Goal: Task Accomplishment & Management: Manage account settings

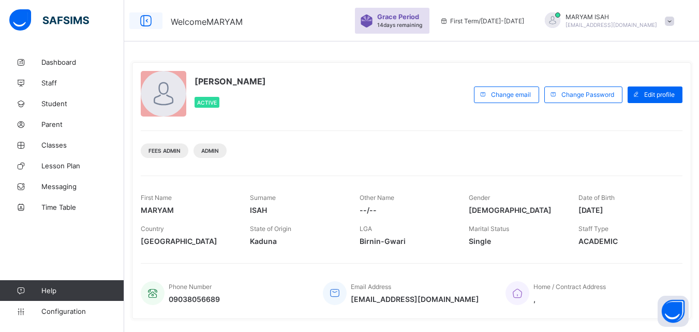
click at [155, 19] on div at bounding box center [145, 20] width 33 height 17
click at [58, 140] on link "Fees" at bounding box center [62, 145] width 124 height 21
click at [50, 65] on span "Dashboard" at bounding box center [82, 62] width 83 height 8
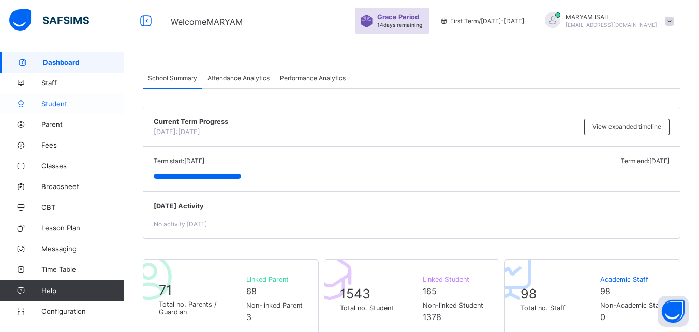
click at [45, 106] on span "Student" at bounding box center [82, 103] width 83 height 8
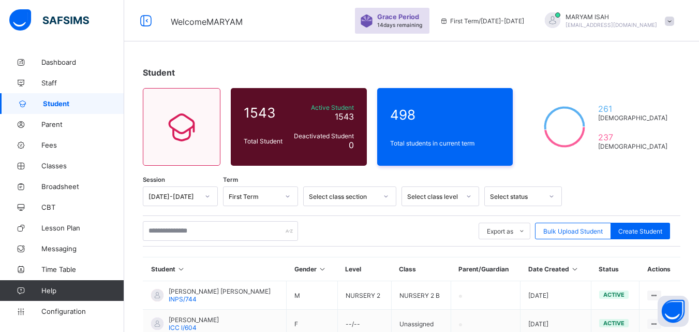
click at [48, 147] on span "Fees" at bounding box center [82, 145] width 83 height 8
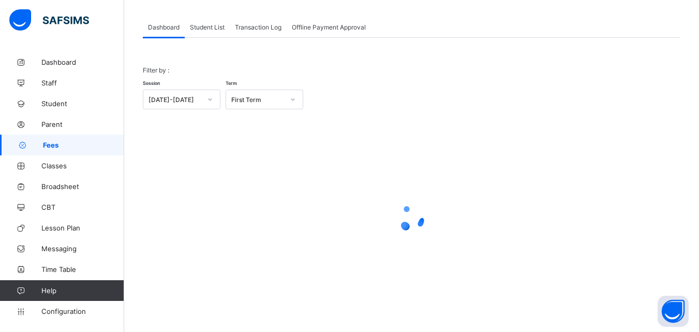
scroll to position [14, 0]
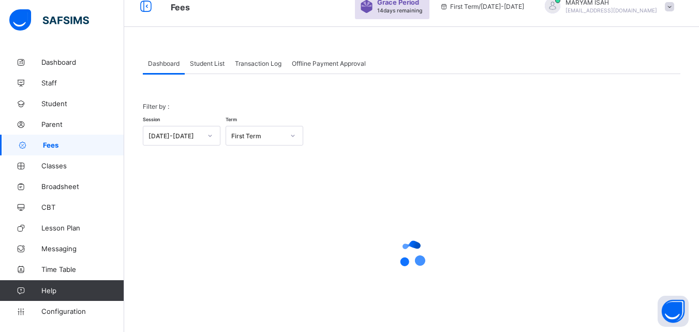
click at [207, 183] on div at bounding box center [412, 254] width 538 height 197
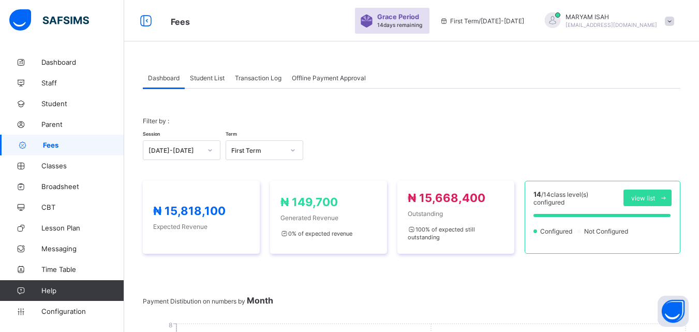
click at [201, 34] on div "Fees Grace Period 14 days remaining First Term / [DATE]-[DATE] [PERSON_NAME] [E…" at bounding box center [349, 20] width 699 height 41
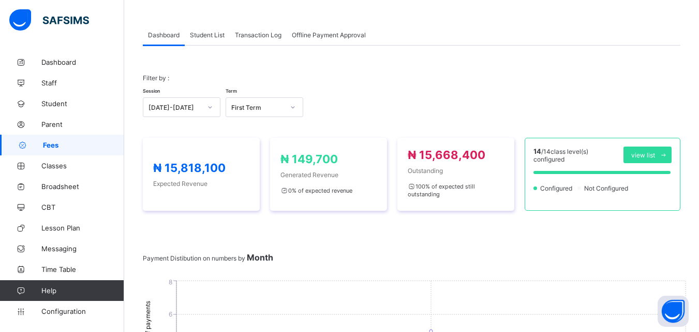
click at [204, 33] on span "Student List" at bounding box center [207, 35] width 35 height 8
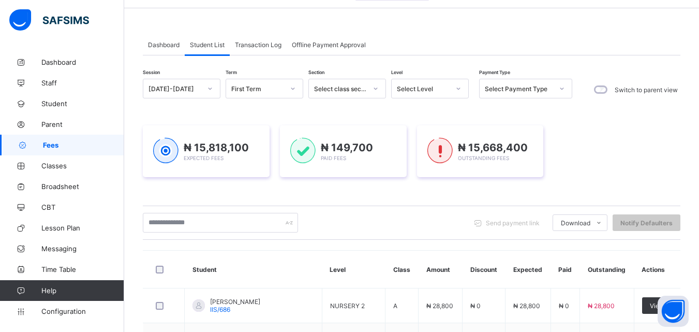
scroll to position [0, 0]
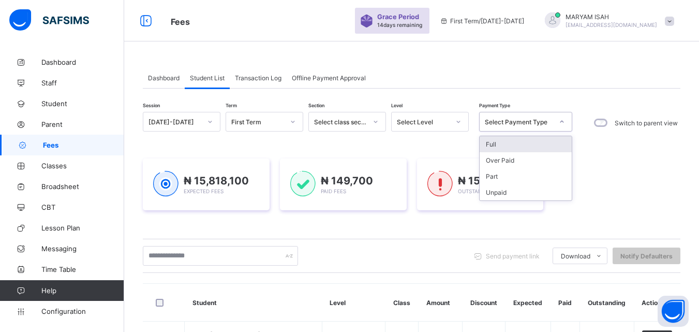
click at [566, 127] on div at bounding box center [562, 121] width 18 height 17
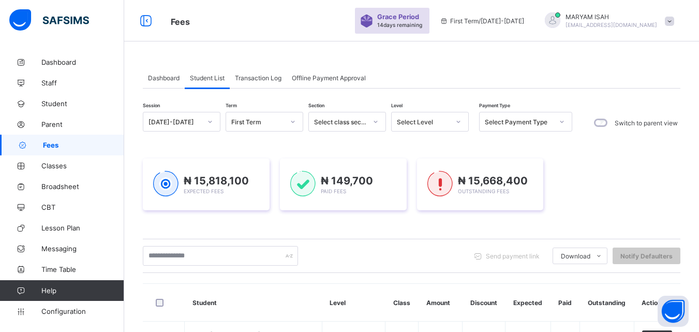
drag, startPoint x: 592, startPoint y: 145, endPoint x: 615, endPoint y: 163, distance: 29.5
click at [615, 163] on div "₦ 15,818,100 Expected Fees ₦ 149,700 Paid Fees ₦ 15,668,400 Outstanding Fees" at bounding box center [412, 184] width 538 height 52
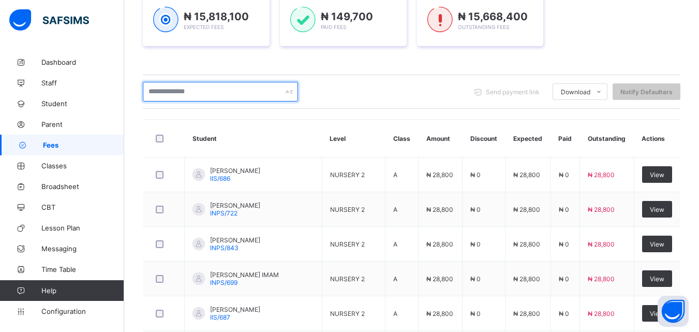
click at [176, 94] on input "text" at bounding box center [220, 92] width 155 height 20
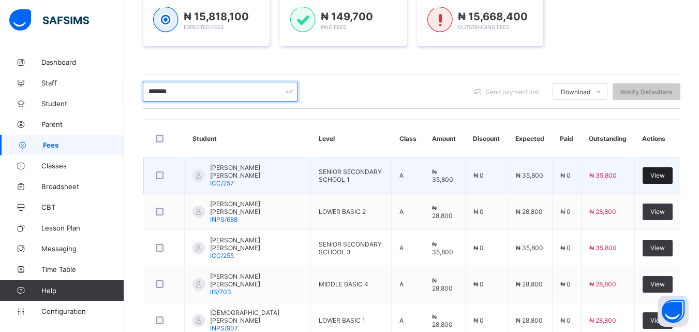
type input "*******"
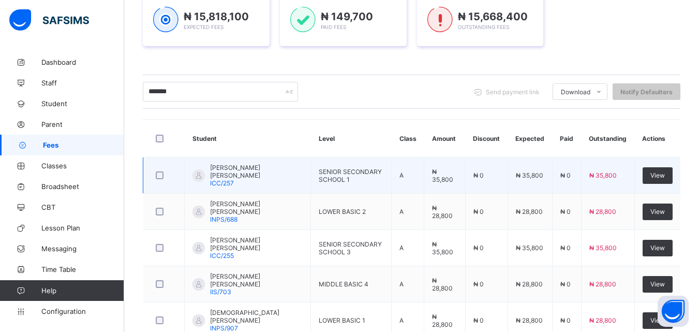
drag, startPoint x: 675, startPoint y: 170, endPoint x: 409, endPoint y: 162, distance: 265.6
click at [409, 162] on td "A" at bounding box center [408, 175] width 33 height 36
click at [665, 174] on span "View" at bounding box center [657, 175] width 14 height 8
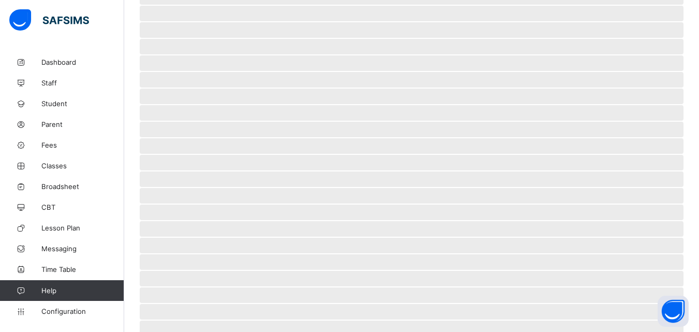
click at [665, 174] on span "‌" at bounding box center [412, 179] width 544 height 16
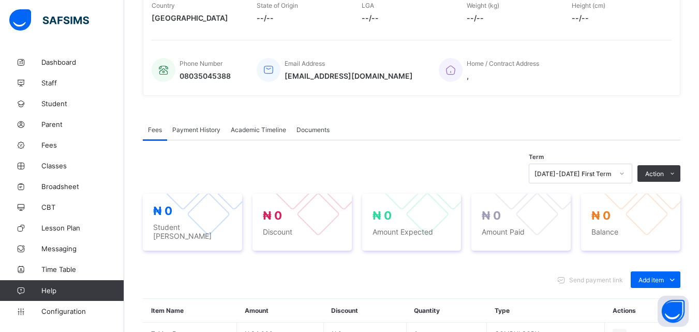
scroll to position [205, 0]
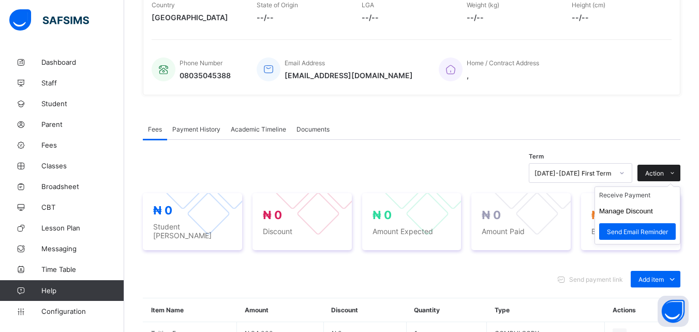
click at [680, 173] on span at bounding box center [672, 173] width 17 height 17
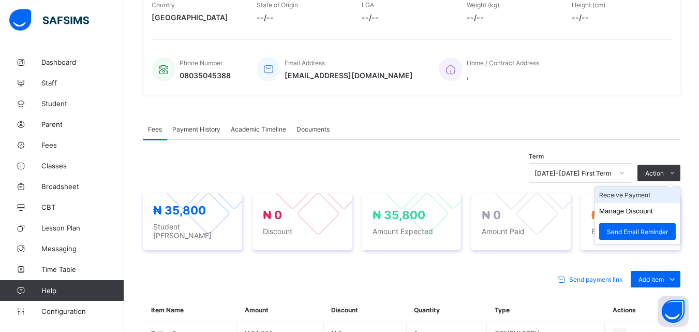
click at [647, 199] on li "Receive Payment" at bounding box center [637, 195] width 85 height 16
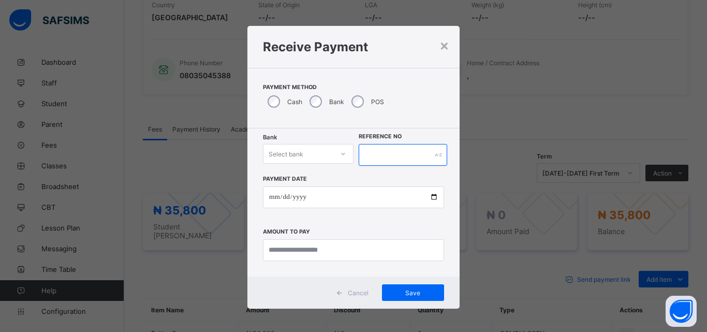
click at [375, 157] on input "text" at bounding box center [403, 155] width 88 height 22
type input "****"
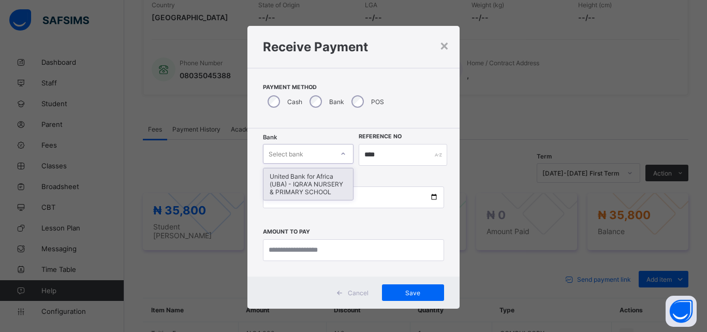
click at [340, 155] on icon at bounding box center [343, 153] width 6 height 10
click at [309, 179] on div "United Bank for Africa (UBA) - IQRA'A NURSERY & PRIMARY SCHOOL" at bounding box center [308, 184] width 90 height 32
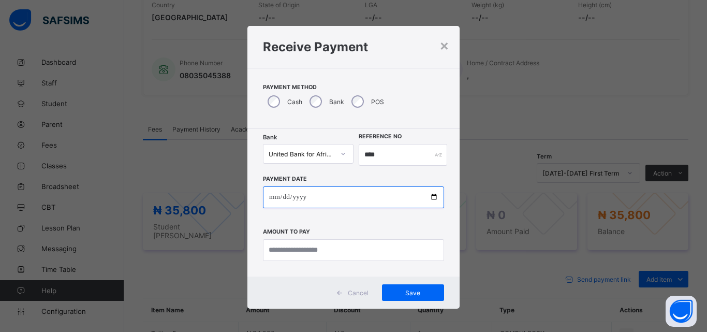
click at [430, 198] on input "date" at bounding box center [353, 197] width 181 height 22
type input "**********"
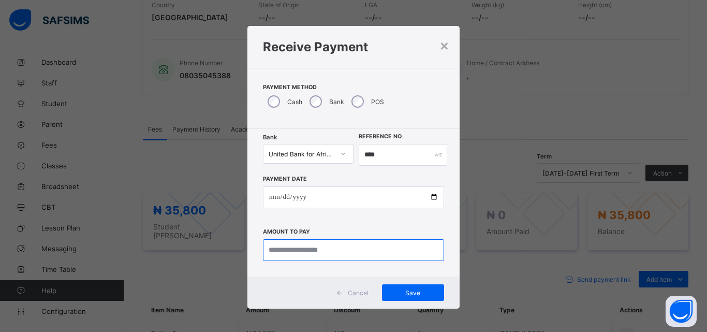
click at [291, 244] on input "currency" at bounding box center [353, 250] width 181 height 22
type input "********"
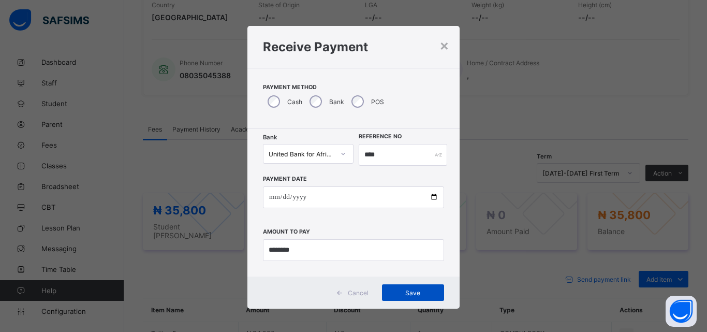
click at [420, 293] on span "Save" at bounding box center [413, 293] width 47 height 8
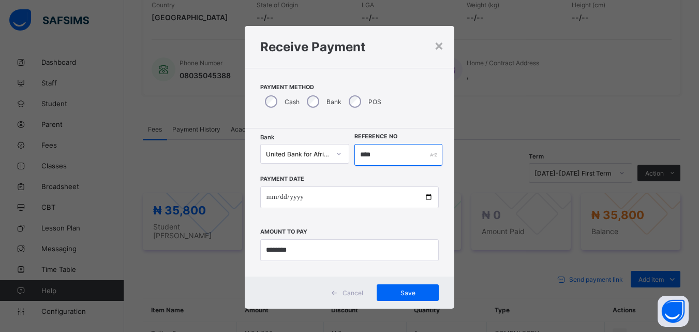
click at [378, 158] on input "****" at bounding box center [397, 155] width 87 height 22
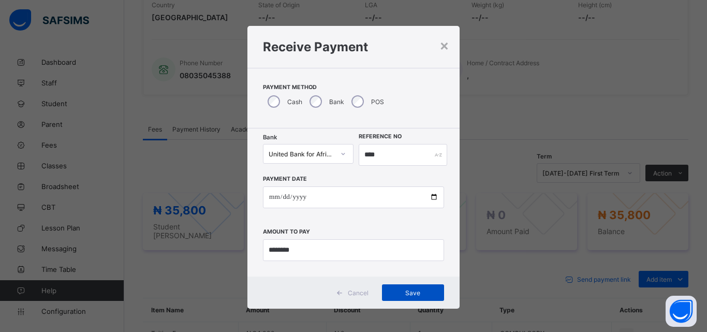
click at [418, 292] on span "Save" at bounding box center [413, 293] width 47 height 8
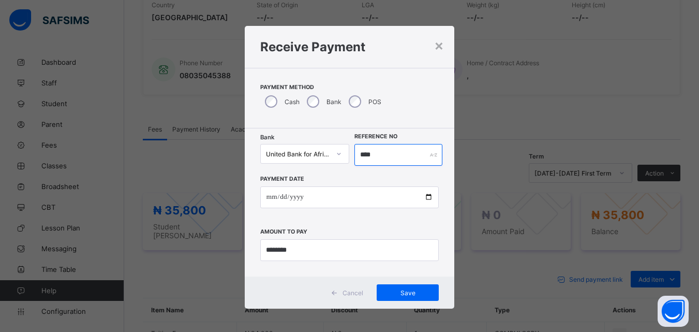
click at [383, 161] on input "****" at bounding box center [397, 155] width 87 height 22
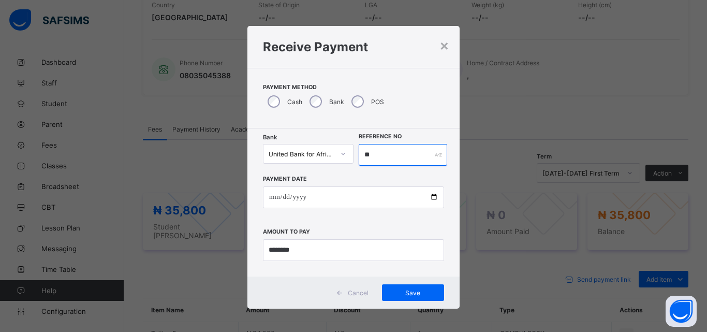
type input "*"
click at [397, 291] on span "Save" at bounding box center [413, 293] width 47 height 8
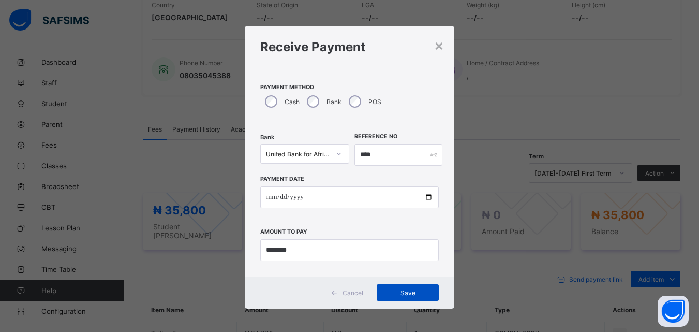
click at [397, 291] on span "Save" at bounding box center [407, 293] width 47 height 8
click at [384, 292] on span "Save" at bounding box center [407, 293] width 47 height 8
click at [436, 46] on div "×" at bounding box center [439, 45] width 10 height 18
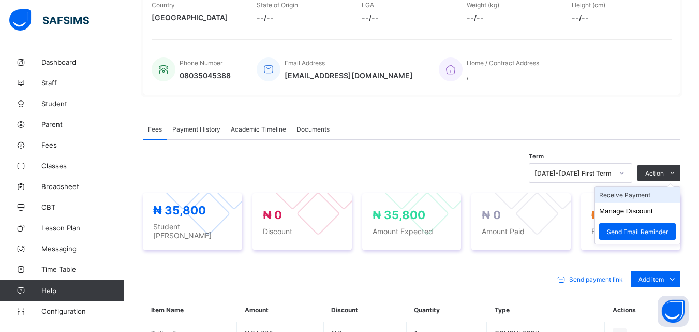
click at [651, 194] on li "Receive Payment" at bounding box center [637, 195] width 85 height 16
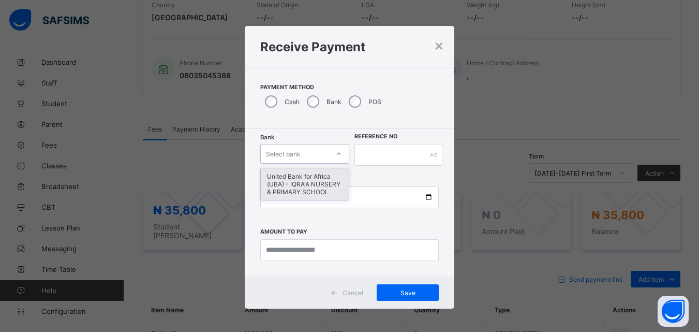
click at [335, 157] on div at bounding box center [339, 153] width 18 height 17
click at [311, 183] on div "United Bank for Africa (UBA) - IQRA'A NURSERY & PRIMARY SCHOOL" at bounding box center [305, 184] width 88 height 32
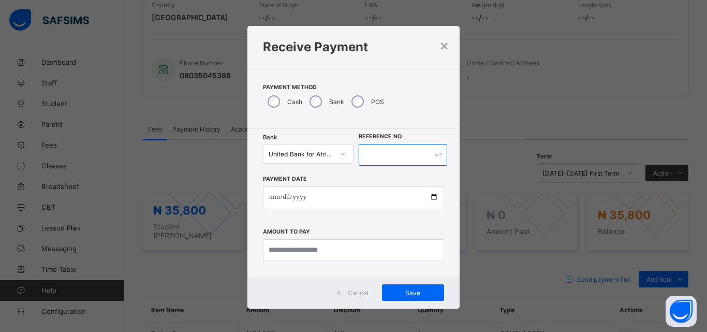
click at [408, 160] on input "text" at bounding box center [403, 155] width 88 height 22
type input "*****"
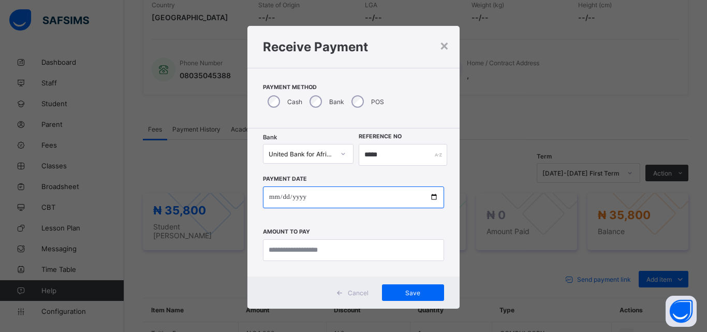
click at [430, 197] on input "date" at bounding box center [353, 197] width 181 height 22
type input "**********"
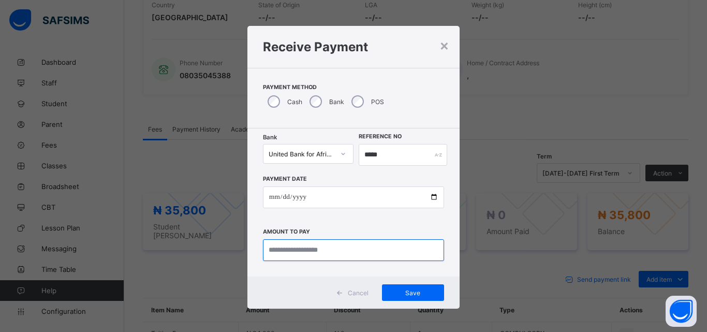
click at [335, 255] on input "currency" at bounding box center [353, 250] width 181 height 22
type input "********"
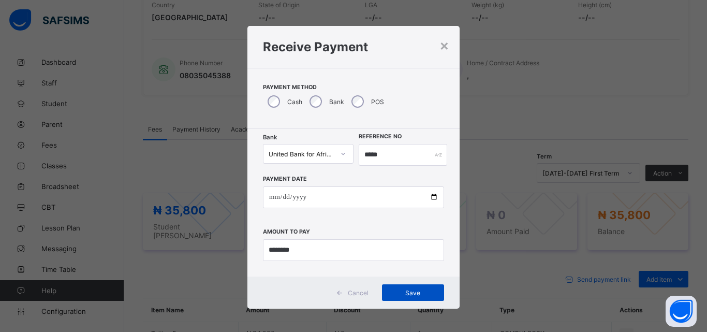
click at [397, 293] on span "Save" at bounding box center [413, 293] width 47 height 8
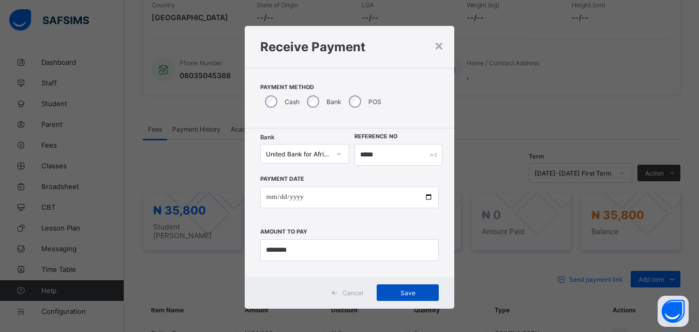
click at [397, 293] on span "Save" at bounding box center [407, 293] width 47 height 8
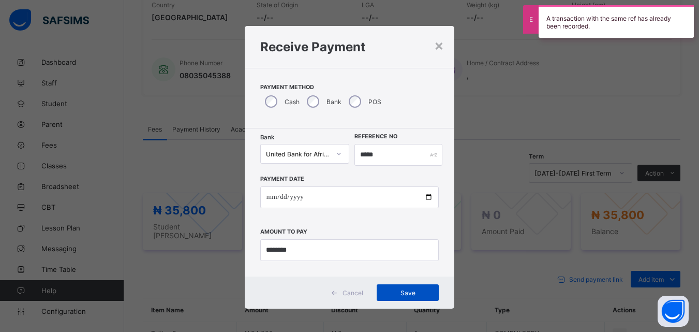
click at [397, 293] on span "Save" at bounding box center [407, 293] width 47 height 8
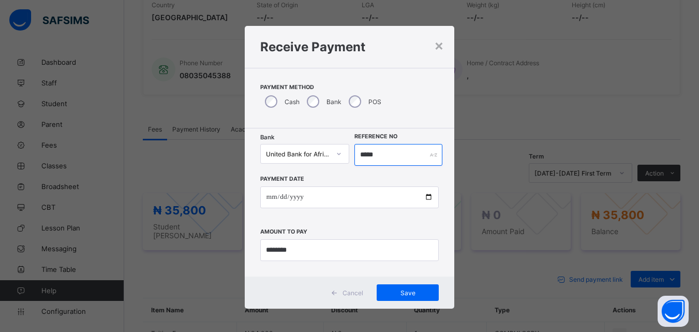
click at [379, 156] on input "*****" at bounding box center [397, 155] width 87 height 22
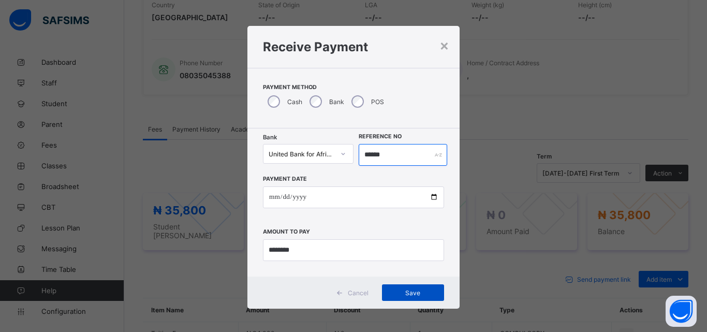
type input "******"
click at [409, 293] on span "Save" at bounding box center [413, 293] width 47 height 8
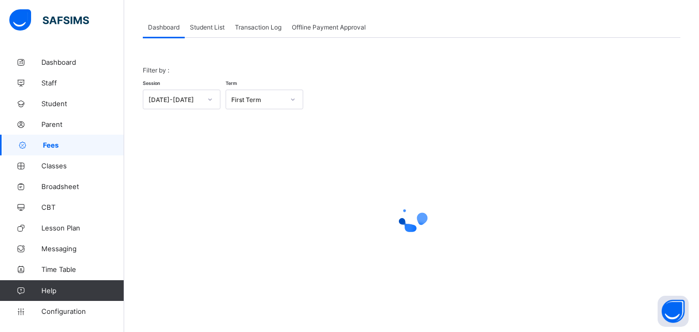
scroll to position [51, 0]
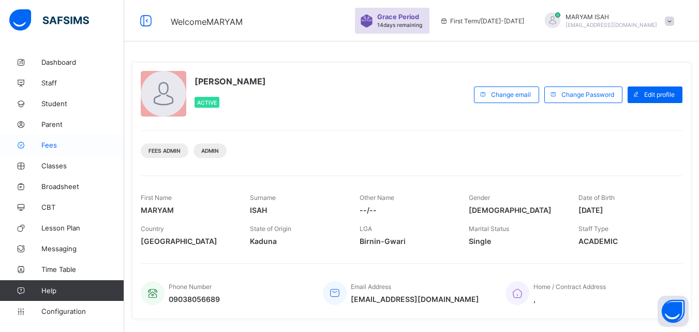
click at [55, 144] on span "Fees" at bounding box center [82, 145] width 83 height 8
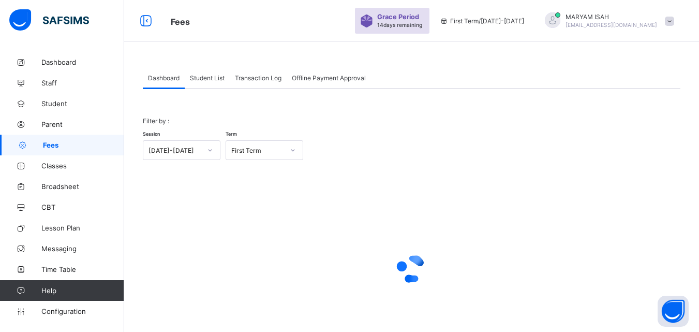
click at [198, 78] on span "Student List" at bounding box center [207, 78] width 35 height 8
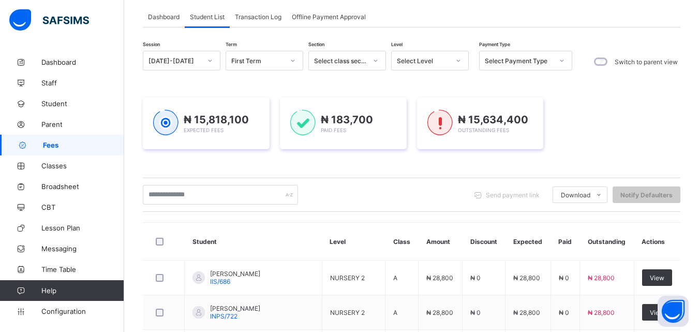
scroll to position [63, 0]
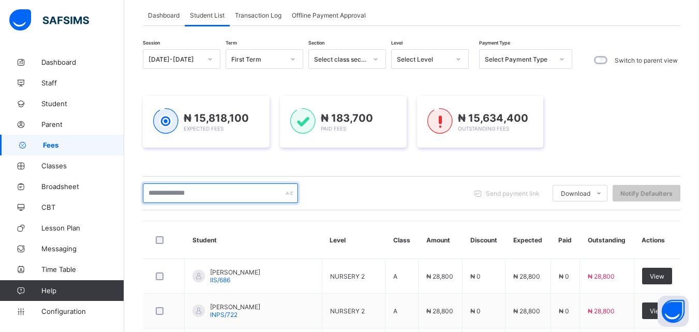
click at [195, 196] on input "text" at bounding box center [220, 193] width 155 height 20
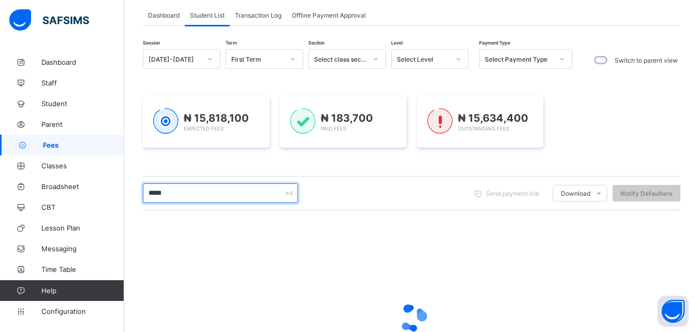
type input "*******"
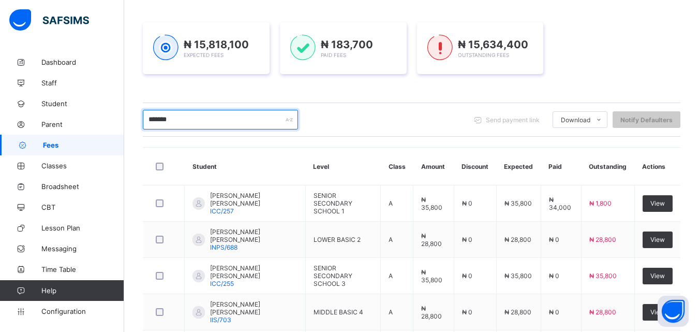
scroll to position [138, 0]
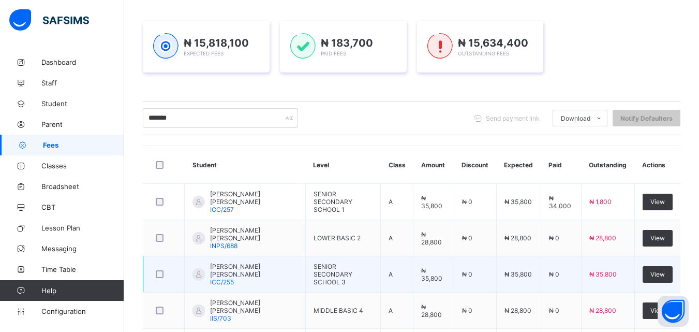
click at [219, 272] on span "[PERSON_NAME] [PERSON_NAME]" at bounding box center [253, 270] width 87 height 16
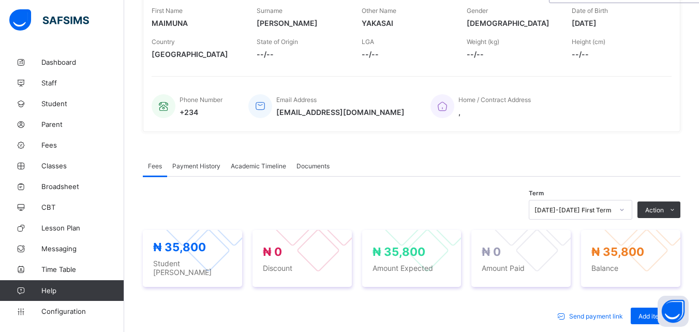
scroll to position [174, 0]
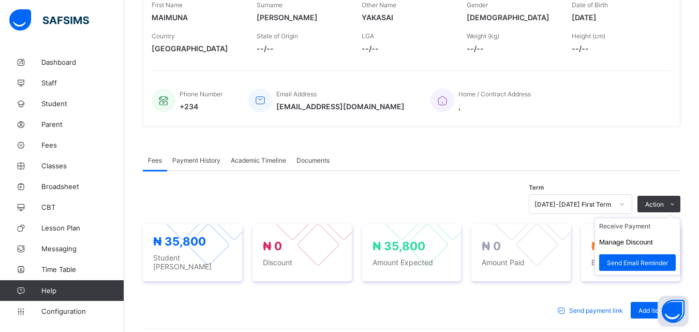
click at [672, 217] on ul "Receive Payment Manage Discount Send Email Reminder" at bounding box center [637, 246] width 86 height 58
click at [626, 231] on li "Receive Payment" at bounding box center [637, 226] width 85 height 16
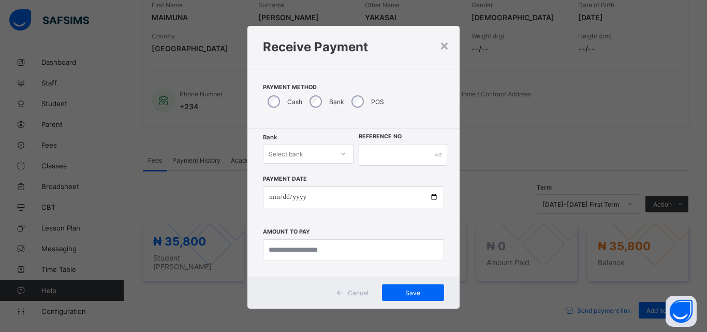
click at [340, 153] on icon at bounding box center [343, 153] width 6 height 10
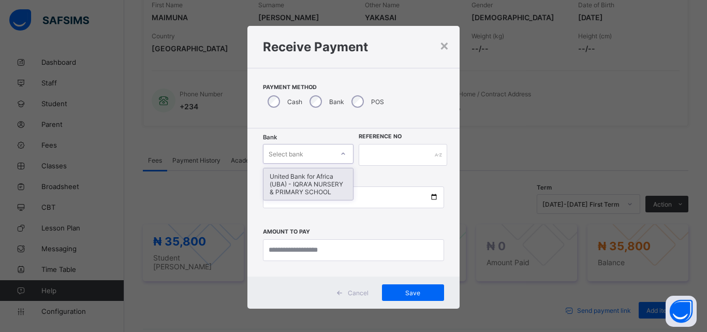
click at [323, 186] on div "United Bank for Africa (UBA) - IQRA'A NURSERY & PRIMARY SCHOOL" at bounding box center [308, 184] width 90 height 32
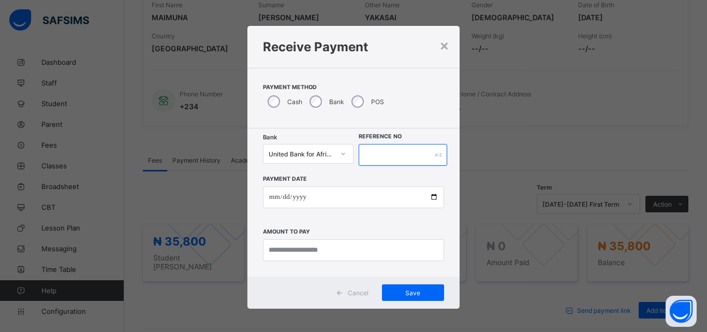
click at [383, 159] on input "text" at bounding box center [403, 155] width 88 height 22
type input "*****"
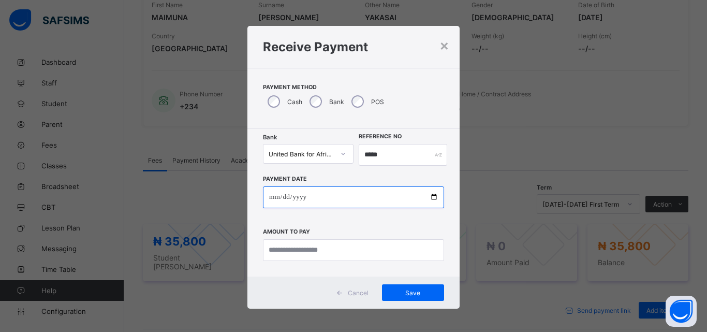
click at [429, 196] on input "date" at bounding box center [353, 197] width 181 height 22
type input "**********"
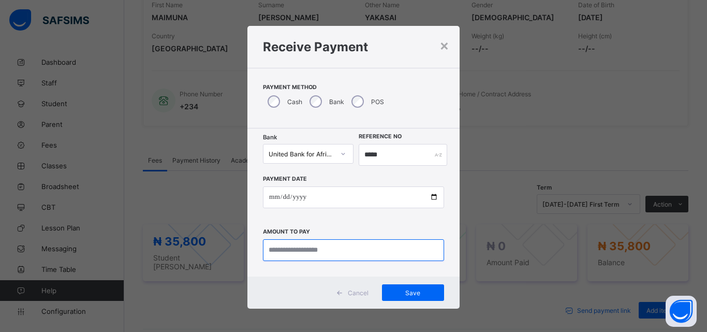
click at [364, 255] on input "currency" at bounding box center [353, 250] width 181 height 22
type input "********"
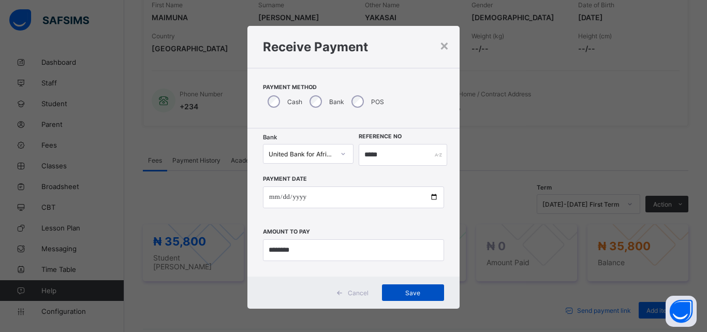
click at [419, 290] on span "Save" at bounding box center [413, 293] width 47 height 8
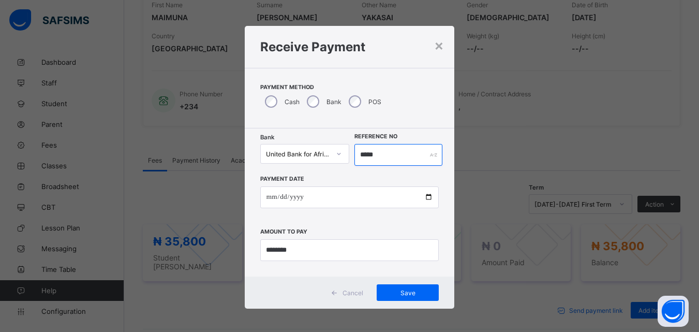
click at [378, 158] on input "*****" at bounding box center [397, 155] width 87 height 22
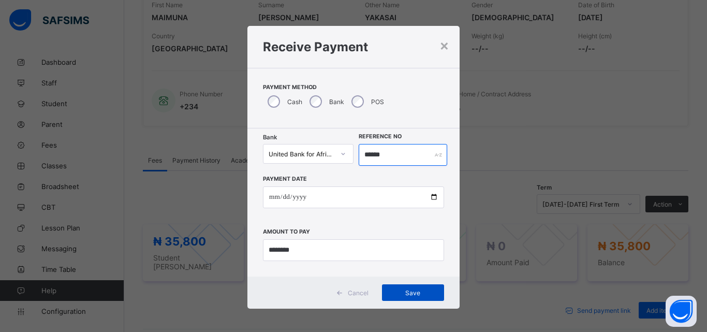
type input "******"
click at [420, 289] on span "Save" at bounding box center [413, 293] width 47 height 8
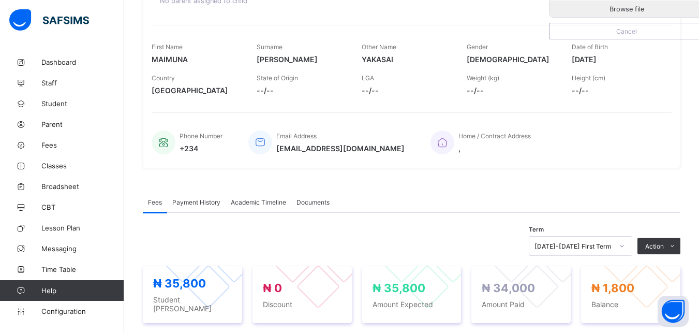
scroll to position [0, 0]
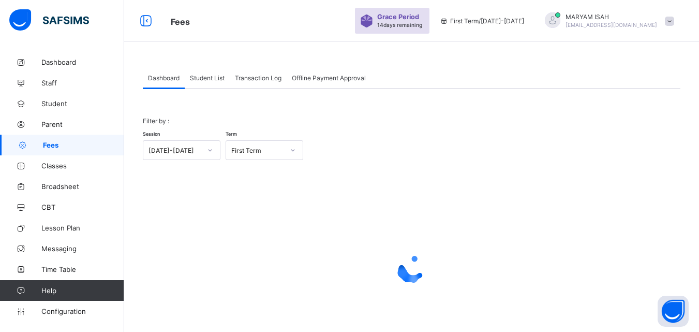
scroll to position [51, 0]
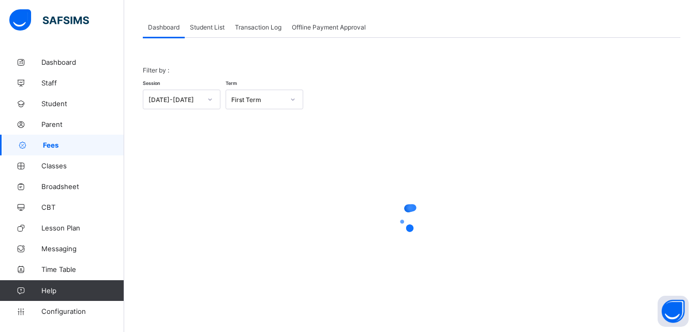
click at [206, 31] on div "Student List" at bounding box center [207, 27] width 45 height 21
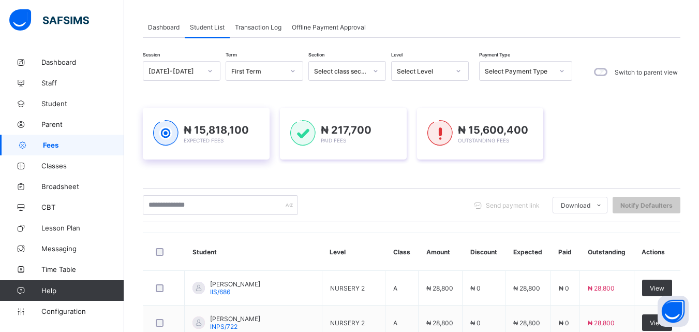
click at [201, 135] on span "₦ 15,818,100" at bounding box center [216, 130] width 65 height 12
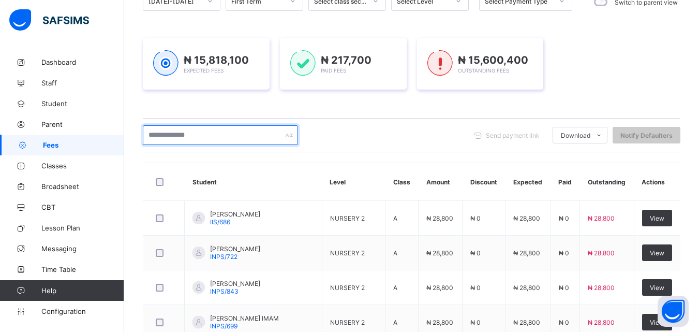
click at [182, 140] on input "text" at bounding box center [220, 135] width 155 height 20
type input "*******"
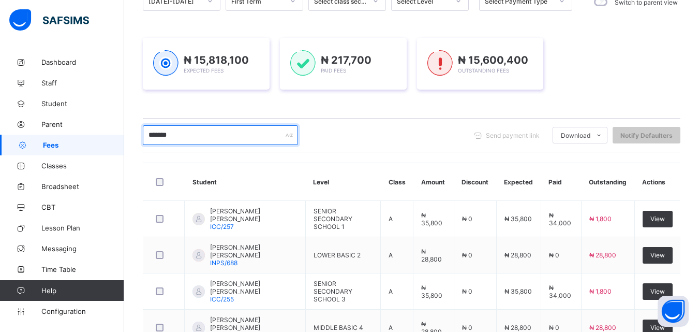
scroll to position [163, 0]
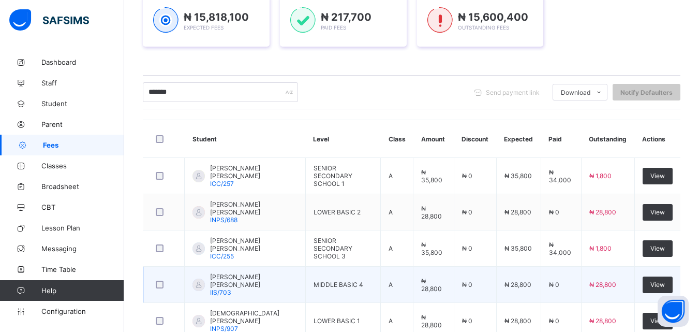
click at [235, 291] on div "[PERSON_NAME] [PERSON_NAME] IIS/703" at bounding box center [253, 284] width 87 height 23
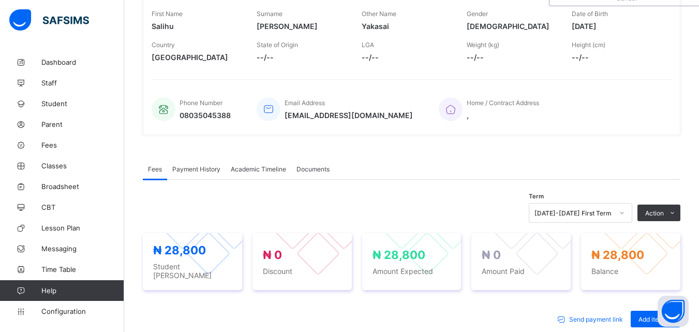
scroll to position [168, 0]
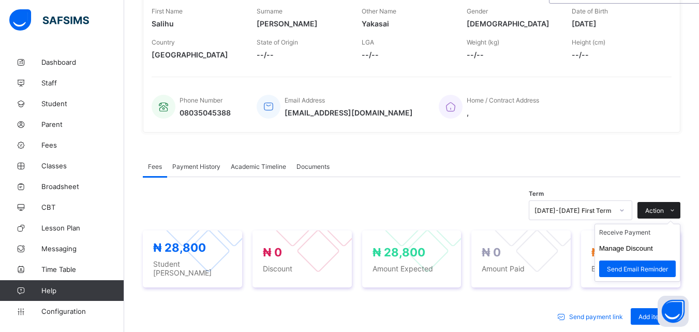
click at [673, 211] on span at bounding box center [672, 210] width 17 height 17
click at [645, 231] on li "Receive Payment" at bounding box center [637, 232] width 85 height 16
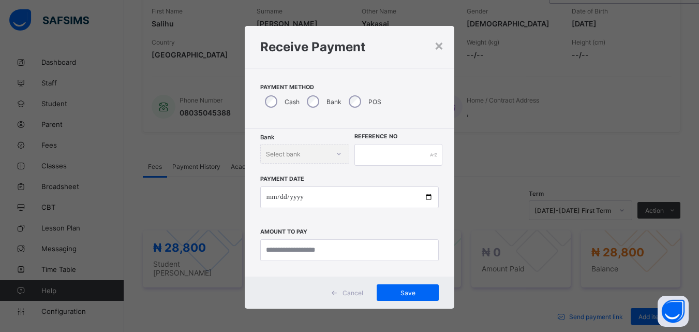
click at [352, 108] on div "POS" at bounding box center [364, 102] width 40 height 22
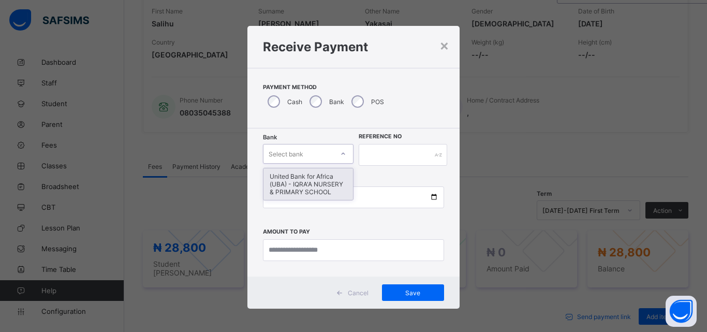
click at [293, 193] on div "United Bank for Africa (UBA) - IQRA'A NURSERY & PRIMARY SCHOOL" at bounding box center [308, 184] width 90 height 32
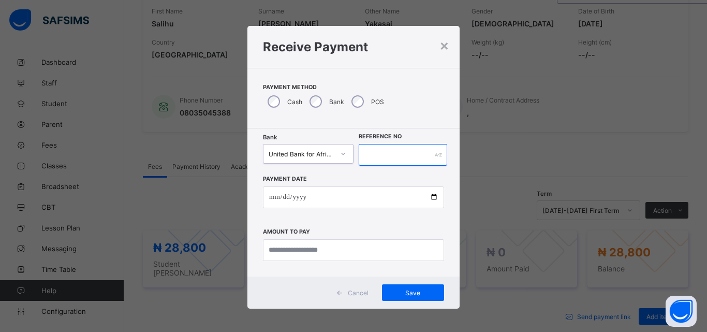
click at [384, 157] on input "text" at bounding box center [403, 155] width 88 height 22
type input "******"
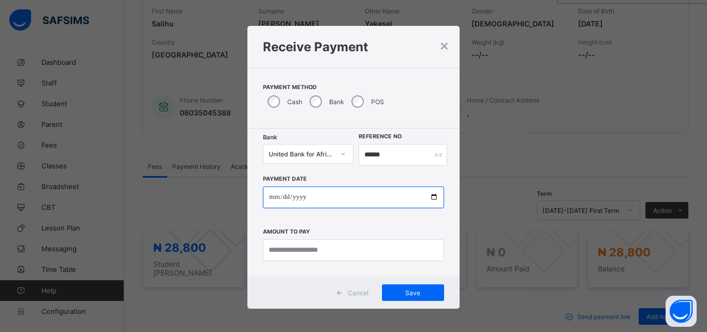
click at [432, 197] on input "date" at bounding box center [353, 197] width 181 height 22
type input "**********"
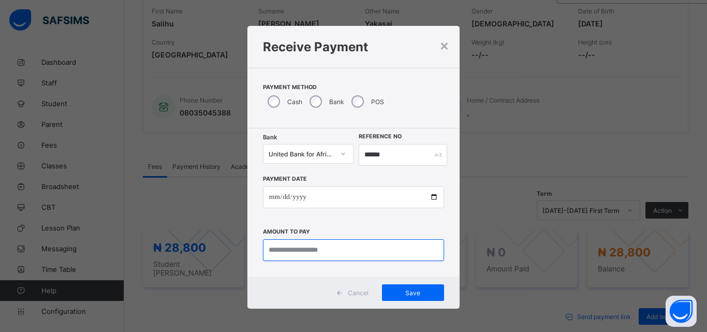
click at [314, 256] on input "currency" at bounding box center [353, 250] width 181 height 22
type input "********"
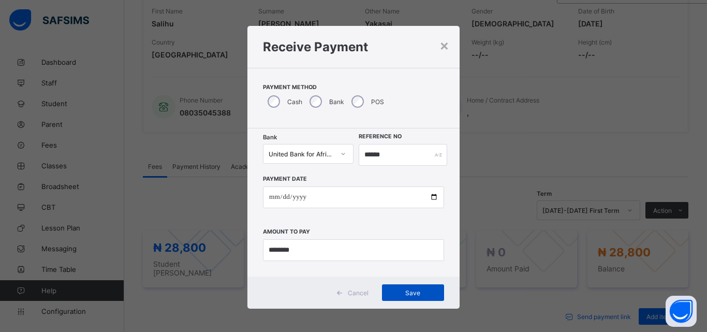
click at [412, 292] on span "Save" at bounding box center [413, 293] width 47 height 8
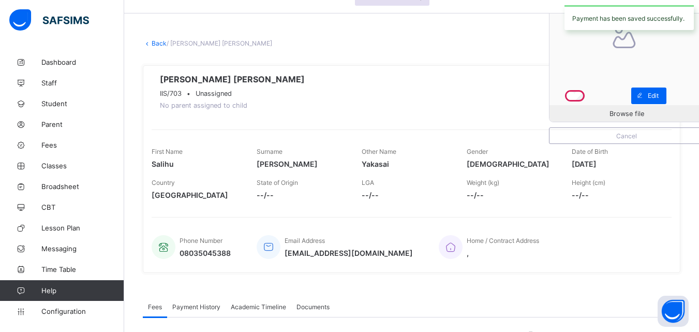
scroll to position [0, 0]
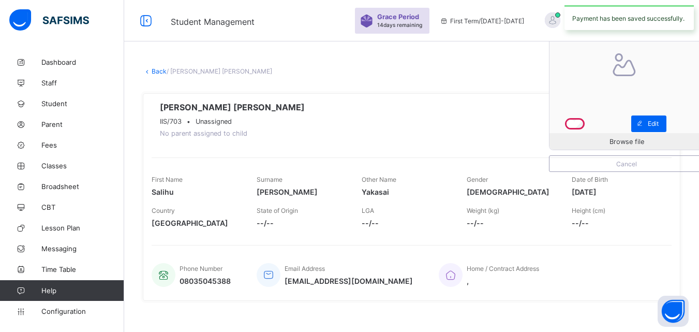
click at [160, 74] on link "Back" at bounding box center [159, 71] width 15 height 8
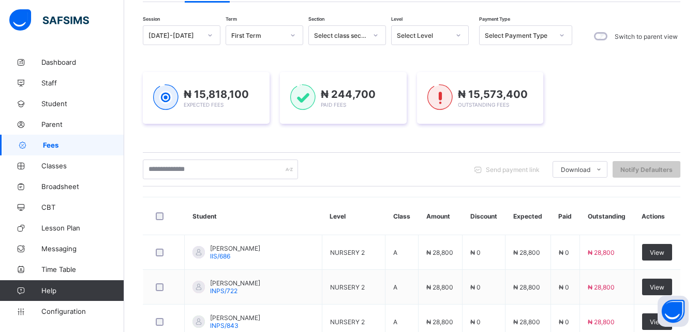
scroll to position [91, 0]
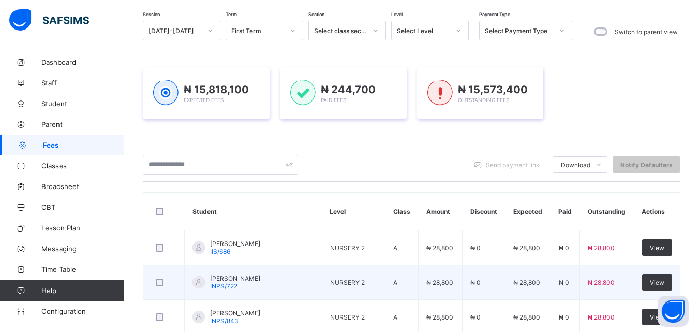
click at [233, 282] on span "INPS/722" at bounding box center [223, 286] width 27 height 8
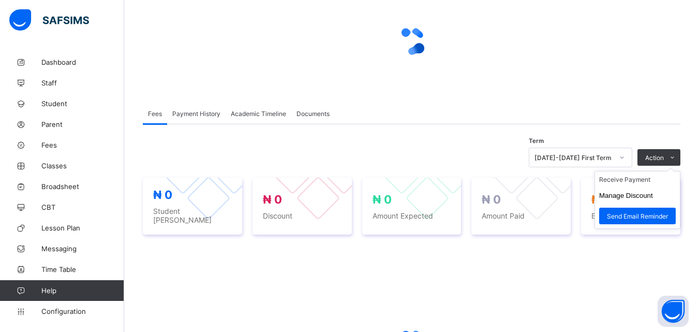
click at [674, 171] on ul "Receive Payment Manage Discount Send Email Reminder" at bounding box center [637, 200] width 86 height 58
click at [649, 176] on li "Receive Payment" at bounding box center [637, 179] width 85 height 16
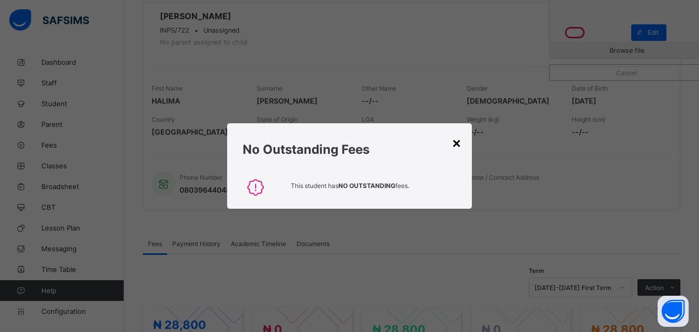
click at [457, 145] on div "×" at bounding box center [457, 142] width 10 height 18
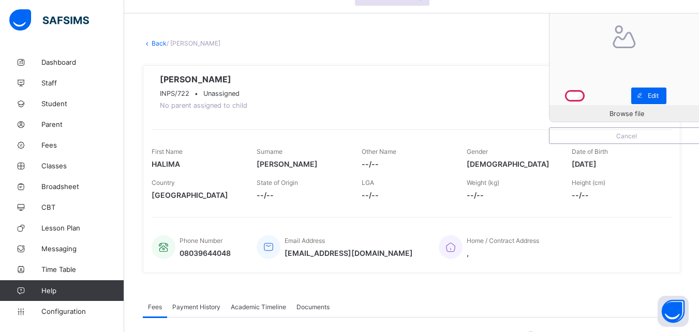
scroll to position [27, 0]
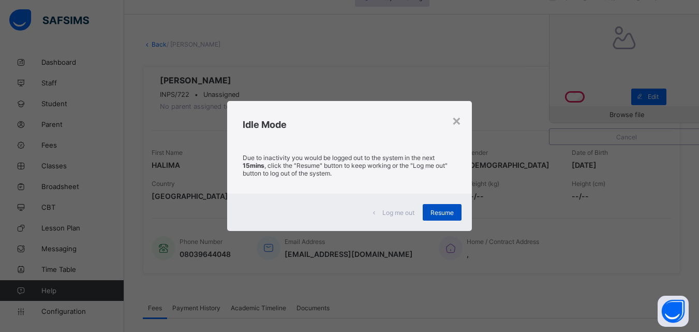
click at [450, 216] on span "Resume" at bounding box center [441, 213] width 23 height 8
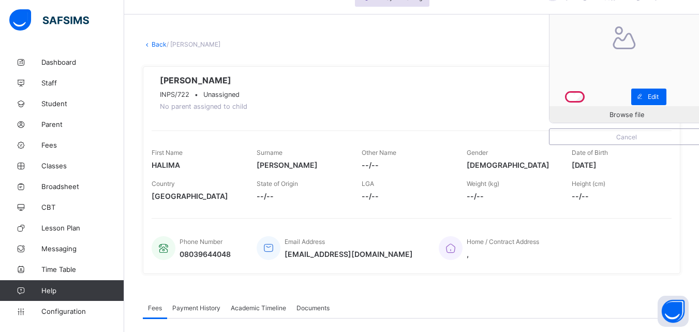
click at [157, 47] on link "Back" at bounding box center [159, 44] width 15 height 8
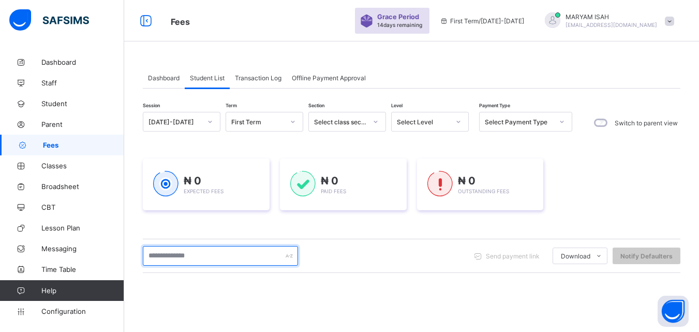
click at [173, 252] on input "text" at bounding box center [220, 256] width 155 height 20
click at [200, 256] on input "**********" at bounding box center [220, 256] width 155 height 20
type input "**********"
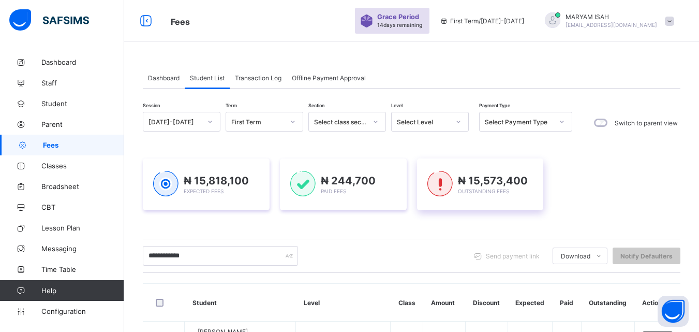
click at [456, 207] on div "₦ 15,573,400 Outstanding Fees" at bounding box center [480, 184] width 127 height 52
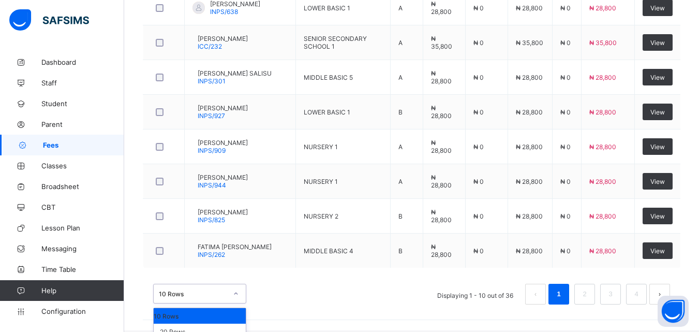
scroll to position [428, 0]
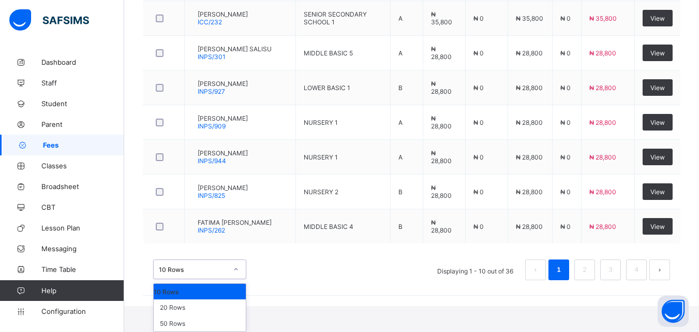
click at [317, 280] on div "option 10 Rows focused, 1 of 3. 3 results available. Use Up and Down to choose …" at bounding box center [411, 269] width 517 height 21
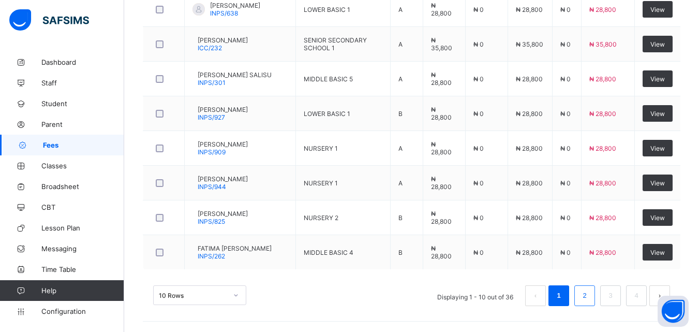
click at [589, 297] on link "2" at bounding box center [584, 295] width 10 height 13
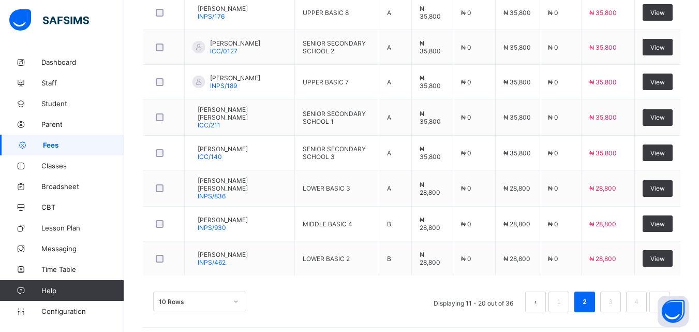
scroll to position [401, 0]
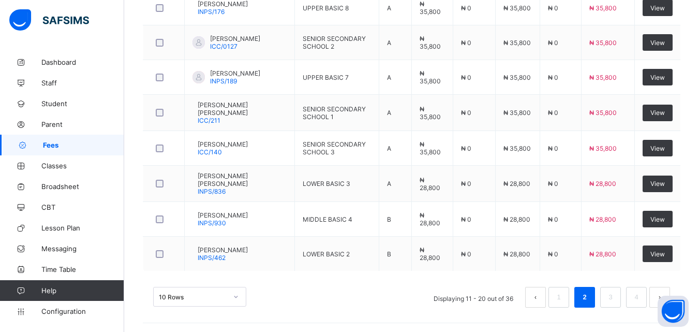
click at [608, 313] on div "10 Rows Displaying 11 - 20 out of 36 1 2 3 4" at bounding box center [412, 292] width 538 height 52
click at [615, 298] on link "3" at bounding box center [610, 296] width 10 height 13
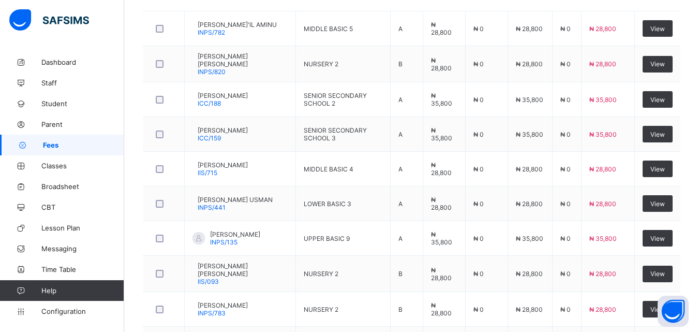
scroll to position [318, 0]
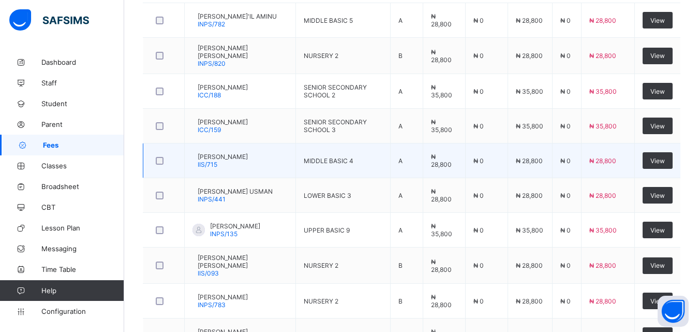
click at [244, 166] on div "[PERSON_NAME] IIS/715" at bounding box center [223, 161] width 50 height 16
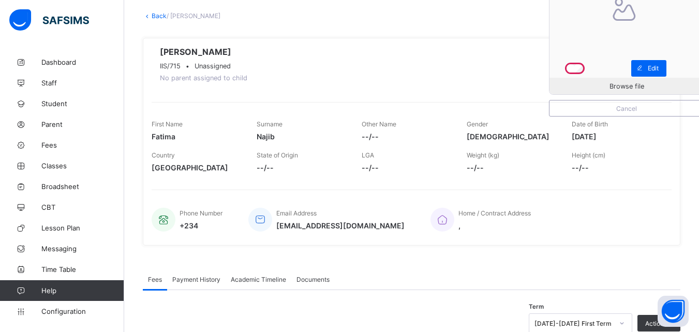
scroll to position [185, 0]
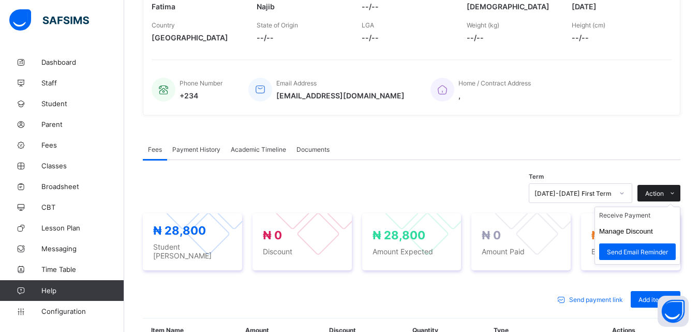
click at [676, 194] on icon at bounding box center [672, 193] width 8 height 7
click at [643, 220] on li "Receive Payment" at bounding box center [637, 215] width 85 height 16
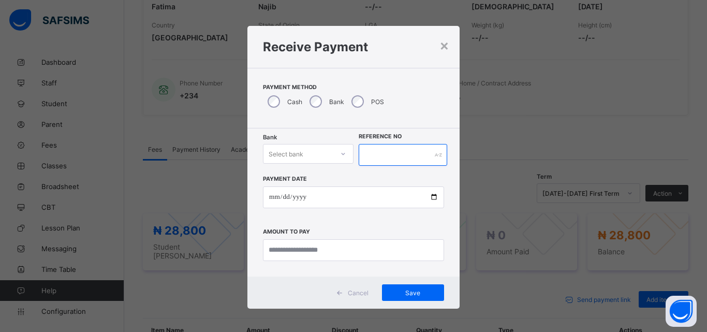
click at [384, 153] on input "text" at bounding box center [403, 155] width 88 height 22
type input "*****"
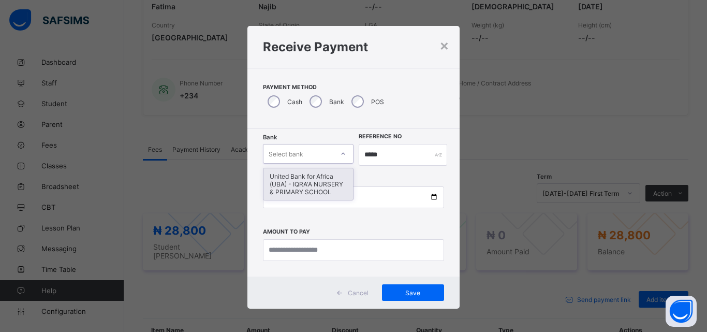
click at [286, 187] on div "United Bank for Africa (UBA) - IQRA'A NURSERY & PRIMARY SCHOOL" at bounding box center [308, 184] width 90 height 32
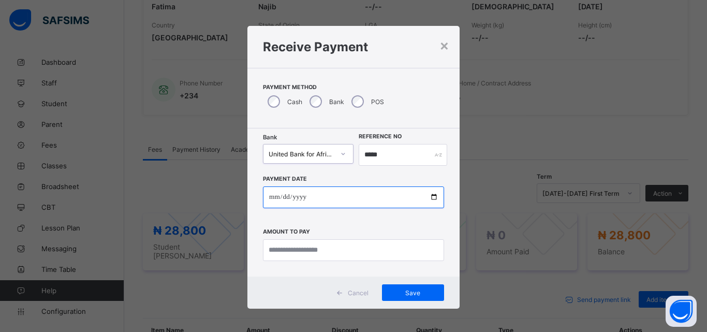
click at [426, 197] on input "date" at bounding box center [353, 197] width 181 height 22
type input "**********"
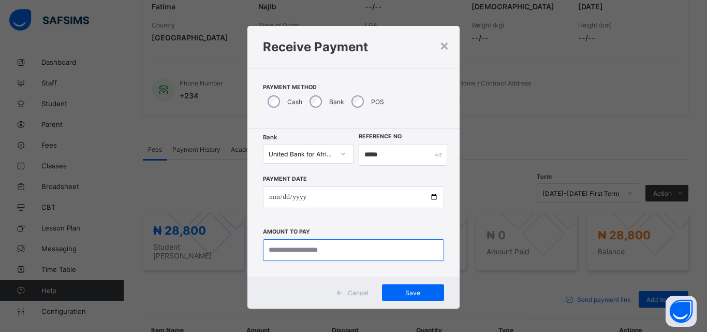
click at [311, 250] on input "currency" at bounding box center [353, 250] width 181 height 22
type input "********"
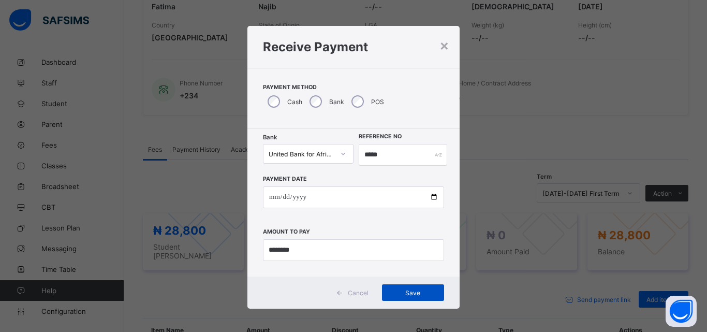
click at [411, 299] on div "Save" at bounding box center [413, 292] width 62 height 17
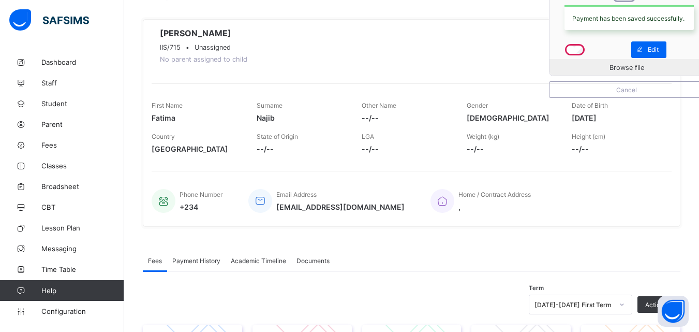
scroll to position [0, 0]
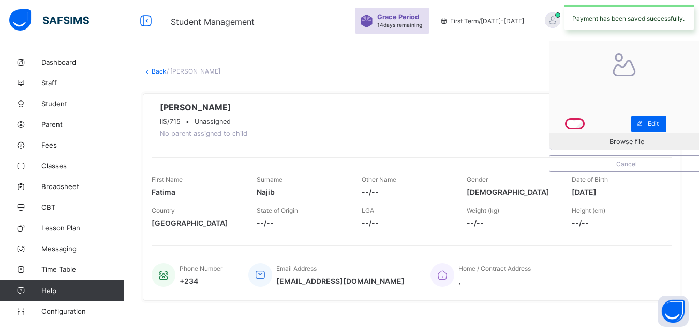
click at [159, 73] on link "Back" at bounding box center [159, 71] width 15 height 8
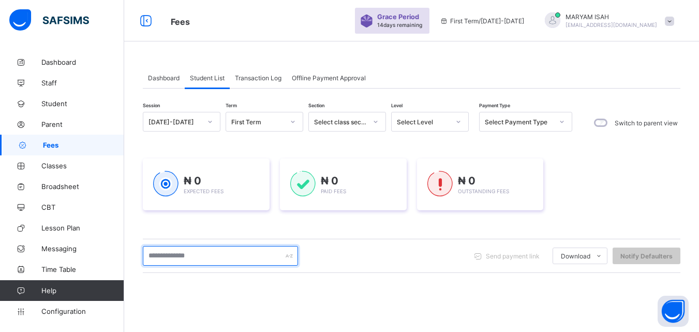
click at [170, 251] on input "text" at bounding box center [220, 256] width 155 height 20
click at [193, 254] on input "**********" at bounding box center [220, 256] width 155 height 20
click at [183, 246] on input "**********" at bounding box center [220, 256] width 155 height 20
click at [217, 246] on input "**********" at bounding box center [220, 256] width 155 height 20
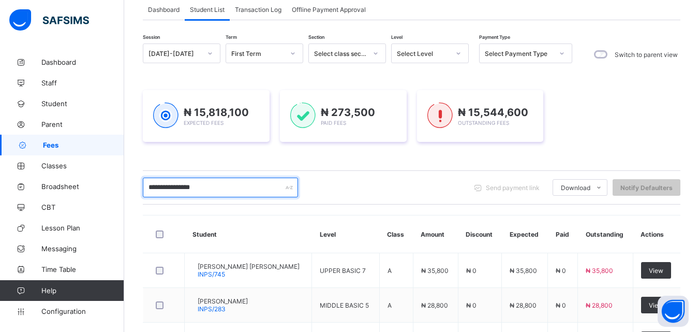
scroll to position [151, 0]
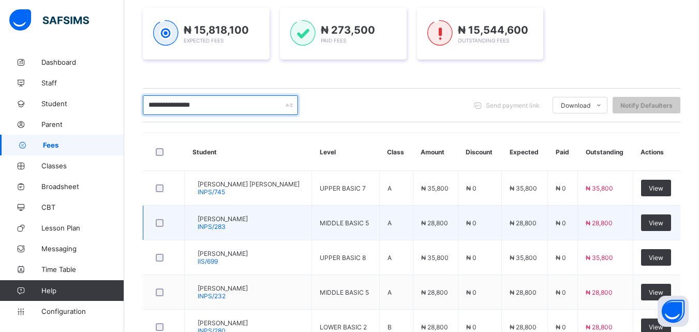
type input "**********"
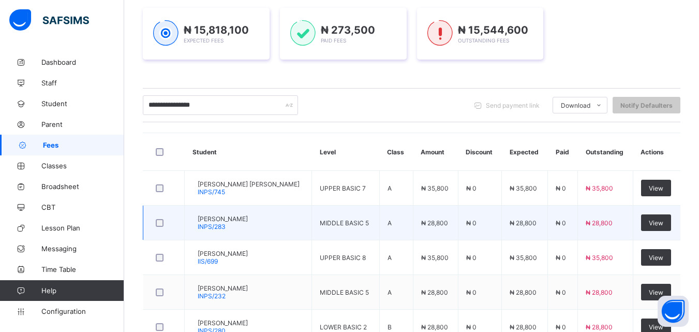
click at [268, 226] on td "[PERSON_NAME] INPS/283" at bounding box center [248, 222] width 127 height 35
click at [266, 222] on td "[PERSON_NAME] INPS/283" at bounding box center [248, 222] width 127 height 35
click at [268, 225] on td "[PERSON_NAME] INPS/283" at bounding box center [248, 222] width 127 height 35
click at [226, 227] on span "INPS/283" at bounding box center [212, 226] width 28 height 8
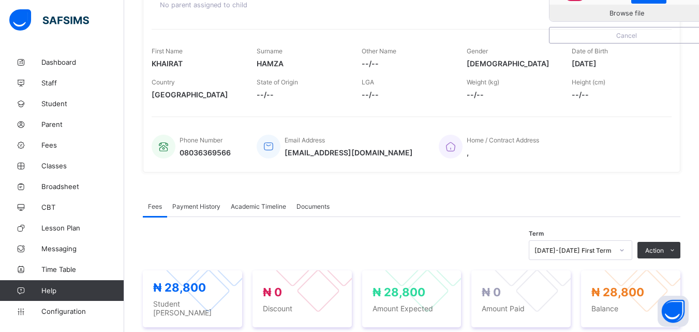
scroll to position [133, 0]
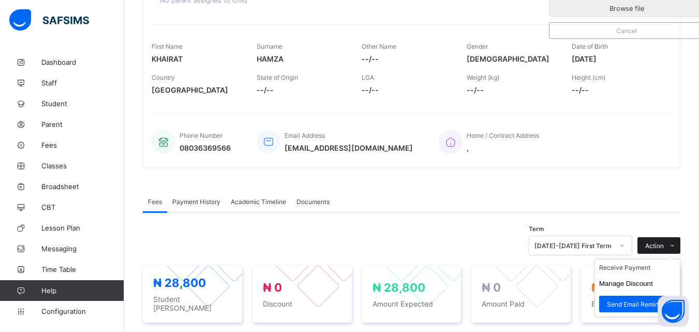
click at [664, 245] on span "Action" at bounding box center [654, 246] width 19 height 8
click at [653, 273] on li "Receive Payment" at bounding box center [637, 267] width 85 height 16
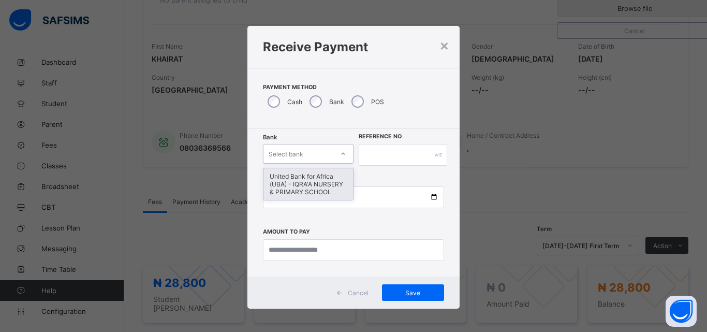
click at [343, 153] on icon at bounding box center [343, 153] width 6 height 10
click at [324, 182] on div "United Bank for Africa (UBA) - IQRA'A NURSERY & PRIMARY SCHOOL" at bounding box center [308, 184] width 90 height 32
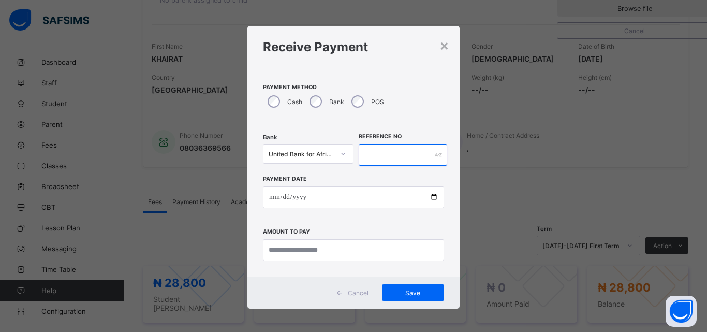
click at [366, 154] on input "text" at bounding box center [403, 155] width 88 height 22
type input "*****"
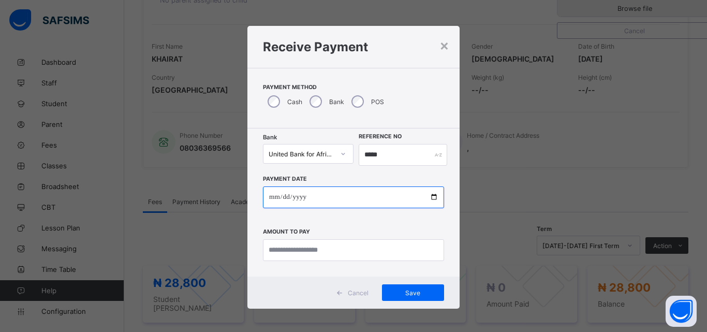
click at [431, 199] on input "date" at bounding box center [353, 197] width 181 height 22
type input "**********"
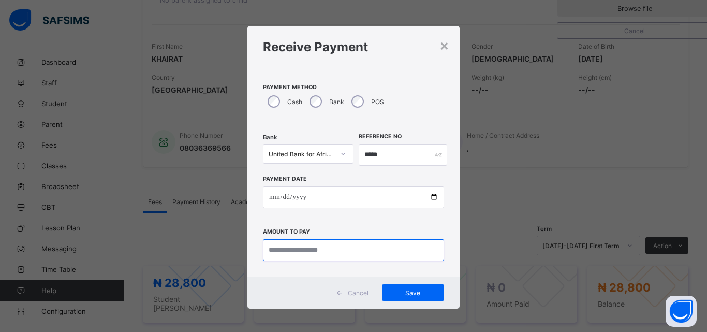
click at [313, 249] on input "currency" at bounding box center [353, 250] width 181 height 22
type input "********"
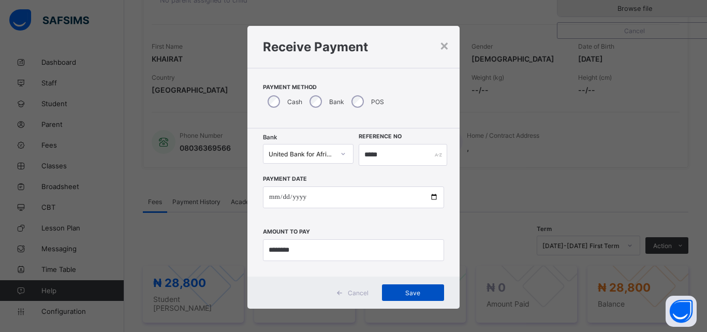
click at [397, 293] on span "Save" at bounding box center [413, 293] width 47 height 8
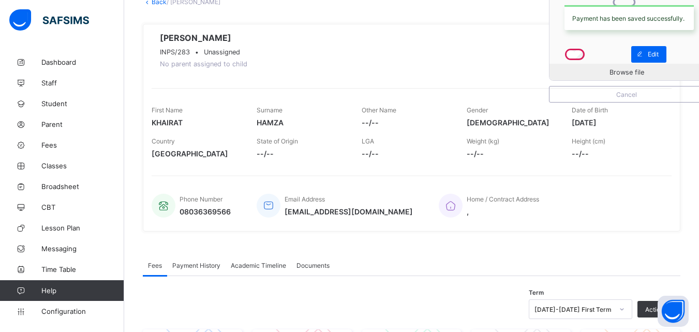
scroll to position [0, 0]
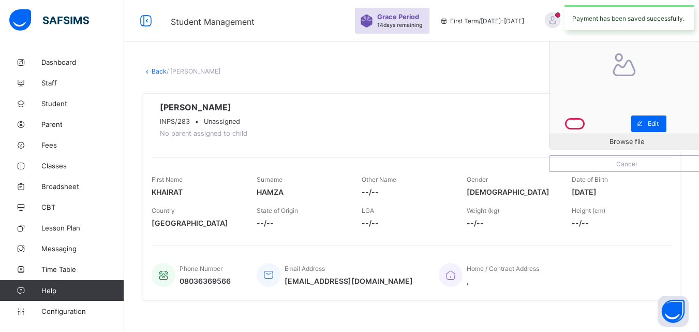
click at [155, 69] on link "Back" at bounding box center [159, 71] width 15 height 8
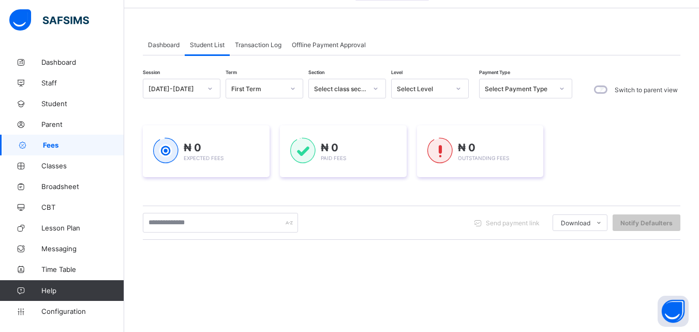
scroll to position [49, 0]
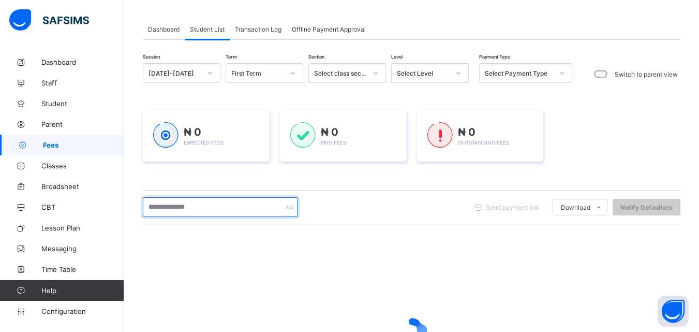
click at [163, 206] on input "text" at bounding box center [220, 207] width 155 height 20
type input "*****"
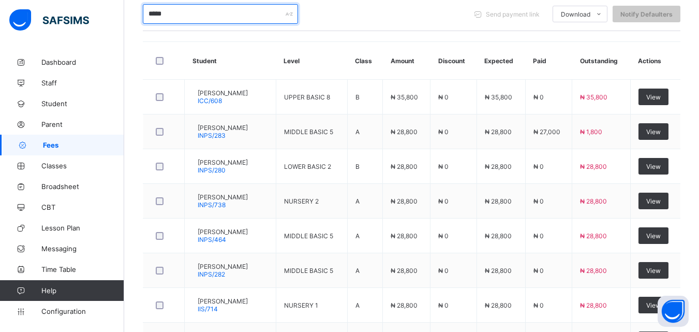
scroll to position [268, 0]
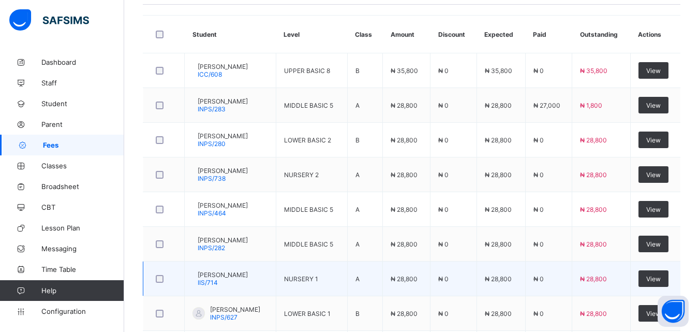
click at [218, 280] on span "IIS/714" at bounding box center [208, 282] width 20 height 8
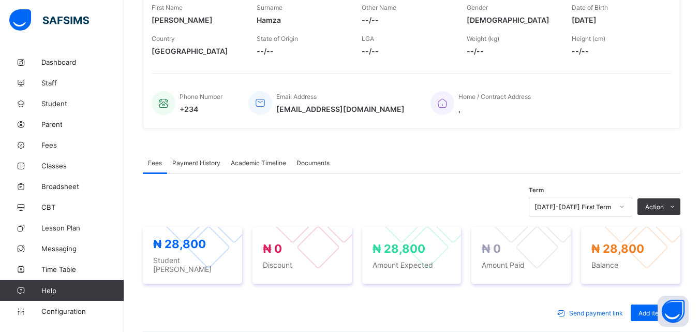
scroll to position [179, 0]
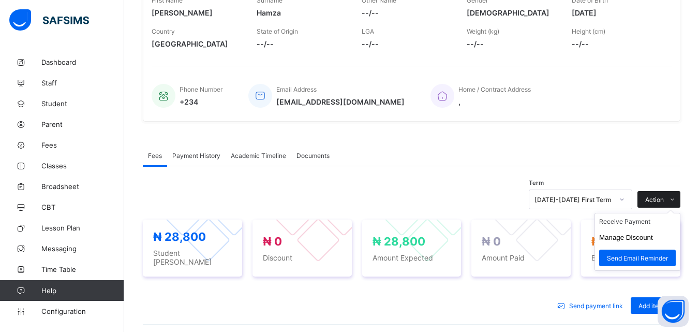
click at [676, 198] on icon at bounding box center [672, 199] width 8 height 7
click at [636, 226] on li "Receive Payment" at bounding box center [637, 221] width 85 height 16
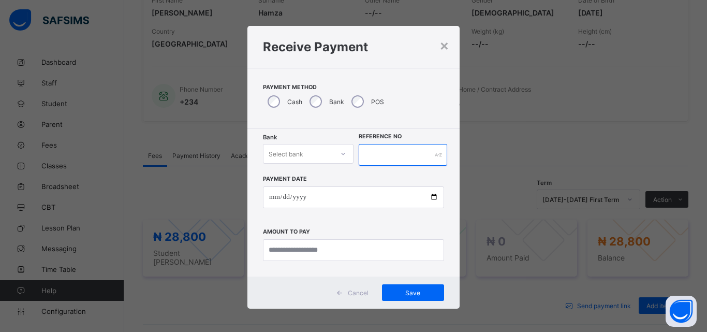
click at [403, 152] on input "text" at bounding box center [403, 155] width 88 height 22
type input "*****"
click at [340, 152] on icon at bounding box center [343, 153] width 6 height 10
drag, startPoint x: 326, startPoint y: 181, endPoint x: 275, endPoint y: 166, distance: 53.5
click at [275, 166] on div "Bank Select bank" at bounding box center [308, 155] width 91 height 22
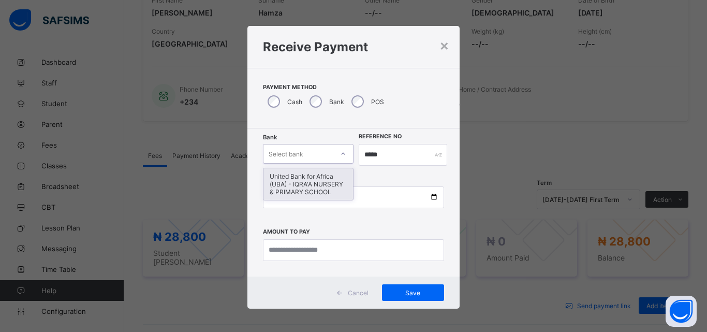
click at [340, 151] on icon at bounding box center [343, 153] width 6 height 10
click at [314, 191] on div "United Bank for Africa (UBA) - IQRA'A NURSERY & PRIMARY SCHOOL" at bounding box center [308, 184] width 90 height 32
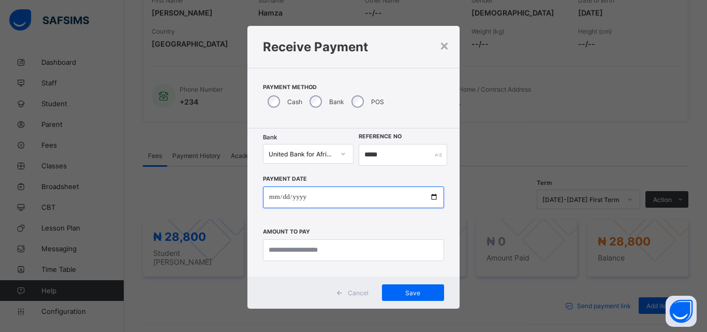
click at [434, 198] on input "date" at bounding box center [353, 197] width 181 height 22
type input "**********"
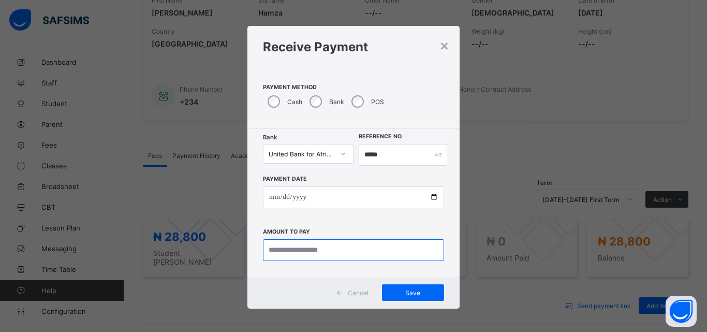
click at [314, 251] on input "currency" at bounding box center [353, 250] width 181 height 22
type input "********"
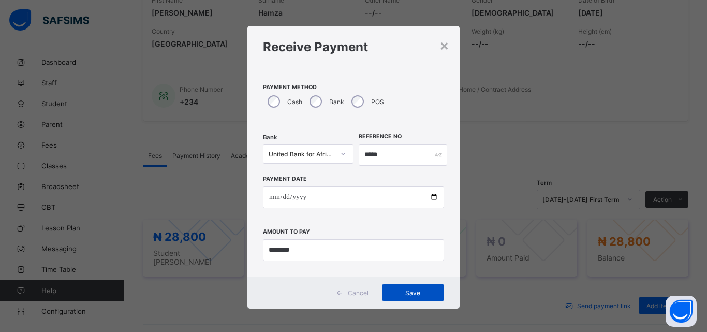
click at [395, 291] on span "Save" at bounding box center [413, 293] width 47 height 8
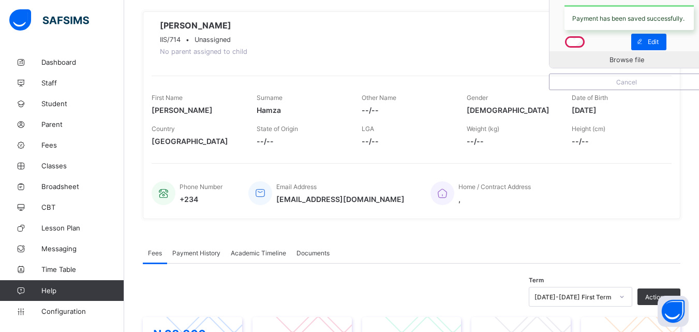
scroll to position [0, 0]
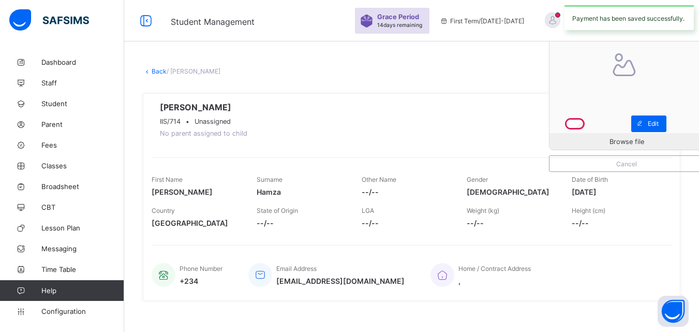
click at [157, 69] on link "Back" at bounding box center [159, 71] width 15 height 8
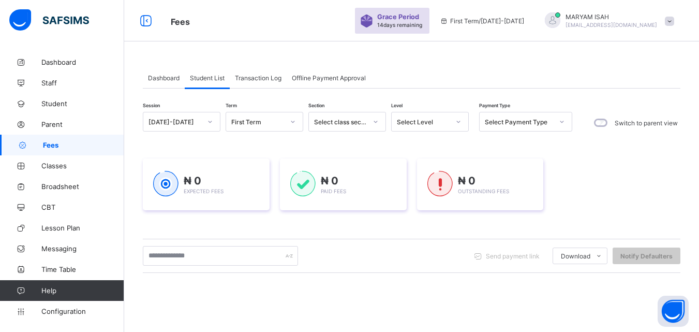
scroll to position [68, 0]
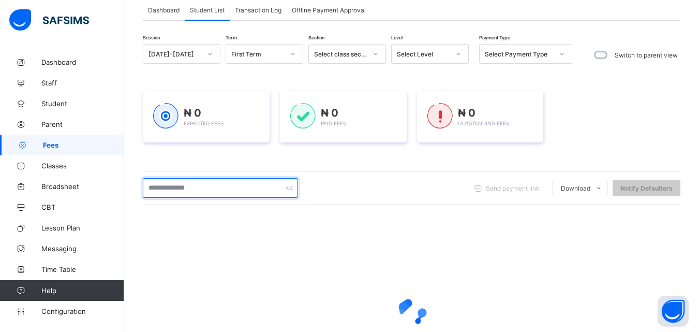
click at [151, 189] on input "text" at bounding box center [220, 188] width 155 height 20
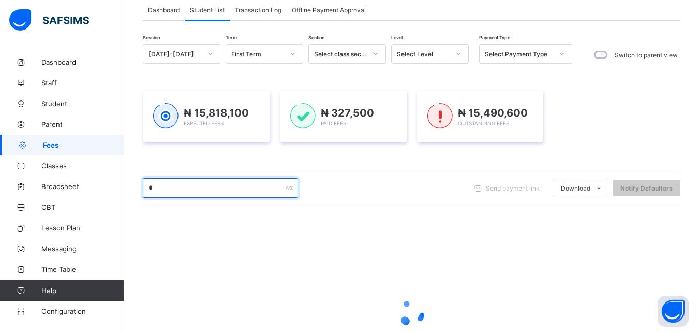
type input "*****"
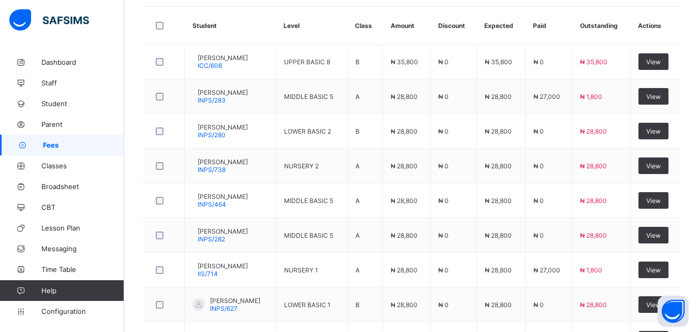
scroll to position [277, 0]
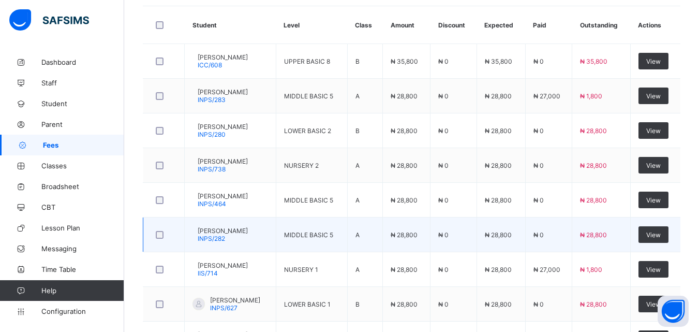
click at [239, 237] on div "[PERSON_NAME] INPS/282" at bounding box center [223, 235] width 50 height 16
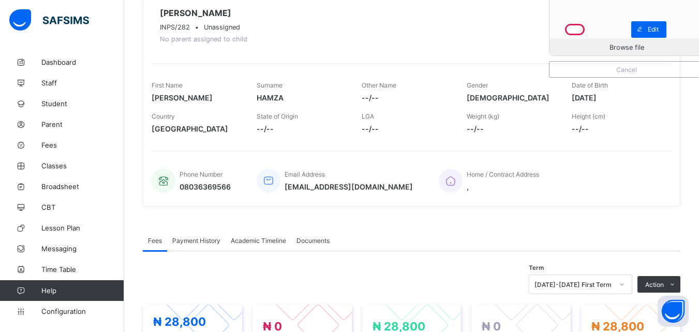
scroll to position [180, 0]
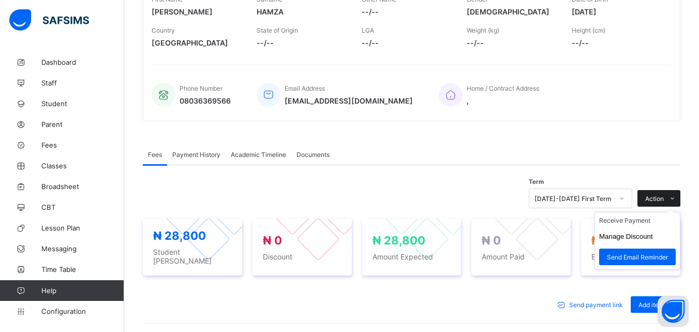
click at [673, 197] on span at bounding box center [672, 198] width 17 height 17
click at [638, 219] on li "Receive Payment" at bounding box center [637, 220] width 85 height 16
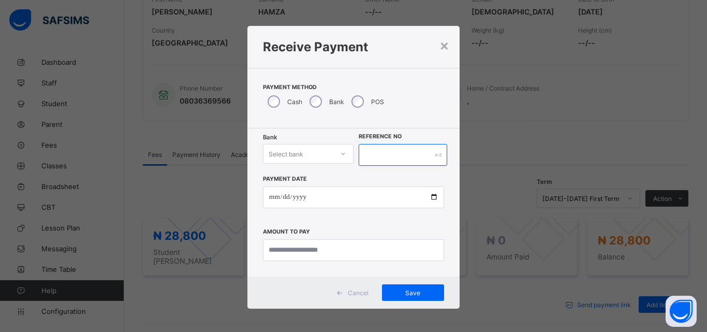
click at [397, 156] on input "text" at bounding box center [403, 155] width 88 height 22
type input "*****"
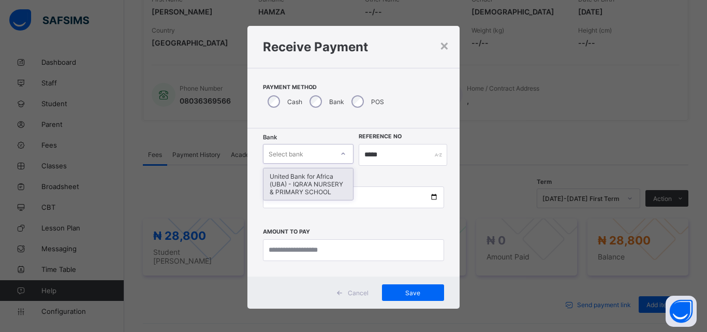
click at [341, 153] on icon at bounding box center [343, 153] width 6 height 10
click at [327, 177] on div "United Bank for Africa (UBA) - IQRA'A NURSERY & PRIMARY SCHOOL" at bounding box center [308, 184] width 90 height 32
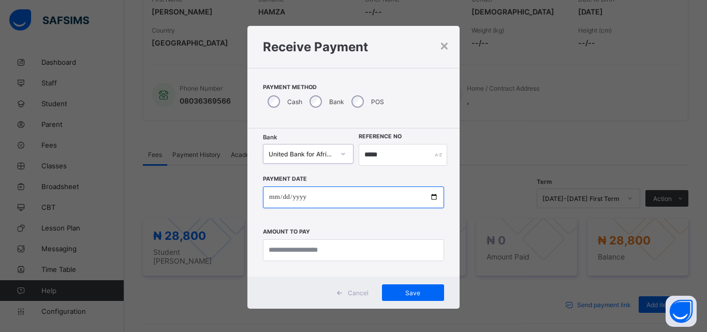
click at [428, 196] on input "date" at bounding box center [353, 197] width 181 height 22
type input "**********"
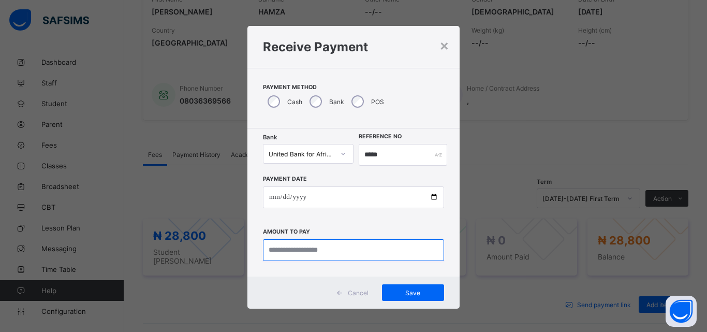
click at [304, 255] on input "currency" at bounding box center [353, 250] width 181 height 22
type input "********"
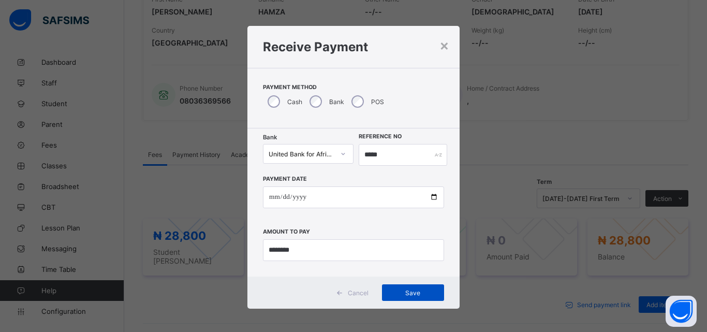
click at [406, 292] on span "Save" at bounding box center [413, 293] width 47 height 8
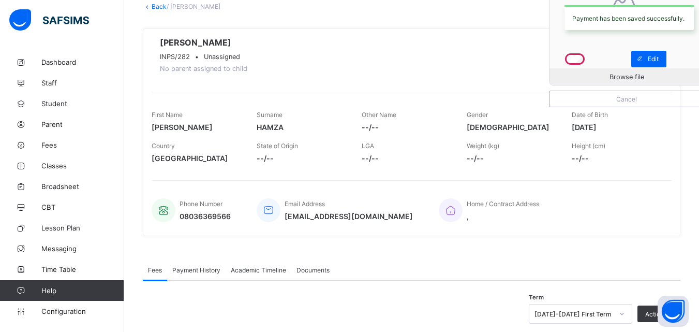
scroll to position [0, 0]
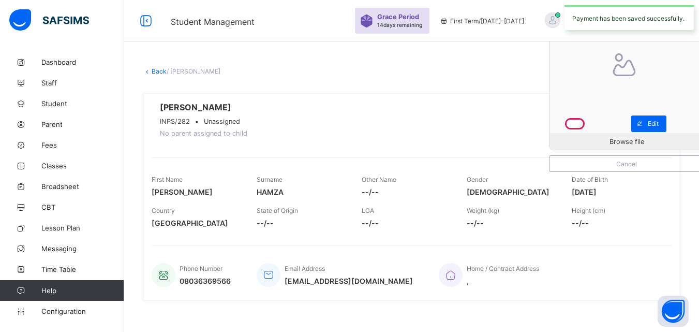
click at [156, 70] on link "Back" at bounding box center [159, 71] width 15 height 8
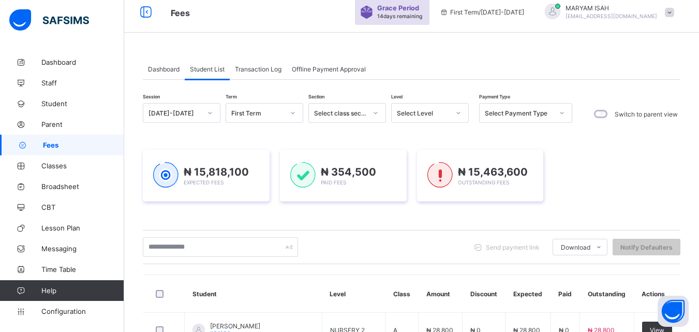
scroll to position [82, 0]
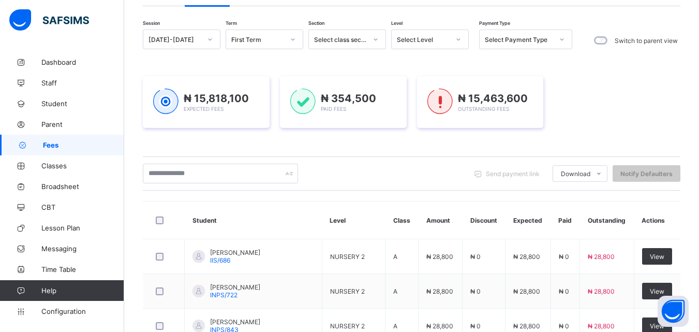
click at [512, 198] on div "Session [DATE]-[DATE] Term First Term Section Select class section Level Select…" at bounding box center [412, 330] width 538 height 603
click at [168, 167] on input "text" at bounding box center [220, 173] width 155 height 20
type input "*****"
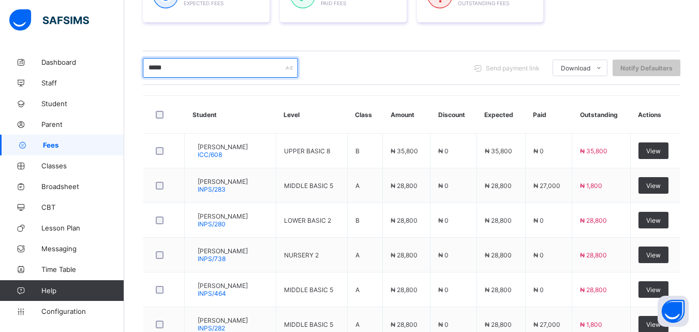
scroll to position [188, 0]
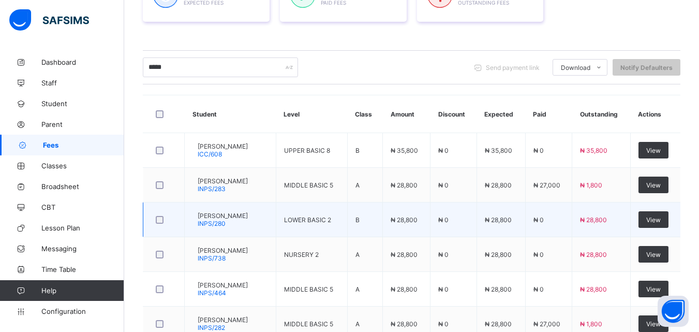
click at [221, 221] on span "INPS/280" at bounding box center [212, 223] width 28 height 8
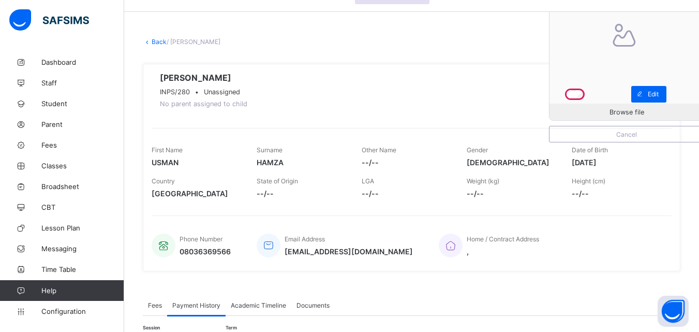
scroll to position [20, 0]
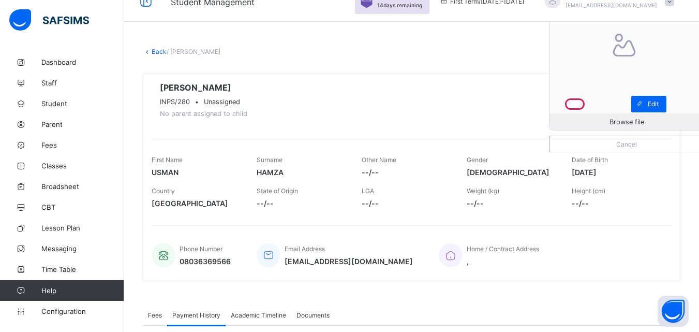
click at [157, 53] on link "Back" at bounding box center [159, 52] width 15 height 8
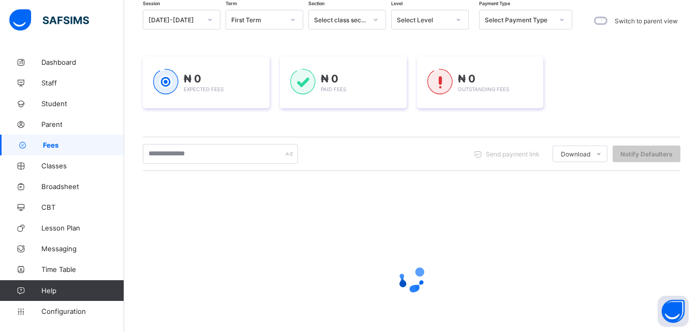
scroll to position [103, 0]
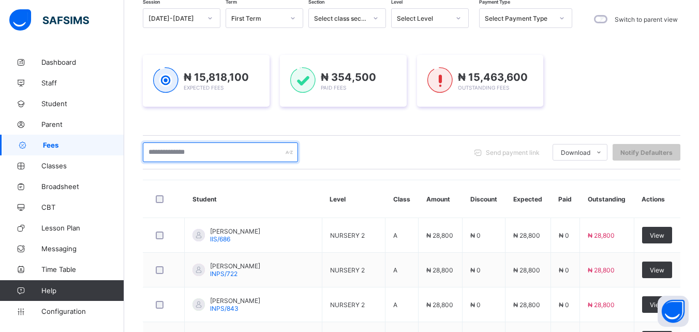
click at [165, 154] on input "text" at bounding box center [220, 152] width 155 height 20
type input "*****"
drag, startPoint x: 191, startPoint y: 168, endPoint x: 210, endPoint y: 192, distance: 30.6
click at [210, 192] on th "Student" at bounding box center [254, 199] width 138 height 38
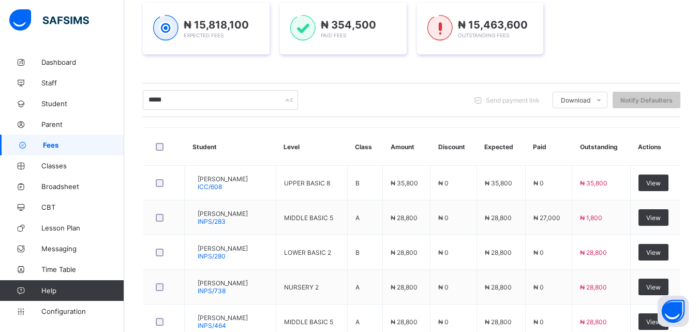
scroll to position [157, 0]
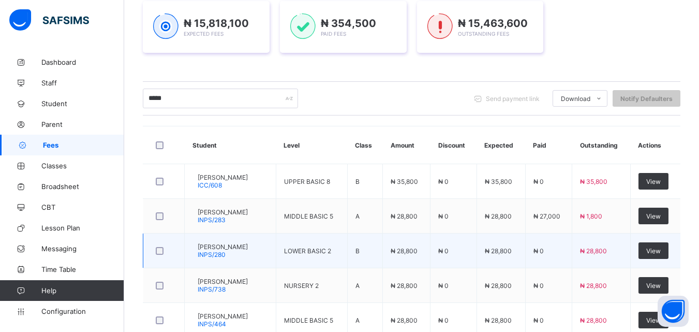
click at [217, 252] on span "INPS/280" at bounding box center [212, 254] width 28 height 8
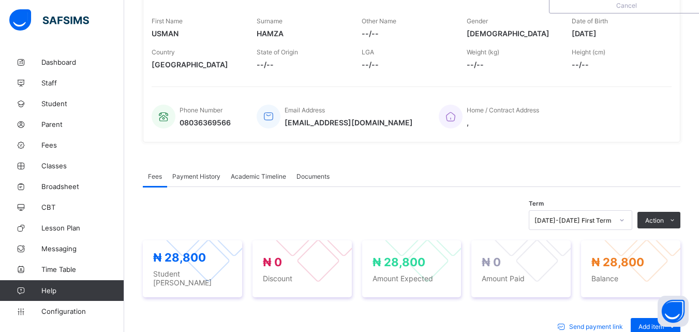
scroll to position [174, 0]
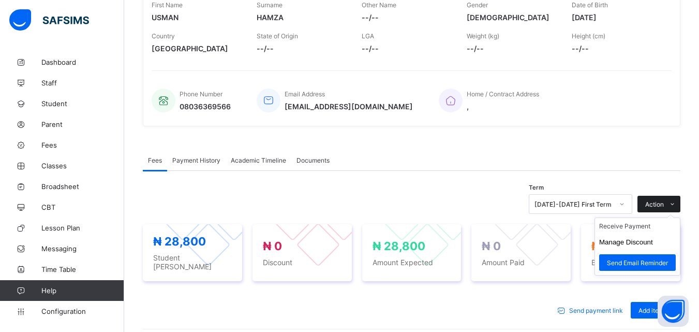
click at [664, 205] on span "Action" at bounding box center [654, 204] width 19 height 8
click at [634, 224] on li "Receive Payment" at bounding box center [637, 226] width 85 height 16
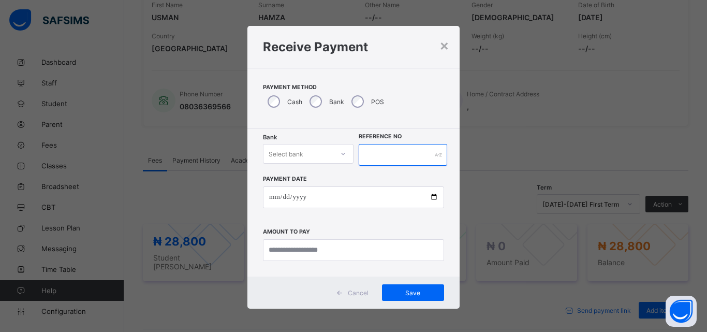
click at [401, 154] on input "text" at bounding box center [403, 155] width 88 height 22
type input "*****"
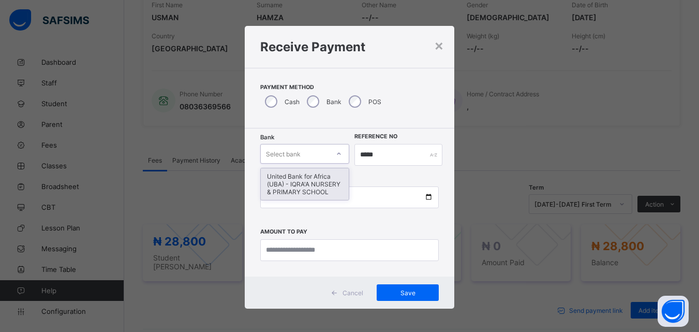
click at [304, 185] on div "United Bank for Africa (UBA) - IQRA'A NURSERY & PRIMARY SCHOOL" at bounding box center [305, 184] width 88 height 32
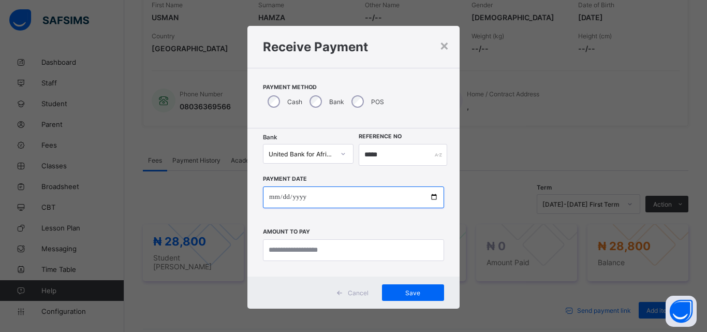
click at [433, 199] on input "date" at bounding box center [353, 197] width 181 height 22
type input "**********"
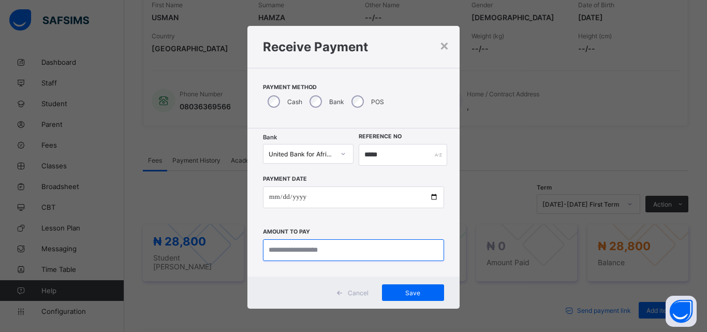
click at [302, 249] on input "currency" at bounding box center [353, 250] width 181 height 22
type input "********"
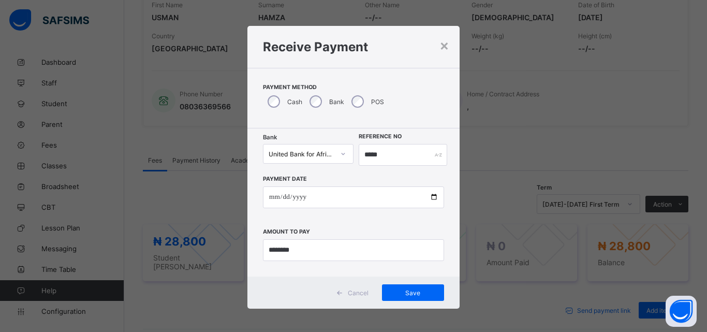
click at [410, 284] on div "Cancel Save" at bounding box center [353, 292] width 212 height 32
click at [409, 289] on span "Save" at bounding box center [413, 293] width 47 height 8
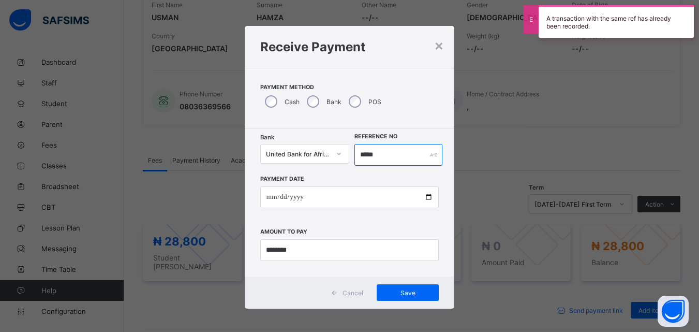
click at [379, 158] on input "*****" at bounding box center [397, 155] width 87 height 22
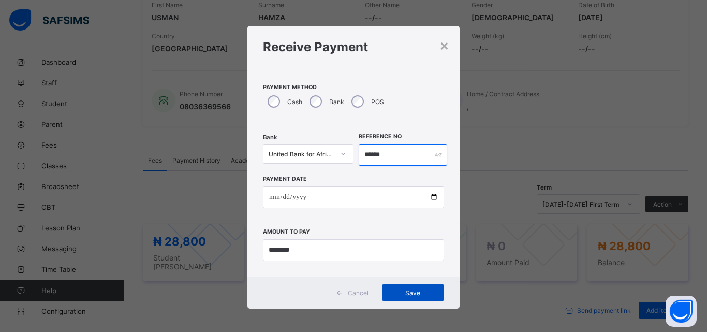
type input "******"
click at [410, 286] on div "Save" at bounding box center [413, 292] width 62 height 17
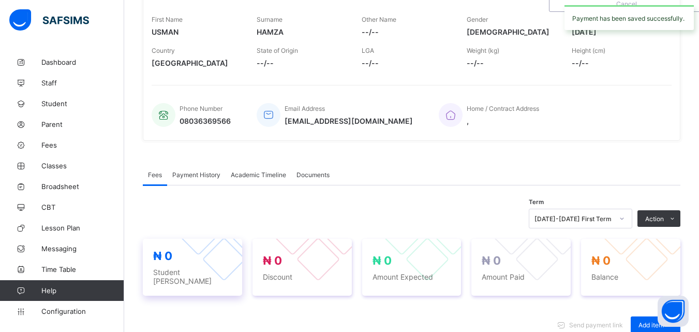
scroll to position [0, 0]
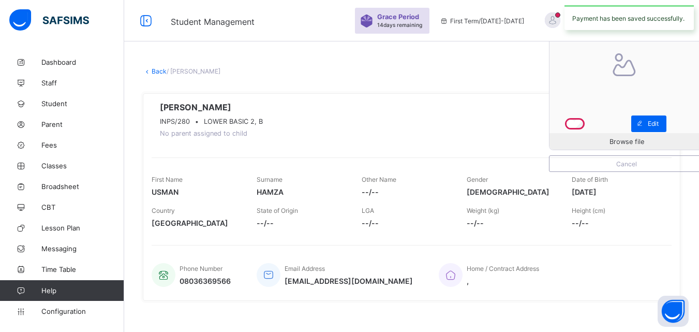
click at [155, 73] on link "Back" at bounding box center [159, 71] width 15 height 8
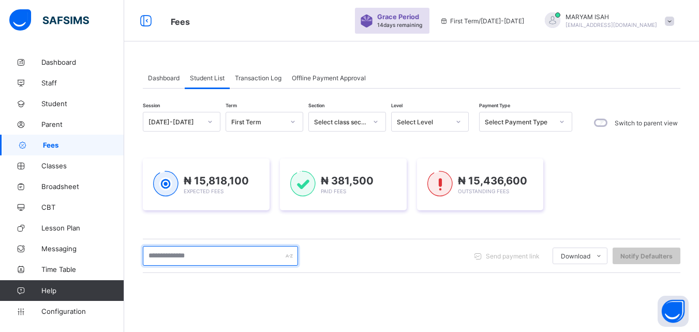
click at [171, 254] on input "text" at bounding box center [220, 256] width 155 height 20
type input "**********"
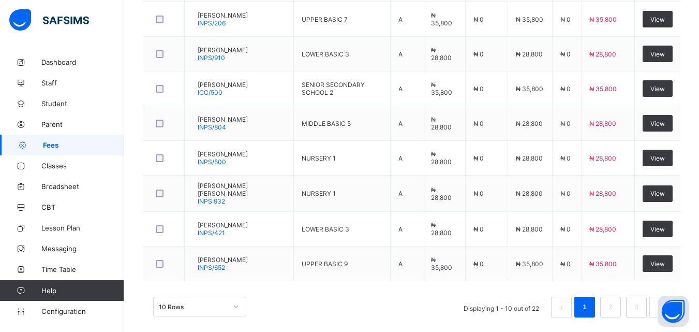
scroll to position [400, 0]
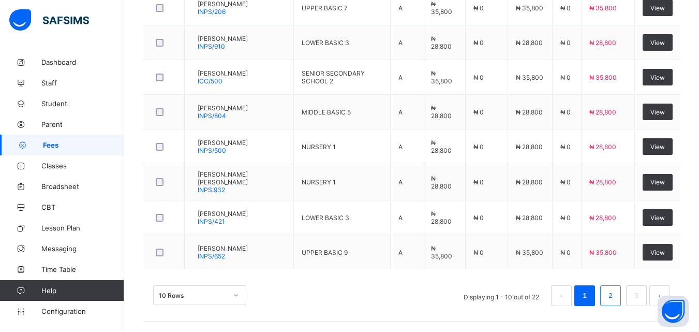
click at [615, 298] on link "2" at bounding box center [610, 295] width 10 height 13
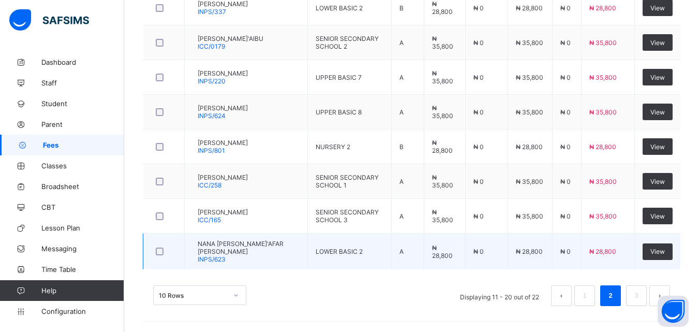
click at [365, 256] on td "LOWER BASIC 2" at bounding box center [350, 251] width 84 height 36
click at [364, 254] on td "LOWER BASIC 2" at bounding box center [350, 251] width 84 height 36
click at [345, 263] on td "LOWER BASIC 2" at bounding box center [350, 251] width 84 height 36
click at [346, 262] on td "LOWER BASIC 2" at bounding box center [350, 251] width 84 height 36
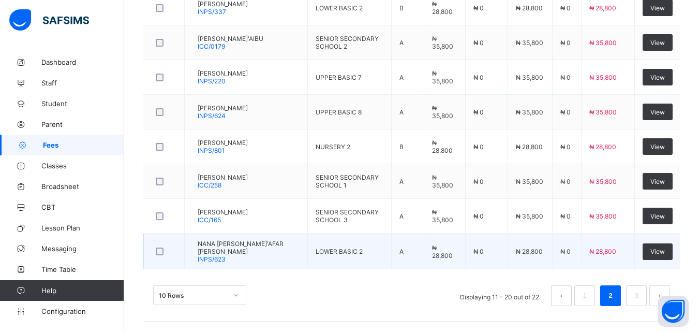
click at [347, 259] on td "LOWER BASIC 2" at bounding box center [350, 251] width 84 height 36
click at [346, 259] on td "LOWER BASIC 2" at bounding box center [350, 251] width 84 height 36
click at [239, 258] on div "NANA [PERSON_NAME]'AFAR [PERSON_NAME] INPS/623" at bounding box center [249, 251] width 102 height 23
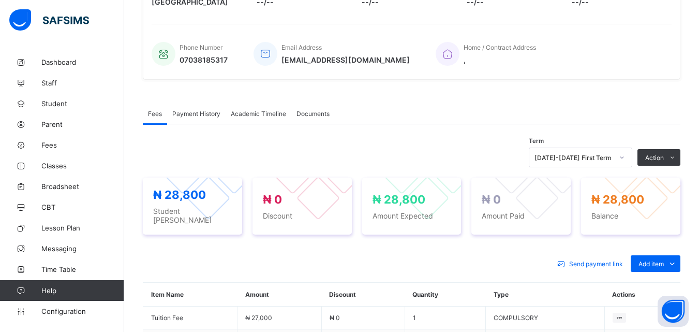
scroll to position [223, 0]
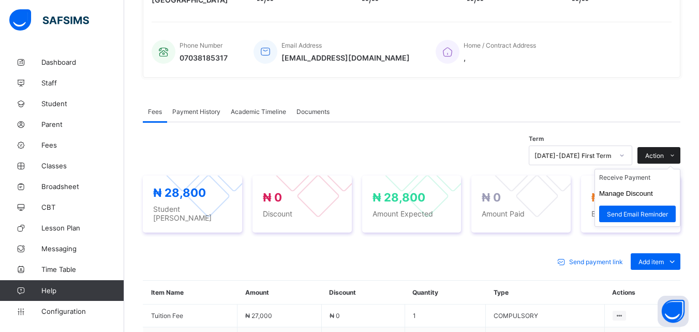
click at [673, 157] on span at bounding box center [672, 155] width 17 height 17
click at [648, 183] on li "Receive Payment" at bounding box center [637, 177] width 85 height 16
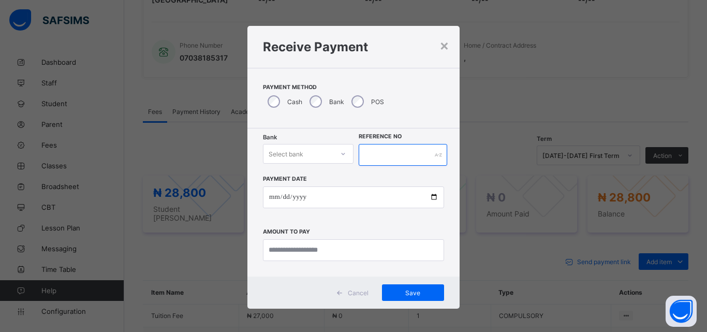
click at [426, 151] on input "text" at bounding box center [403, 155] width 88 height 22
type input "*****"
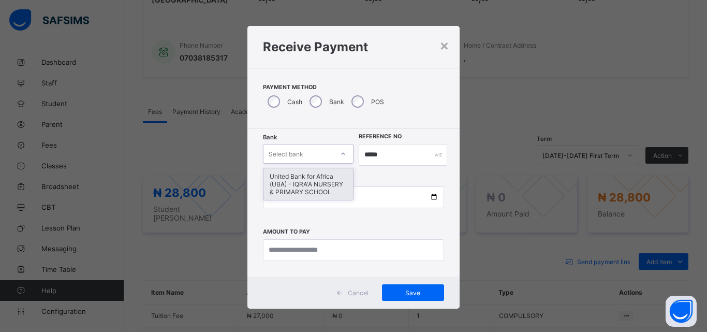
click at [341, 154] on icon at bounding box center [343, 154] width 4 height 2
click at [315, 182] on div "United Bank for Africa (UBA) - IQRA'A NURSERY & PRIMARY SCHOOL" at bounding box center [308, 184] width 90 height 32
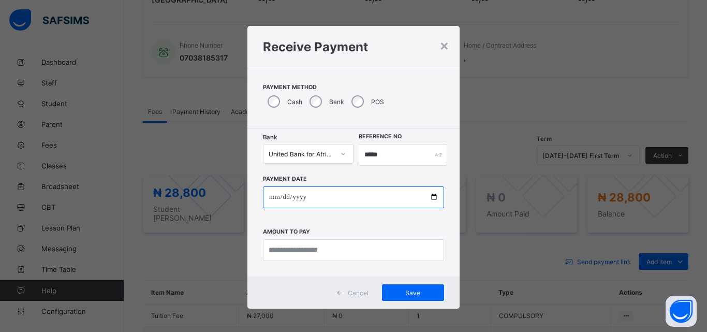
click at [432, 198] on input "date" at bounding box center [353, 197] width 181 height 22
type input "**********"
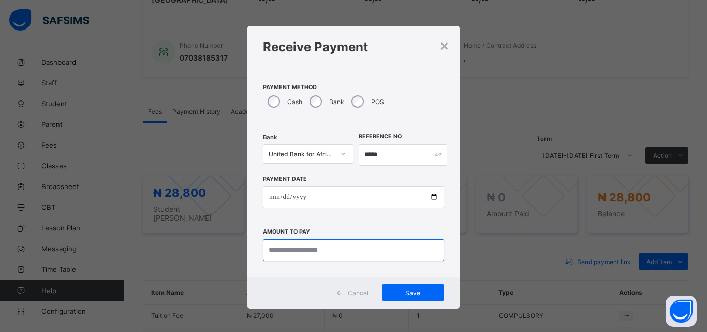
click at [293, 251] on input "currency" at bounding box center [353, 250] width 181 height 22
type input "********"
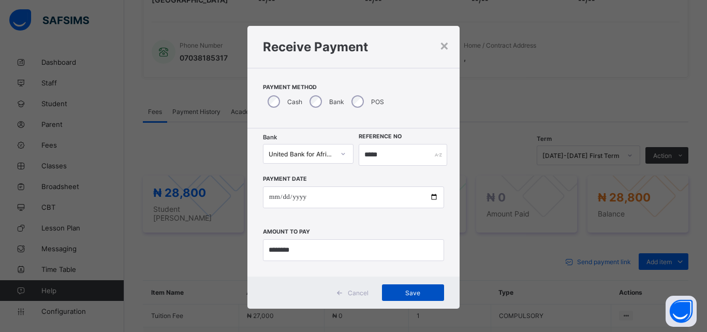
click at [416, 295] on span "Save" at bounding box center [413, 293] width 47 height 8
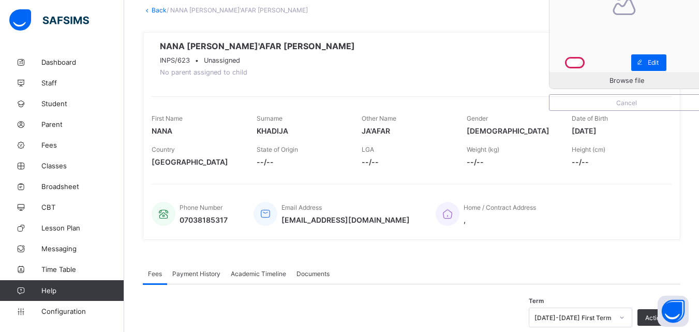
scroll to position [0, 0]
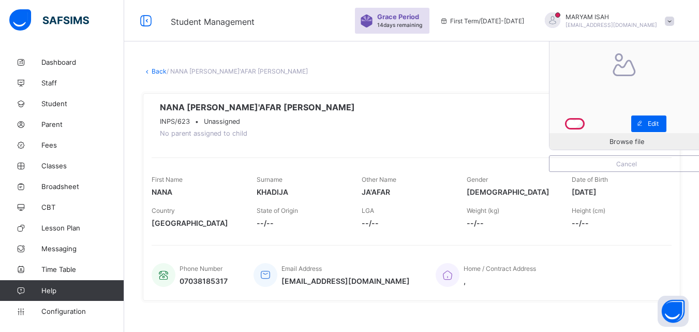
click at [156, 75] on link "Back" at bounding box center [159, 71] width 15 height 8
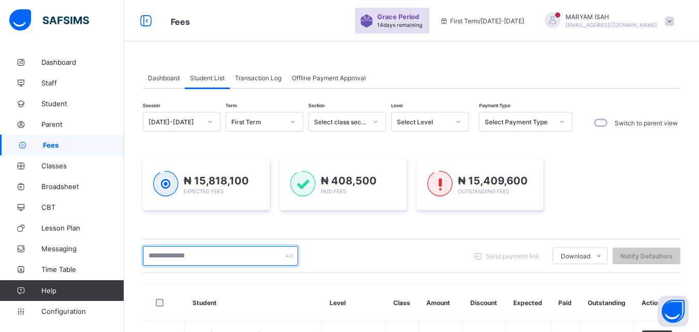
click at [228, 258] on input "text" at bounding box center [220, 256] width 155 height 20
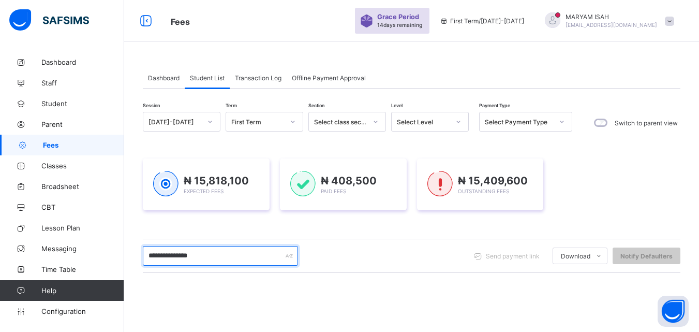
type input "**********"
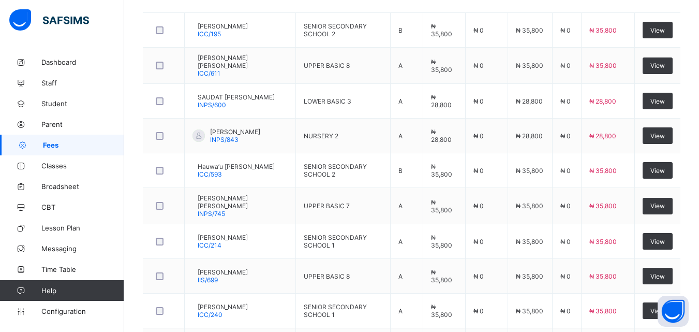
scroll to position [310, 0]
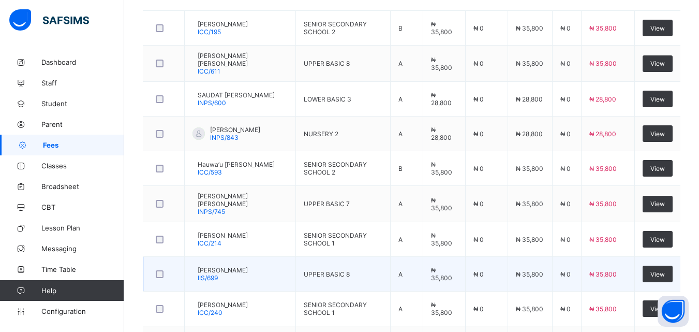
click at [245, 276] on div "[PERSON_NAME]/699" at bounding box center [223, 274] width 50 height 16
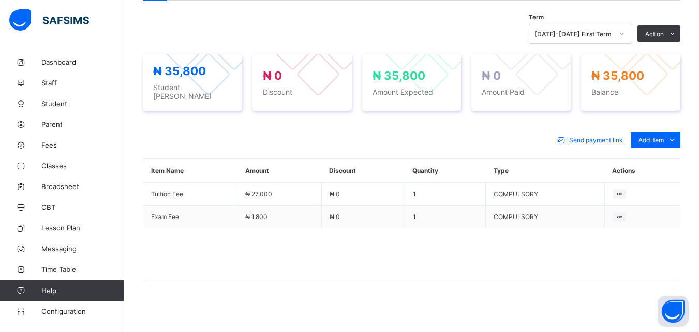
scroll to position [256, 0]
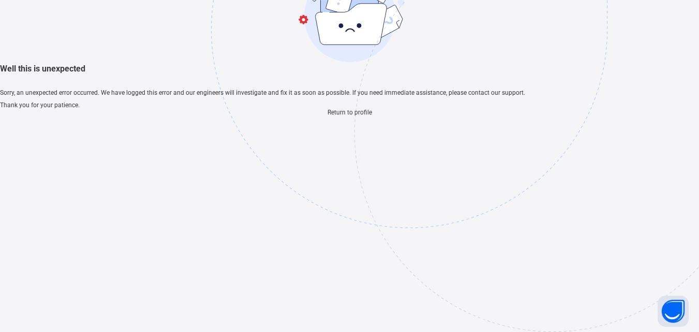
click at [671, 116] on div "Well this is unexpected Sorry, an unexpected error occurred. We have logged thi…" at bounding box center [349, 37] width 699 height 157
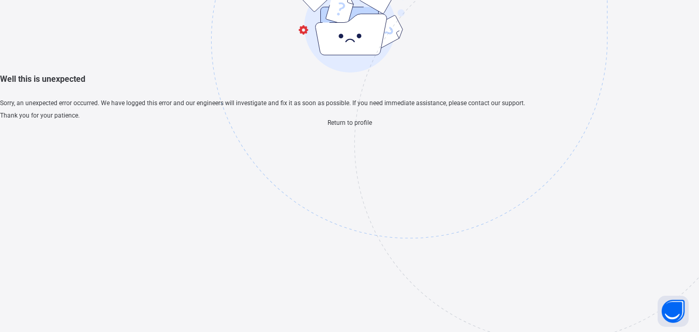
click at [328, 126] on span "Return to profile" at bounding box center [350, 122] width 44 height 7
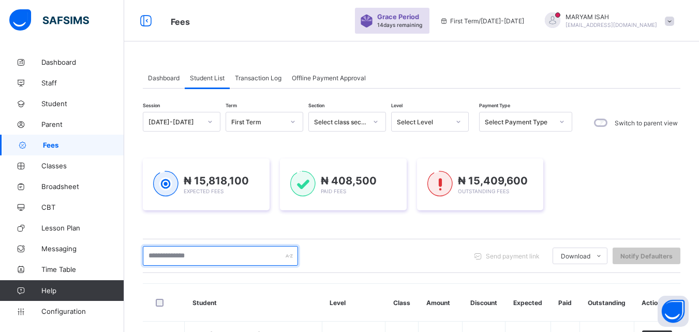
click at [175, 257] on input "text" at bounding box center [220, 256] width 155 height 20
click at [185, 256] on input "text" at bounding box center [220, 256] width 155 height 20
click at [184, 256] on input "text" at bounding box center [220, 256] width 155 height 20
click at [175, 257] on input "text" at bounding box center [220, 256] width 155 height 20
type input "*"
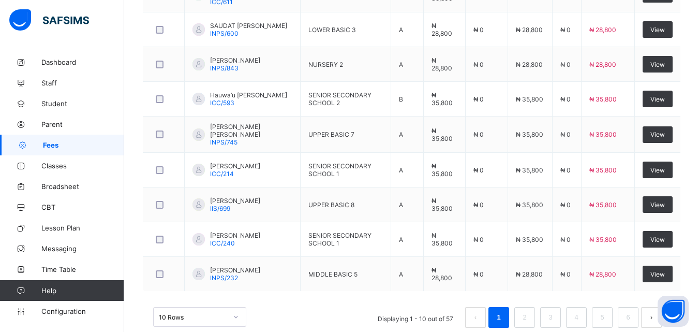
scroll to position [400, 0]
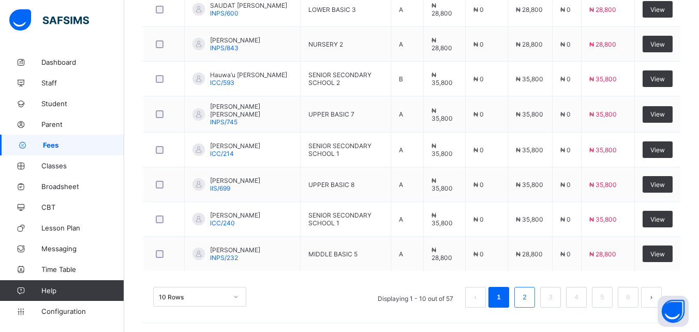
type input "**********"
click at [529, 300] on link "2" at bounding box center [524, 296] width 10 height 13
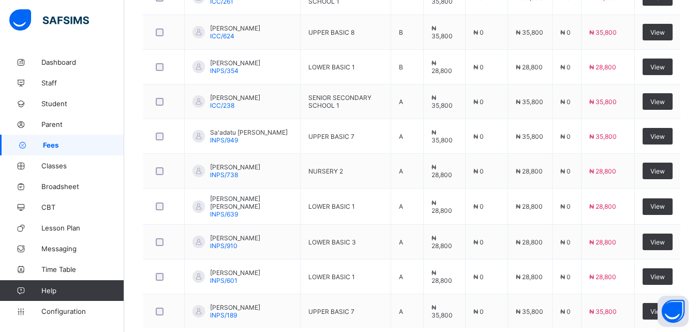
scroll to position [401, 0]
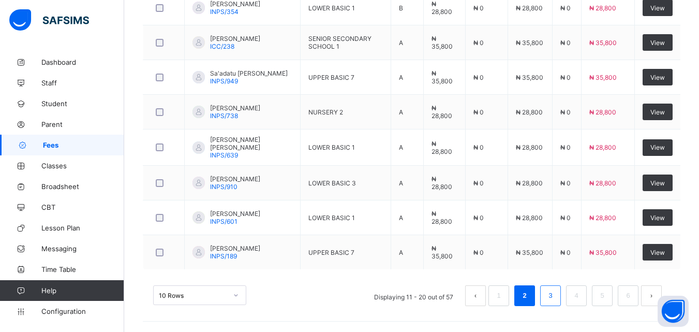
click at [555, 299] on link "3" at bounding box center [550, 295] width 10 height 13
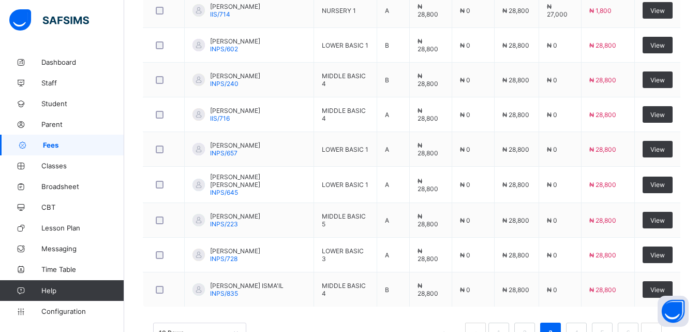
scroll to position [398, 0]
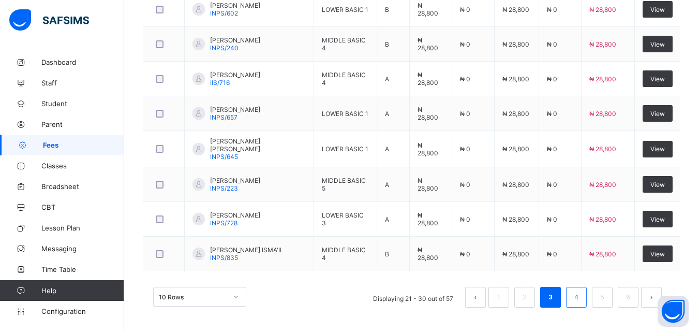
click at [581, 297] on link "4" at bounding box center [576, 296] width 10 height 13
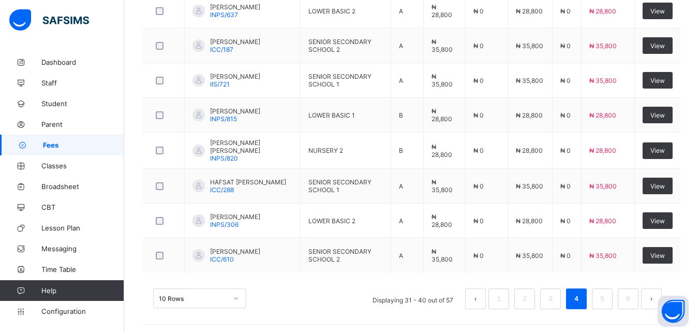
scroll to position [400, 0]
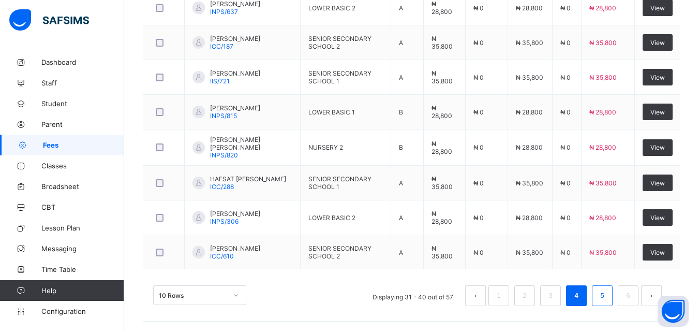
click at [607, 296] on link "5" at bounding box center [602, 295] width 10 height 13
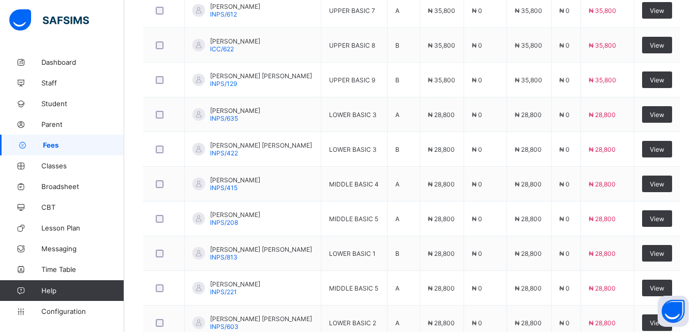
scroll to position [398, 0]
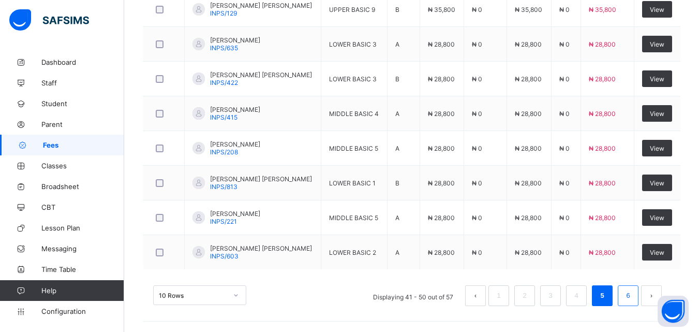
click at [633, 300] on link "6" at bounding box center [628, 295] width 10 height 13
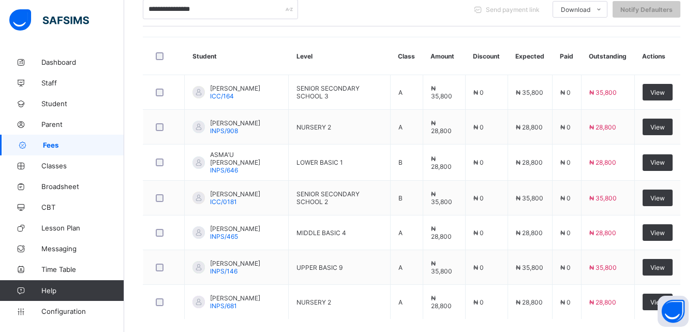
scroll to position [296, 0]
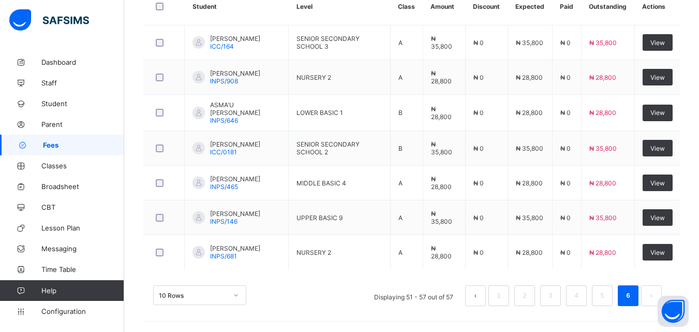
click at [639, 311] on div "10 Rows Displaying 51 - 57 out of 57 1 2 3 4 5 6" at bounding box center [412, 290] width 538 height 52
click at [503, 296] on link "1" at bounding box center [499, 295] width 10 height 13
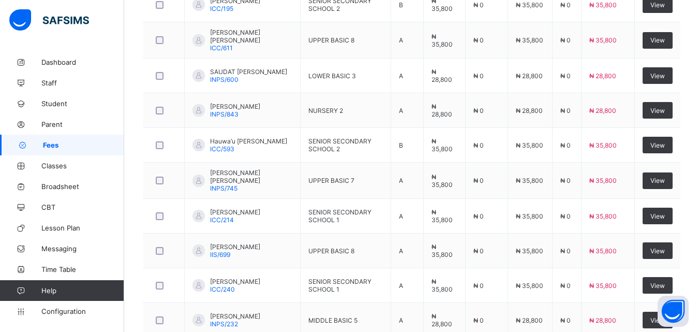
scroll to position [335, 0]
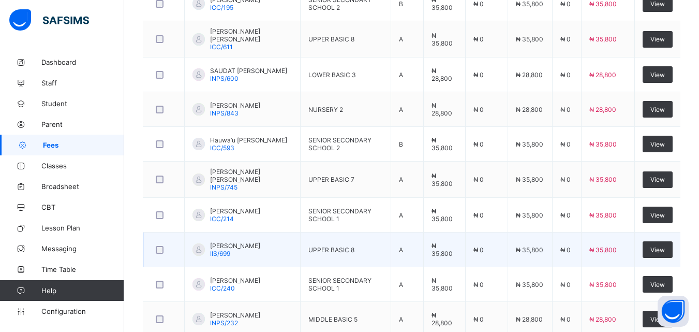
click at [289, 251] on td "[PERSON_NAME]/699" at bounding box center [243, 249] width 116 height 35
click at [287, 250] on td "[PERSON_NAME]/699" at bounding box center [243, 249] width 116 height 35
click at [285, 253] on td "[PERSON_NAME]/699" at bounding box center [243, 249] width 116 height 35
click at [593, 251] on td "₦ 35,800" at bounding box center [607, 249] width 53 height 35
click at [581, 253] on td "₦ 0" at bounding box center [566, 249] width 29 height 35
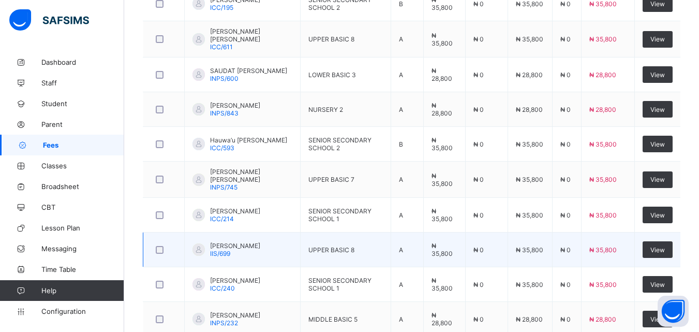
click at [528, 259] on td "₦ 35,800" at bounding box center [530, 249] width 44 height 35
click at [523, 256] on td "₦ 35,800" at bounding box center [530, 249] width 44 height 35
click at [522, 255] on td "₦ 35,800" at bounding box center [530, 249] width 44 height 35
click at [337, 259] on td "UPPER BASIC 8" at bounding box center [346, 249] width 91 height 35
click at [339, 257] on td "UPPER BASIC 8" at bounding box center [346, 249] width 91 height 35
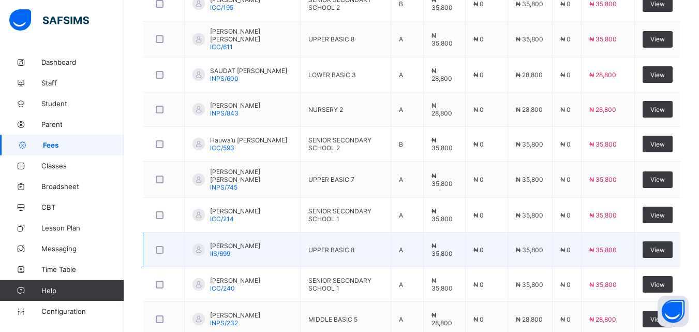
click at [339, 257] on td "UPPER BASIC 8" at bounding box center [346, 249] width 91 height 35
click at [336, 256] on td "UPPER BASIC 8" at bounding box center [346, 249] width 91 height 35
click at [339, 249] on span "UPPER BASIC 8" at bounding box center [331, 250] width 46 height 8
click at [488, 256] on td "₦ 0" at bounding box center [486, 249] width 42 height 35
click at [494, 256] on td "₦ 0" at bounding box center [486, 249] width 42 height 35
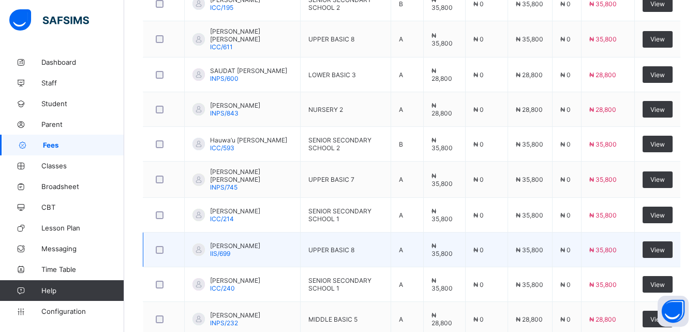
click at [552, 264] on td "₦ 35,800" at bounding box center [530, 249] width 44 height 35
click at [543, 249] on span "₦ 35,800" at bounding box center [529, 250] width 27 height 8
click at [542, 249] on span "₦ 35,800" at bounding box center [529, 250] width 27 height 8
click at [374, 252] on td "UPPER BASIC 8" at bounding box center [346, 249] width 91 height 35
click at [371, 256] on td "UPPER BASIC 8" at bounding box center [346, 249] width 91 height 35
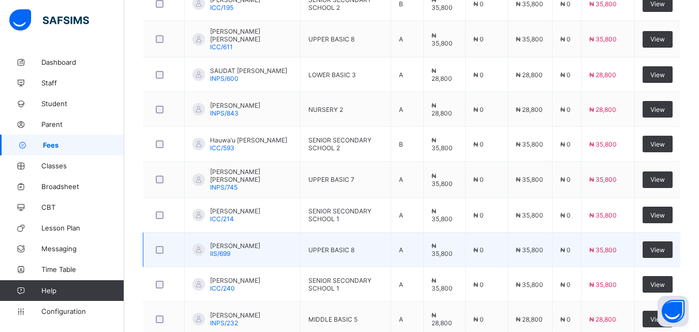
click at [443, 248] on span "₦ 35,800" at bounding box center [442, 250] width 21 height 16
click at [439, 249] on span "₦ 35,800" at bounding box center [442, 250] width 21 height 16
click at [334, 249] on span "UPPER BASIC 8" at bounding box center [331, 250] width 46 height 8
click at [337, 254] on td "UPPER BASIC 8" at bounding box center [346, 249] width 91 height 35
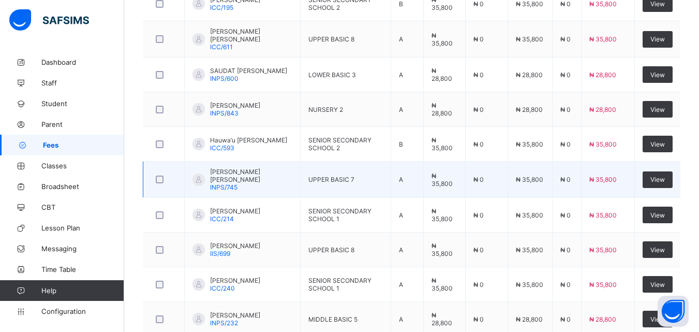
click at [230, 178] on span "[PERSON_NAME] [PERSON_NAME]" at bounding box center [251, 176] width 82 height 16
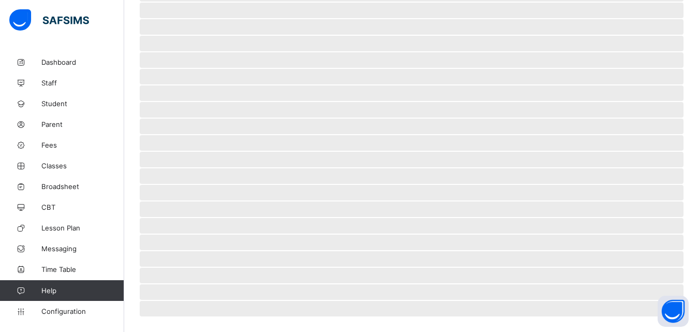
click at [238, 177] on span "‌" at bounding box center [412, 176] width 544 height 16
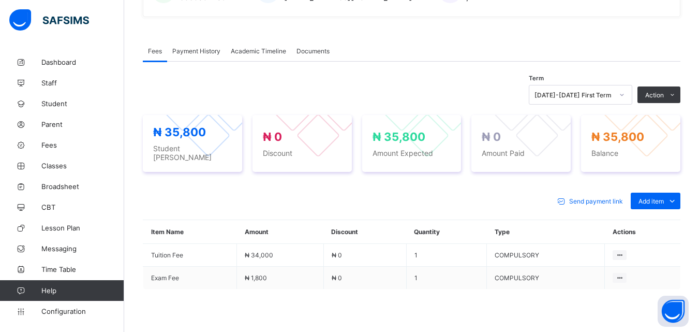
scroll to position [273, 0]
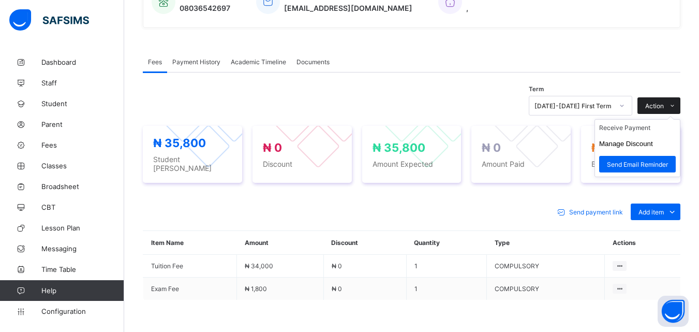
click at [664, 109] on span "Action" at bounding box center [654, 106] width 19 height 8
click at [648, 126] on li "Receive Payment" at bounding box center [637, 128] width 85 height 16
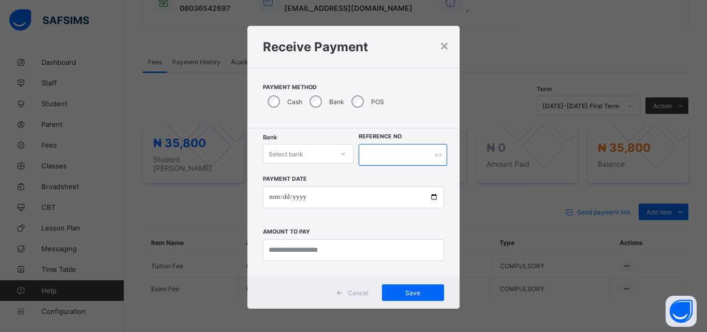
click at [420, 156] on input "text" at bounding box center [403, 155] width 88 height 22
type input "******"
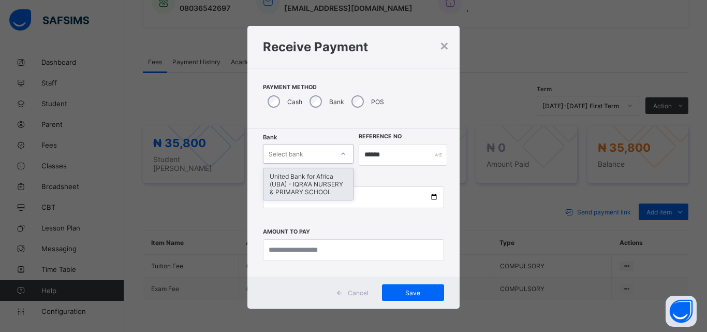
click at [281, 185] on div "United Bank for Africa (UBA) - IQRA'A NURSERY & PRIMARY SCHOOL" at bounding box center [308, 184] width 90 height 32
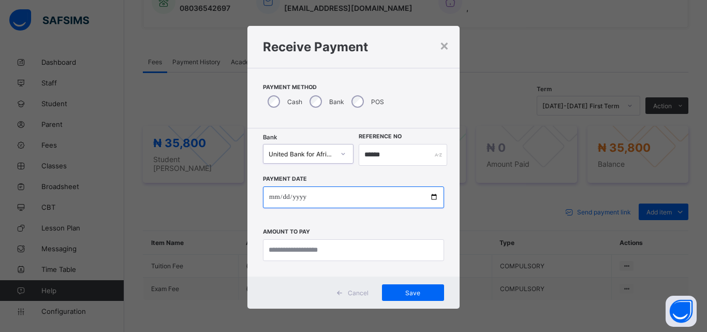
click at [433, 198] on input "date" at bounding box center [353, 197] width 181 height 22
type input "**********"
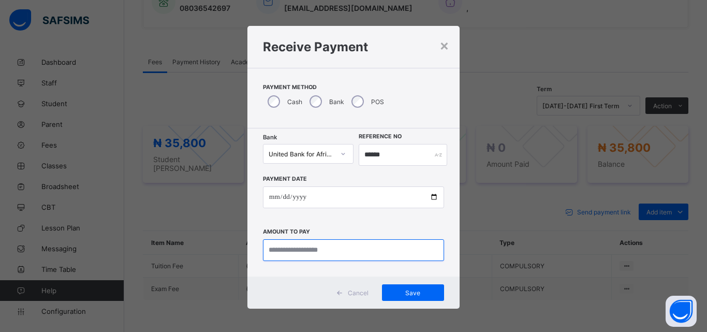
click at [284, 252] on input "currency" at bounding box center [353, 250] width 181 height 22
type input "********"
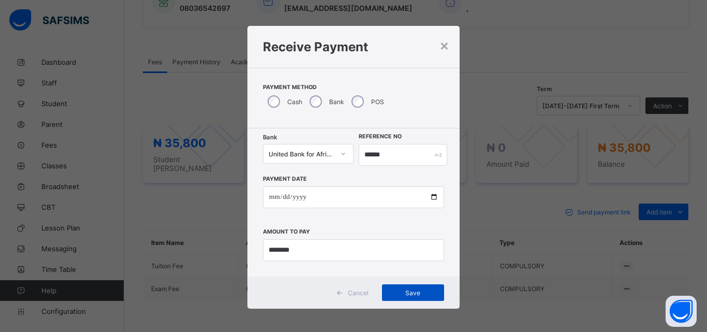
click at [407, 288] on div "Save" at bounding box center [413, 292] width 62 height 17
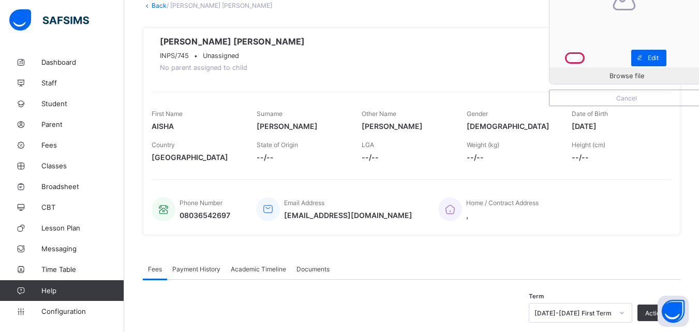
scroll to position [0, 0]
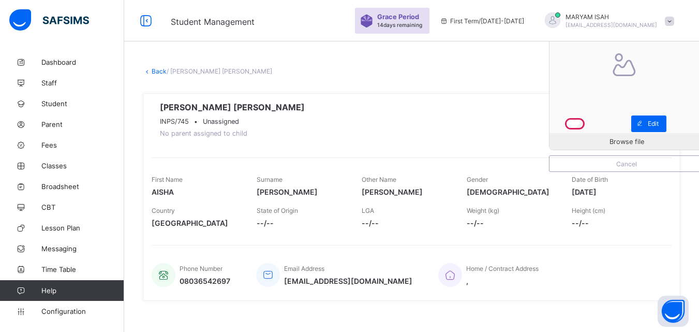
click at [156, 72] on link "Back" at bounding box center [159, 71] width 15 height 8
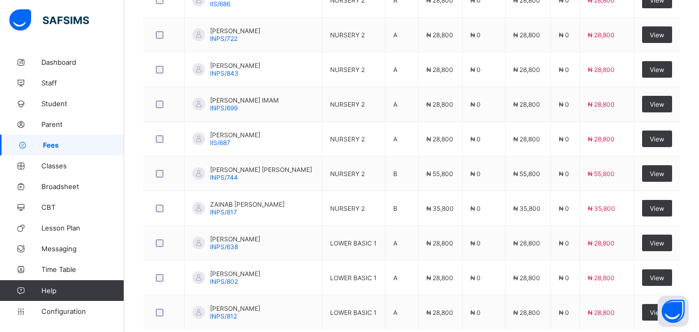
scroll to position [338, 0]
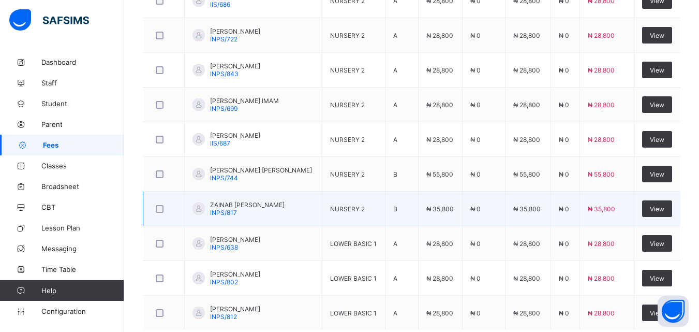
click at [263, 214] on div "ZAINAB MURTALA MANSUR INPS/817" at bounding box center [247, 209] width 75 height 16
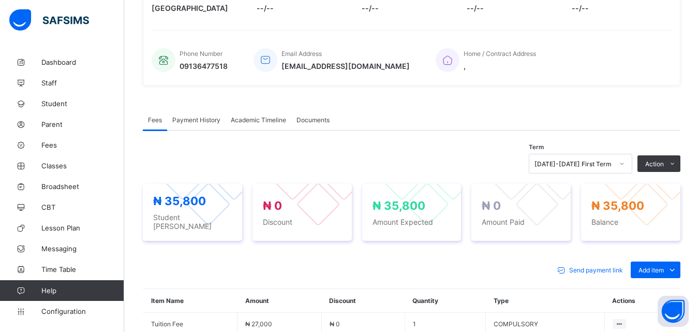
scroll to position [338, 0]
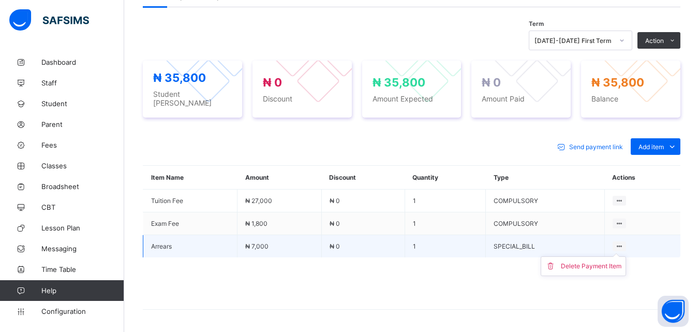
click at [626, 256] on ul "Delete Payment Item" at bounding box center [583, 266] width 85 height 20
click at [618, 264] on div "Delete Payment Item" at bounding box center [591, 266] width 61 height 10
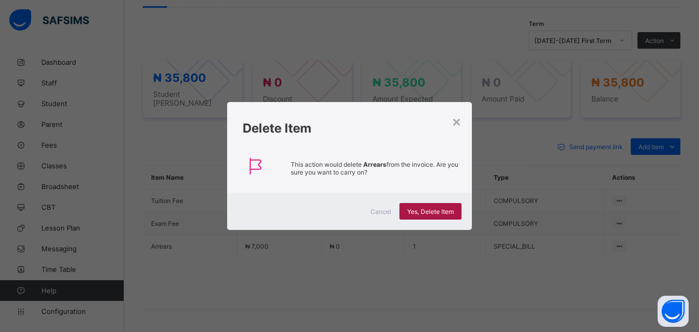
click at [433, 215] on div "Yes, Delete Item" at bounding box center [430, 211] width 62 height 17
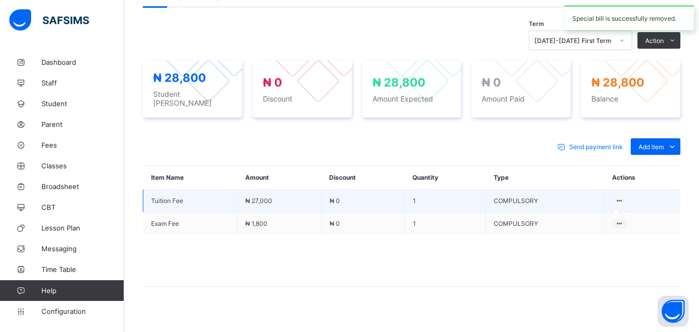
click at [627, 196] on div at bounding box center [620, 201] width 14 height 10
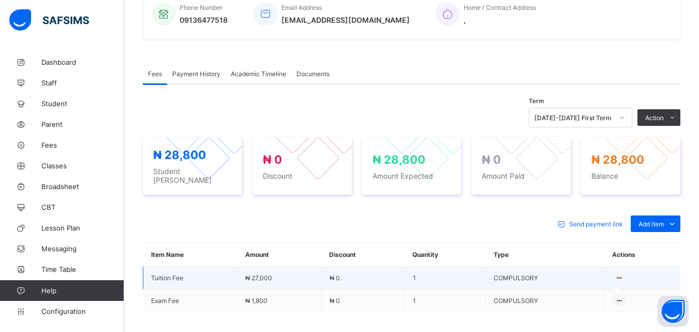
scroll to position [255, 0]
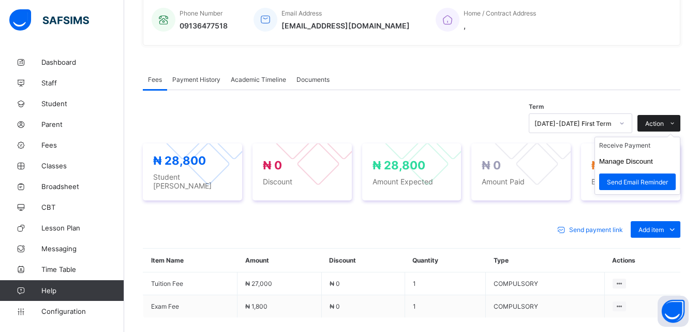
click at [664, 123] on span "Action" at bounding box center [654, 124] width 19 height 8
click at [647, 147] on li "Receive Payment" at bounding box center [637, 145] width 85 height 16
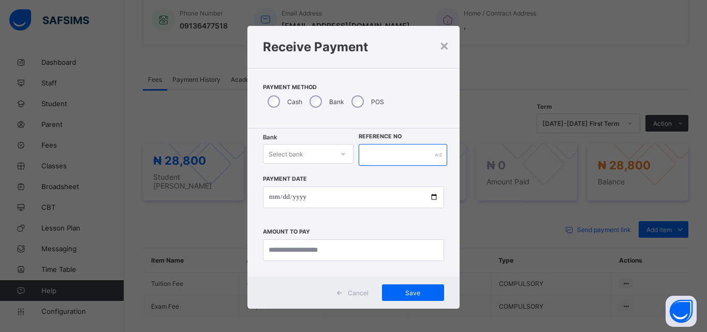
click at [385, 156] on input "text" at bounding box center [403, 155] width 88 height 22
type input "*****"
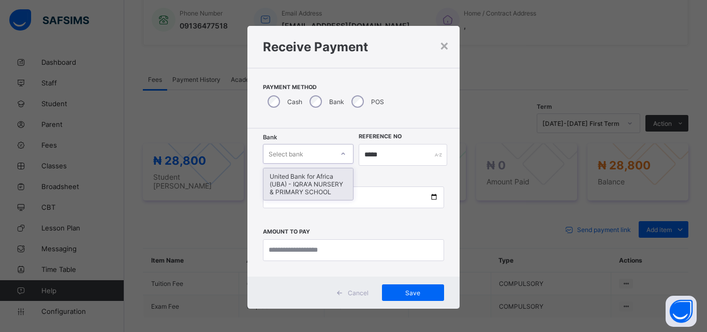
click at [278, 184] on div "United Bank for Africa (UBA) - IQRA'A NURSERY & PRIMARY SCHOOL" at bounding box center [308, 184] width 90 height 32
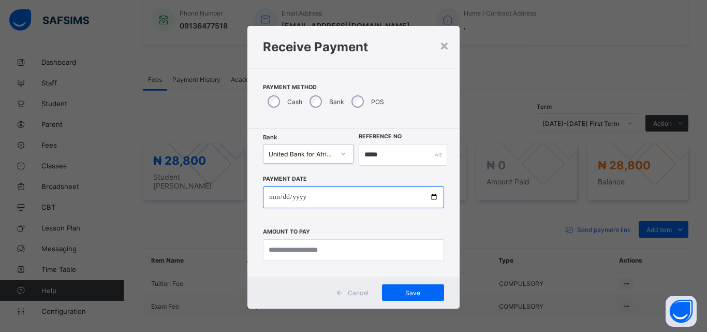
click at [432, 206] on input "date" at bounding box center [353, 197] width 181 height 22
click at [429, 199] on input "date" at bounding box center [353, 197] width 181 height 22
type input "**********"
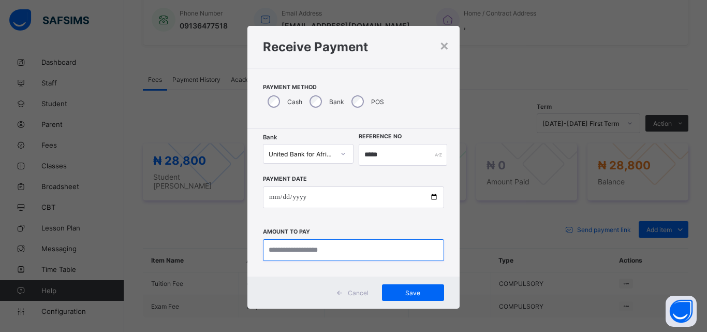
click at [284, 246] on input "currency" at bounding box center [353, 250] width 181 height 22
type input "********"
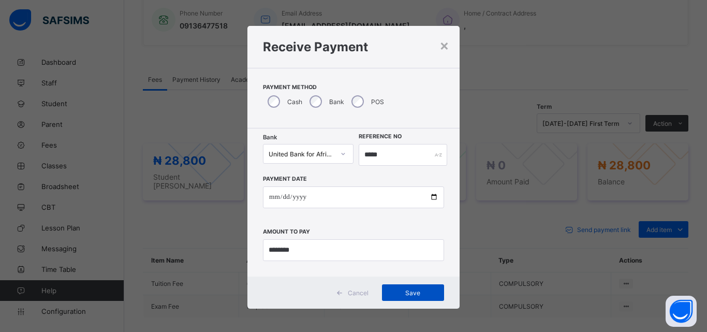
click at [421, 298] on div "Save" at bounding box center [413, 292] width 62 height 17
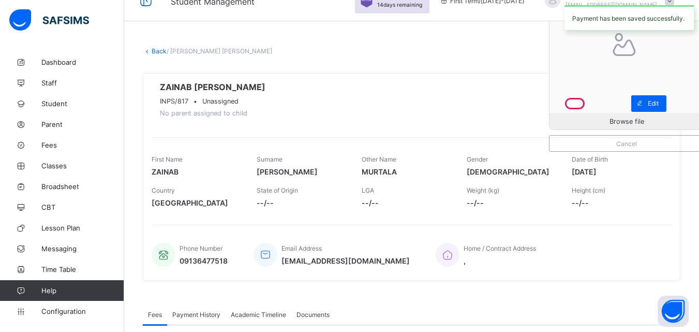
scroll to position [19, 0]
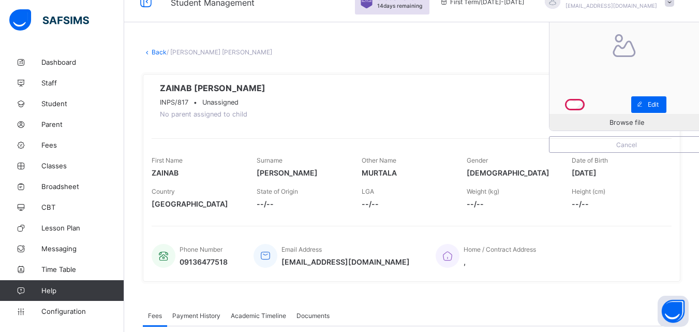
click at [156, 51] on link "Back" at bounding box center [159, 52] width 15 height 8
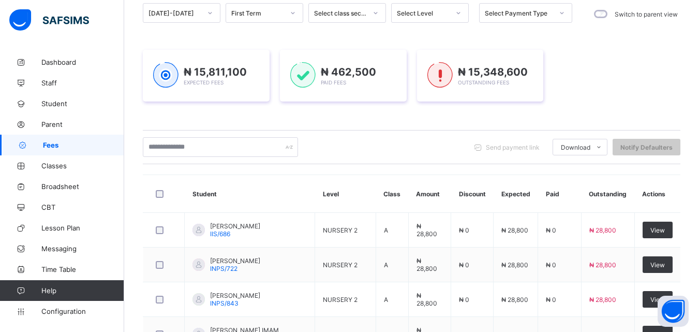
scroll to position [398, 0]
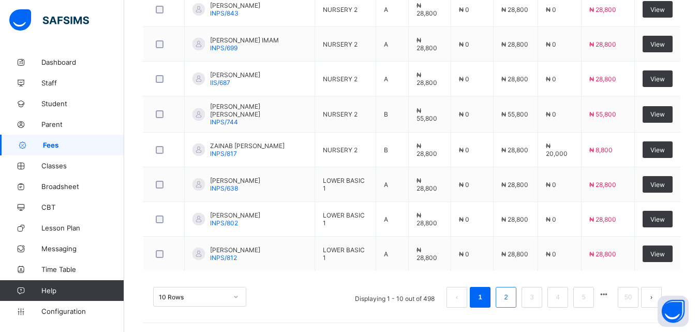
click at [511, 300] on link "2" at bounding box center [506, 296] width 10 height 13
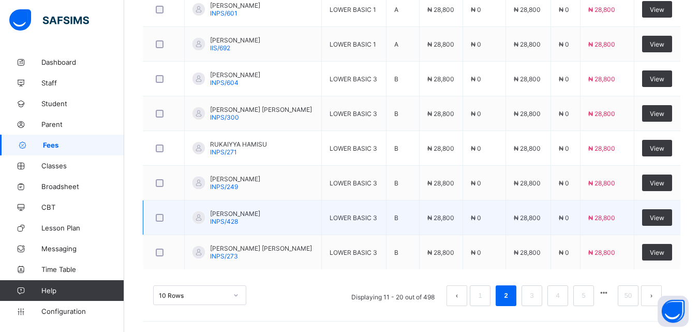
click at [268, 218] on td "HAIDAR SIDI INPS/428" at bounding box center [253, 217] width 137 height 35
click at [267, 219] on td "HAIDAR SIDI INPS/428" at bounding box center [253, 217] width 137 height 35
click at [230, 216] on span "HAIDAR SIDI" at bounding box center [235, 214] width 50 height 8
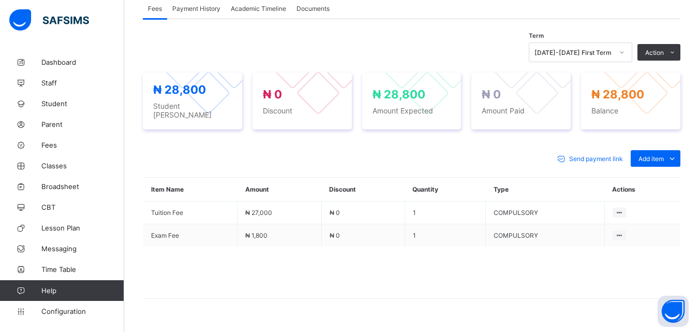
scroll to position [345, 0]
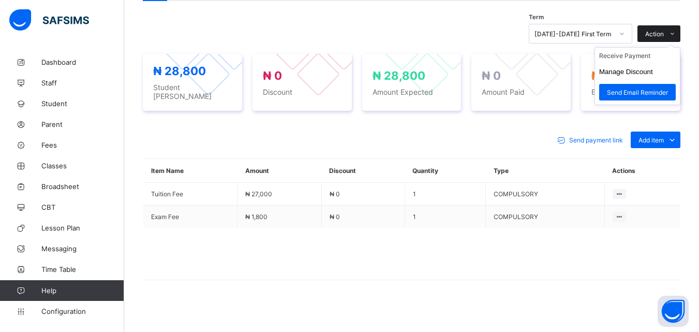
click at [672, 33] on span at bounding box center [672, 33] width 17 height 17
click at [649, 57] on li "Receive Payment" at bounding box center [637, 56] width 85 height 16
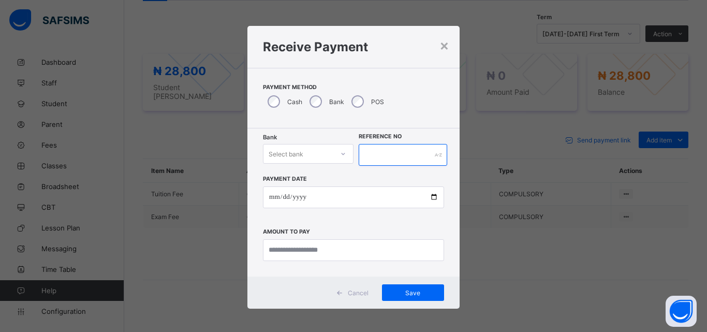
click at [384, 157] on input "text" at bounding box center [403, 155] width 88 height 22
type input "*****"
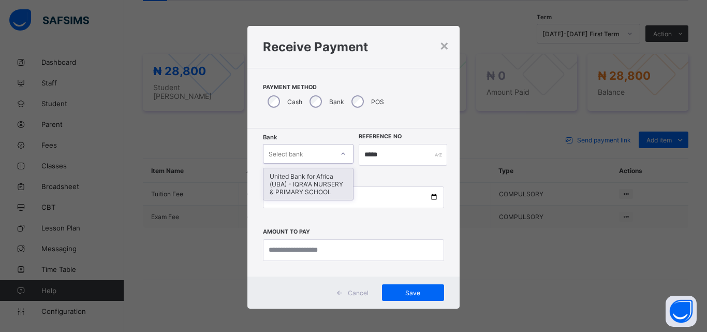
click at [295, 184] on div "United Bank for Africa (UBA) - IQRA'A NURSERY & PRIMARY SCHOOL" at bounding box center [308, 184] width 90 height 32
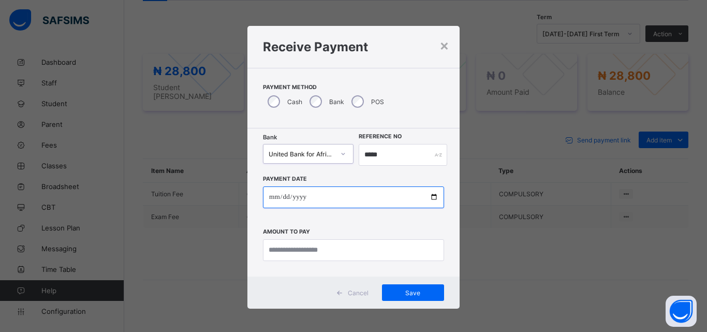
click at [430, 207] on input "date" at bounding box center [353, 197] width 181 height 22
click at [429, 197] on input "date" at bounding box center [353, 197] width 181 height 22
type input "**********"
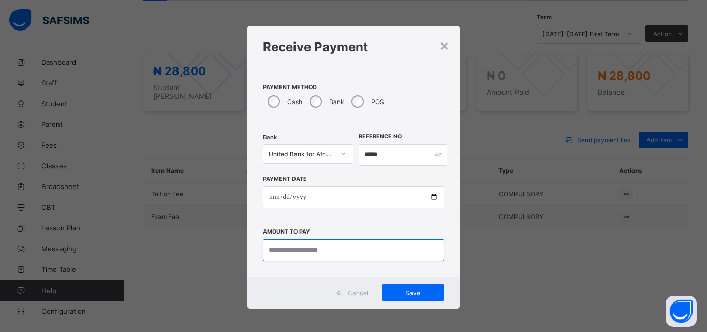
click at [301, 260] on input "currency" at bounding box center [353, 250] width 181 height 22
type input "********"
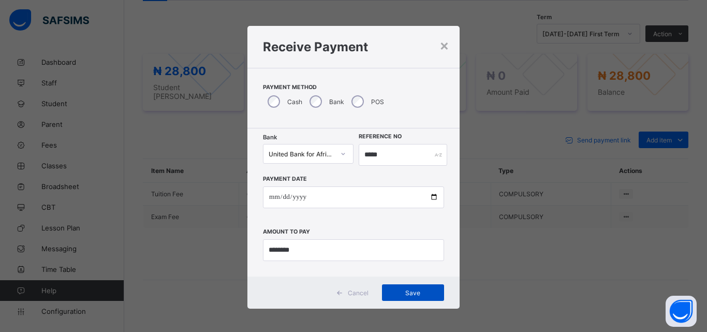
click at [423, 290] on span "Save" at bounding box center [413, 293] width 47 height 8
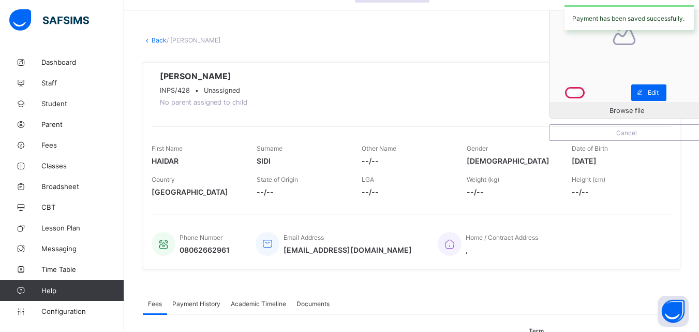
scroll to position [0, 0]
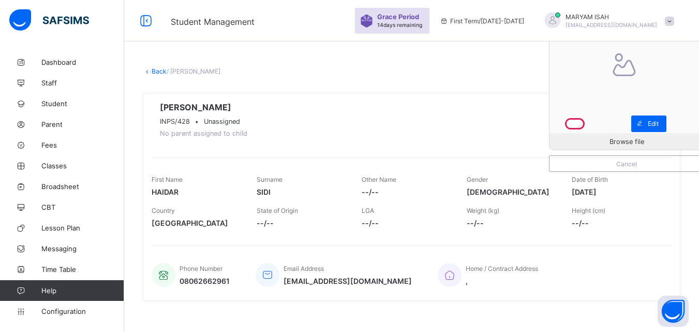
click at [156, 72] on link "Back" at bounding box center [159, 71] width 15 height 8
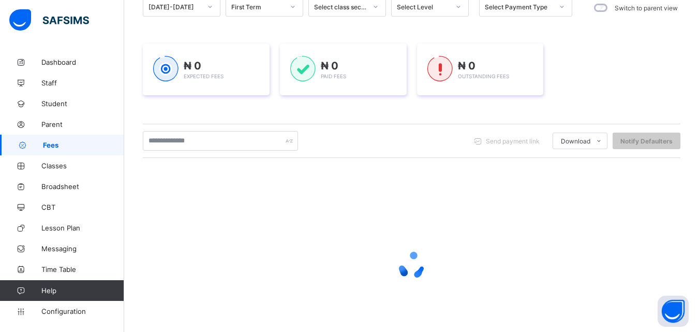
scroll to position [125, 0]
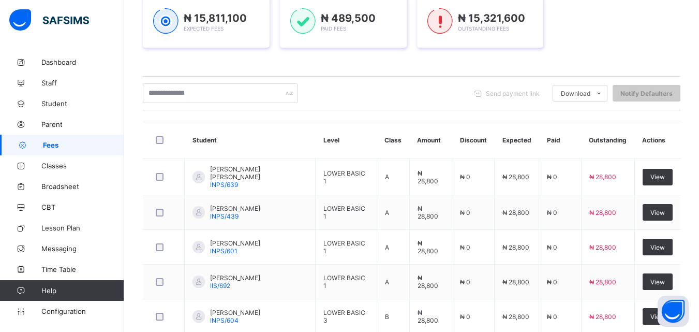
scroll to position [398, 0]
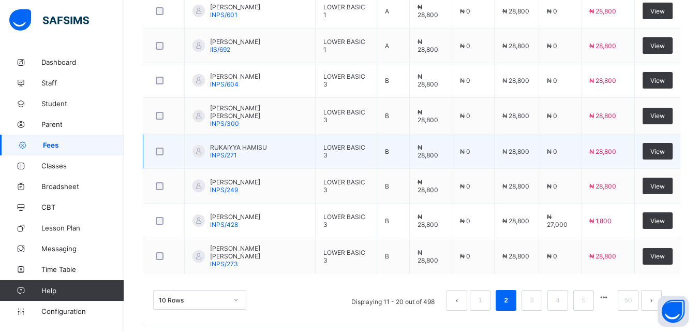
click at [265, 151] on div "RUKAIYYA HAMISU INPS/271" at bounding box center [238, 151] width 57 height 16
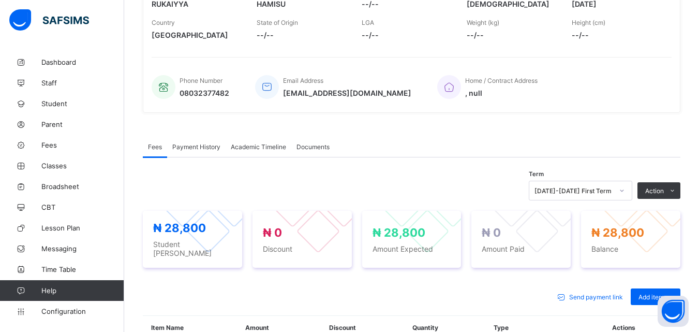
scroll to position [187, 0]
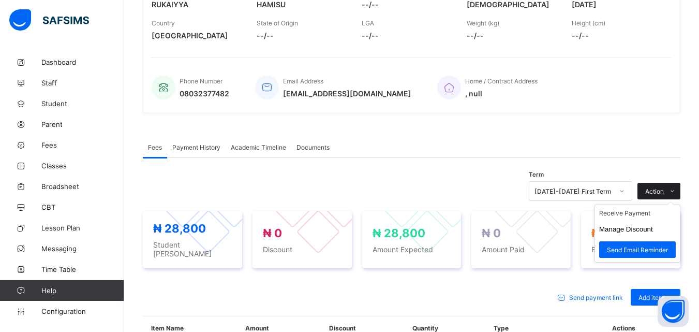
click at [664, 191] on span "Action" at bounding box center [654, 191] width 19 height 8
click at [648, 216] on li "Receive Payment" at bounding box center [637, 213] width 85 height 16
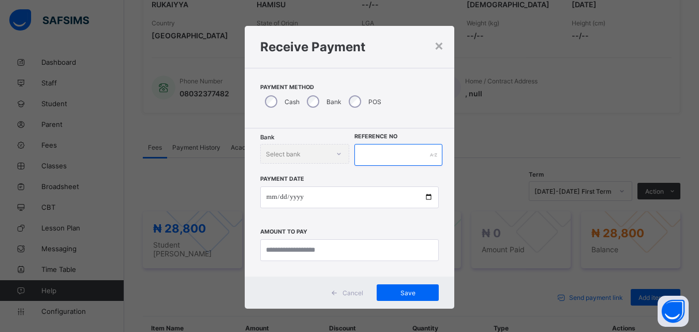
click at [368, 151] on input "text" at bounding box center [397, 155] width 87 height 22
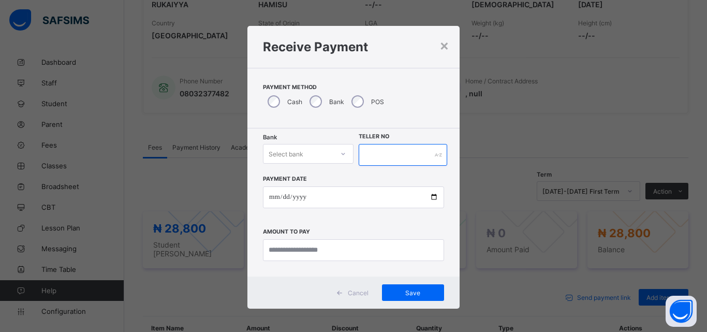
click at [376, 154] on input "text" at bounding box center [403, 155] width 88 height 22
type input "*****"
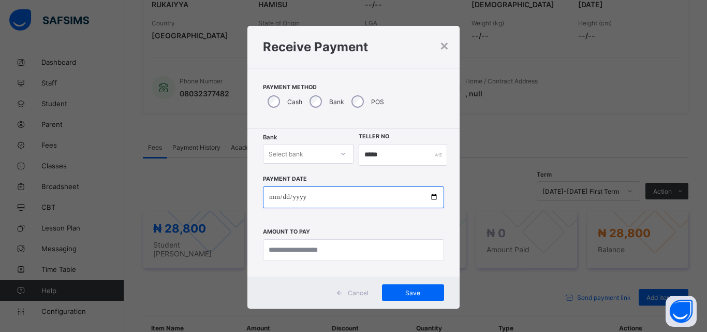
click at [432, 204] on input "date" at bounding box center [353, 197] width 181 height 22
click at [434, 197] on input "date" at bounding box center [353, 197] width 181 height 22
type input "**********"
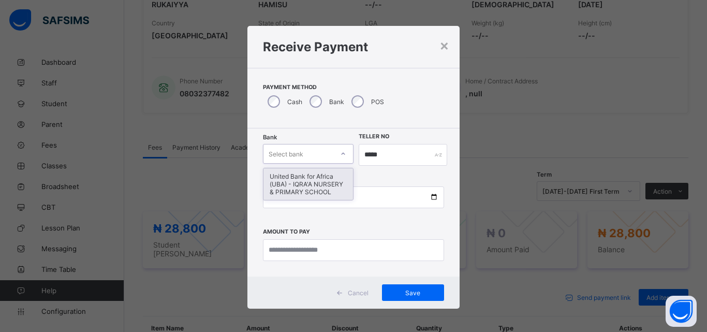
click at [299, 194] on div "United Bank for Africa (UBA) - IQRA'A NURSERY & PRIMARY SCHOOL" at bounding box center [308, 184] width 90 height 32
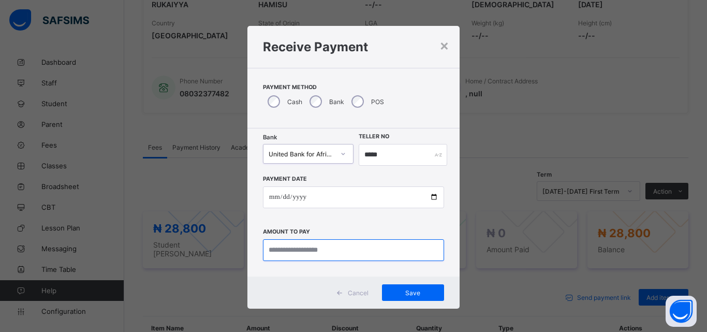
click at [301, 250] on input "currency" at bounding box center [353, 250] width 181 height 22
type input "********"
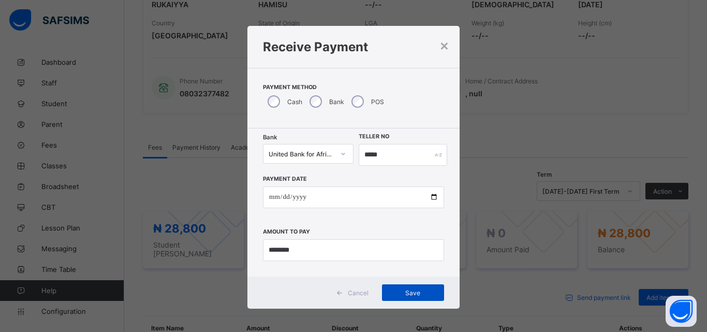
click at [420, 289] on span "Save" at bounding box center [413, 293] width 47 height 8
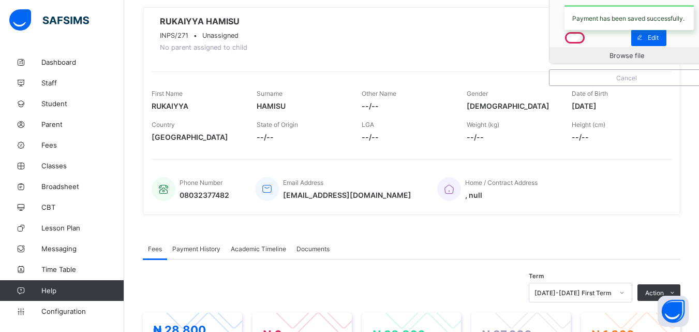
scroll to position [0, 0]
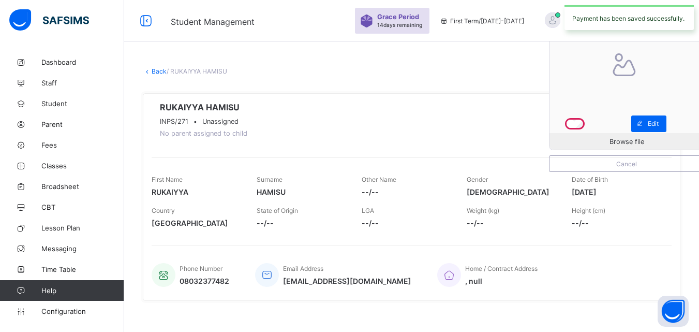
click at [156, 71] on link "Back" at bounding box center [159, 71] width 15 height 8
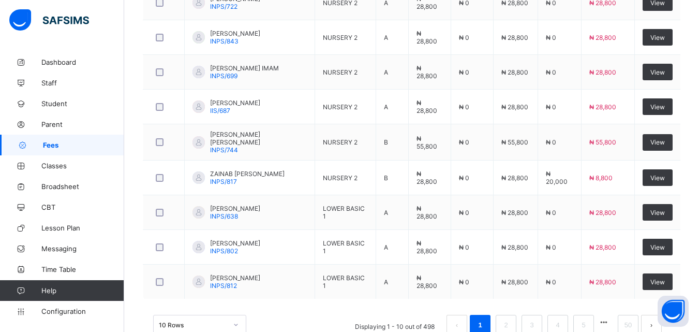
scroll to position [398, 0]
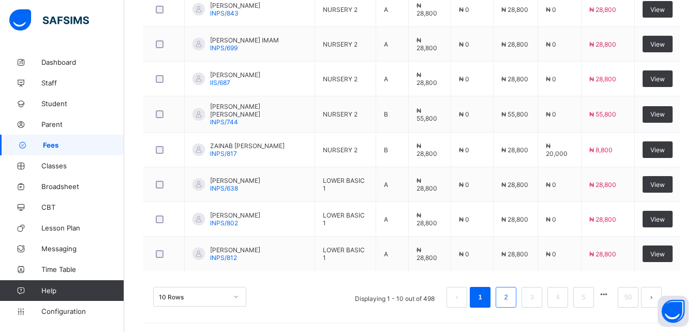
click at [511, 301] on link "2" at bounding box center [506, 296] width 10 height 13
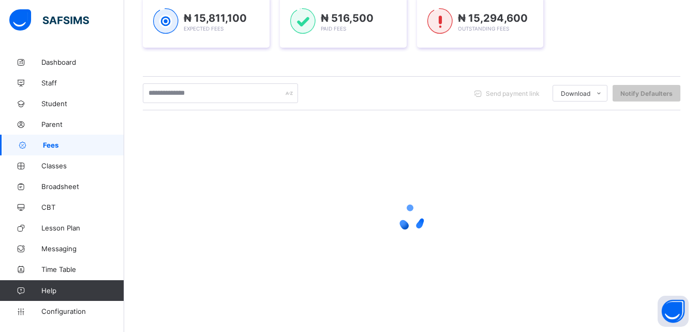
scroll to position [162, 0]
click at [512, 300] on div at bounding box center [412, 218] width 538 height 197
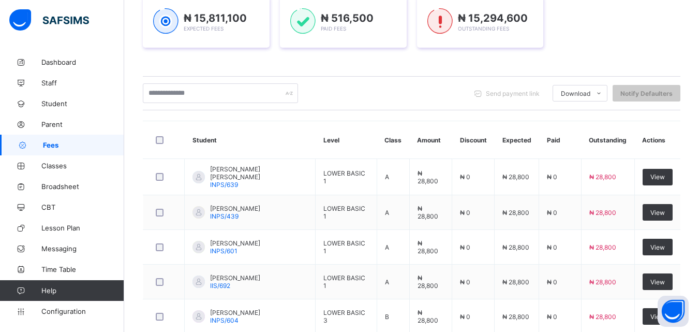
scroll to position [398, 0]
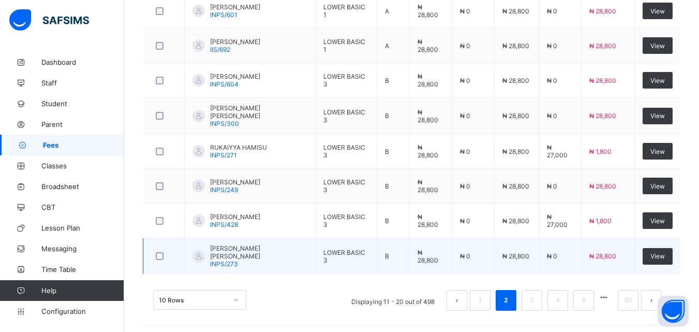
click at [286, 252] on span "MUHAMMAD HUSSAIN GARIN DANGA B." at bounding box center [258, 252] width 97 height 16
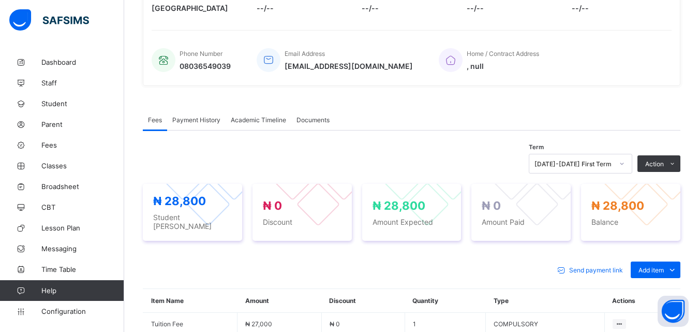
scroll to position [237, 0]
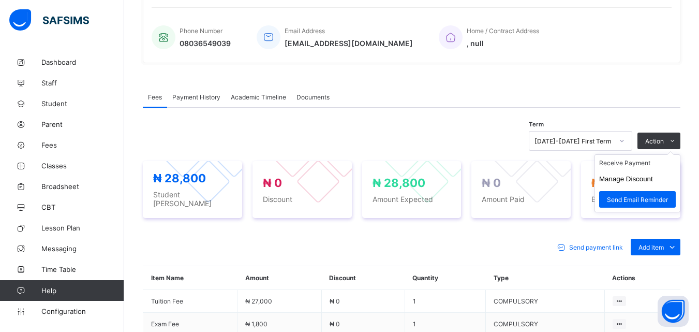
click at [672, 154] on ul "Receive Payment Manage Discount Send Email Reminder" at bounding box center [637, 183] width 86 height 58
click at [652, 168] on li "Receive Payment" at bounding box center [637, 163] width 85 height 16
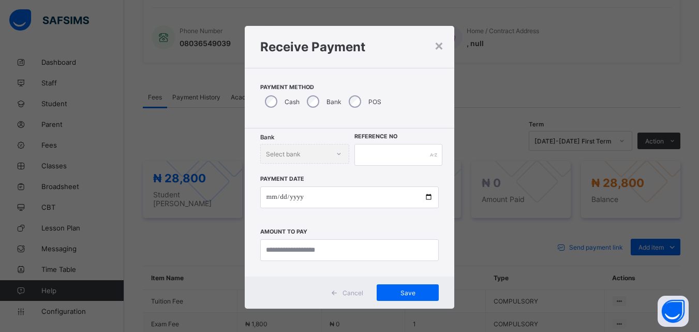
click at [356, 106] on div "POS" at bounding box center [364, 102] width 40 height 22
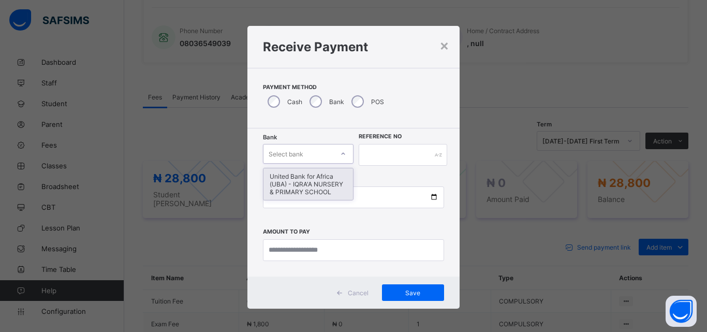
click at [341, 153] on icon at bounding box center [343, 153] width 6 height 10
click at [318, 179] on div "United Bank for Africa (UBA) - IQRA'A NURSERY & PRIMARY SCHOOL" at bounding box center [308, 184] width 90 height 32
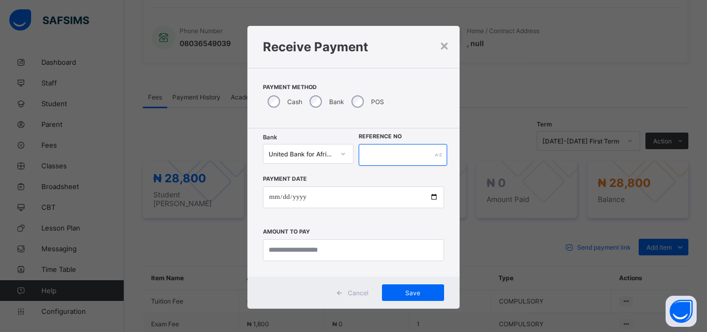
click at [376, 151] on input "text" at bounding box center [403, 155] width 88 height 22
type input "******"
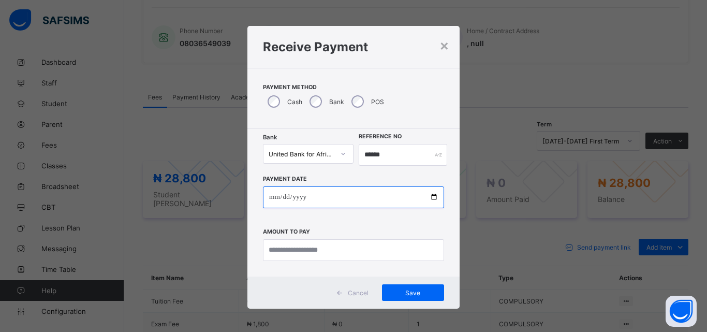
click at [430, 196] on input "date" at bounding box center [353, 197] width 181 height 22
type input "**********"
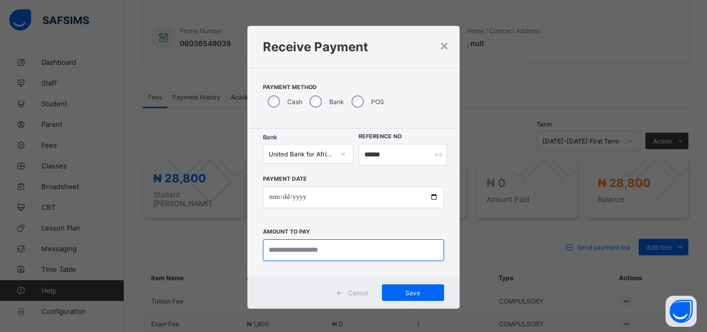
click at [279, 255] on input "currency" at bounding box center [353, 250] width 181 height 22
type input "********"
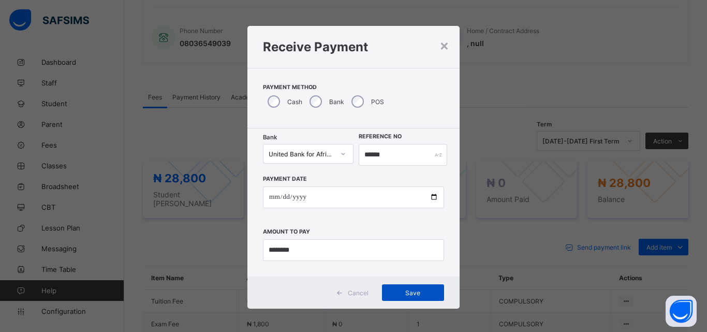
click at [397, 289] on span "Save" at bounding box center [413, 293] width 47 height 8
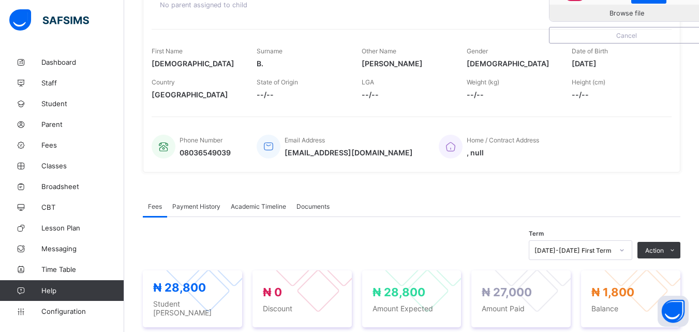
scroll to position [0, 0]
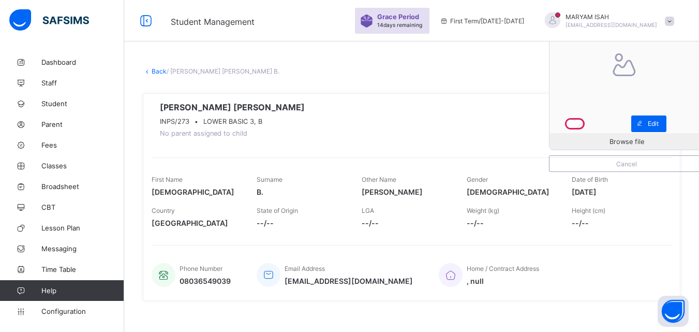
click at [153, 70] on link "Back" at bounding box center [159, 71] width 15 height 8
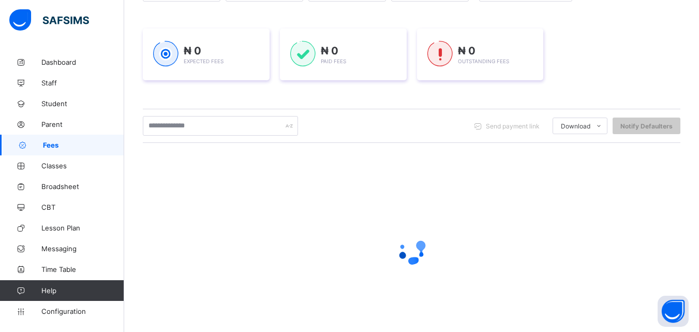
scroll to position [130, 0]
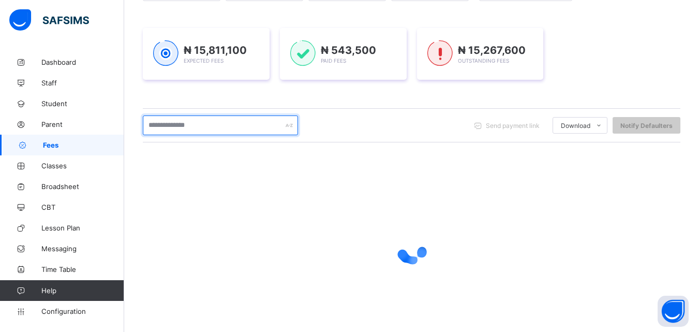
click at [161, 128] on input "text" at bounding box center [220, 125] width 155 height 20
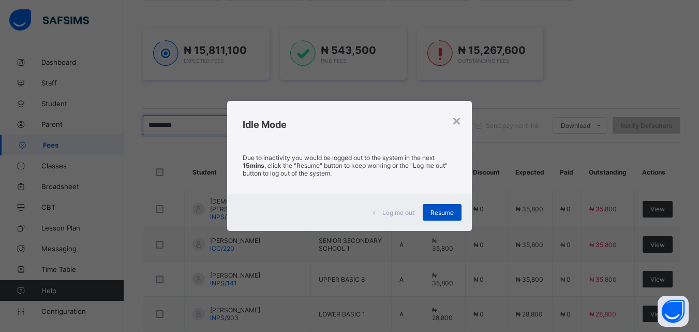
type input "*********"
click at [448, 213] on span "Resume" at bounding box center [441, 213] width 23 height 8
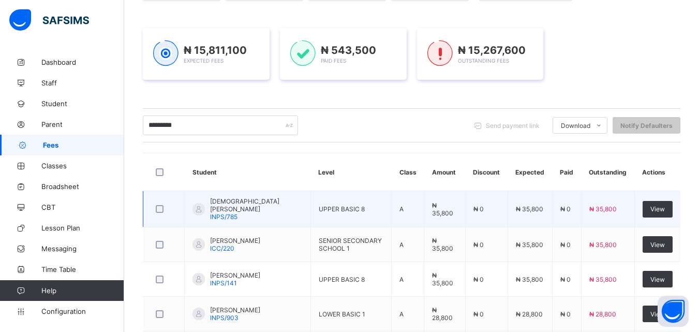
click at [359, 212] on td "UPPER BASIC 8" at bounding box center [350, 209] width 81 height 36
click at [409, 212] on td "A" at bounding box center [408, 209] width 33 height 36
click at [413, 211] on td "A" at bounding box center [408, 209] width 33 height 36
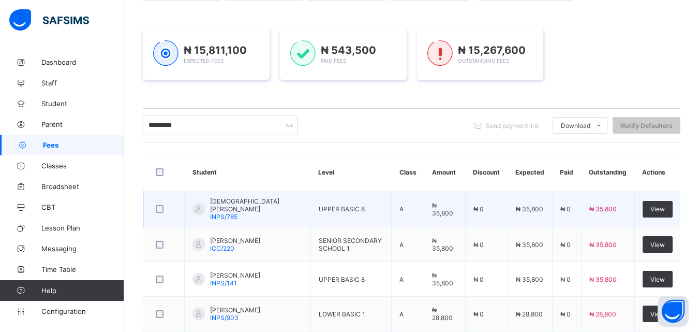
click at [252, 204] on span "MUSLIMAT SHEHU UBA" at bounding box center [256, 205] width 93 height 16
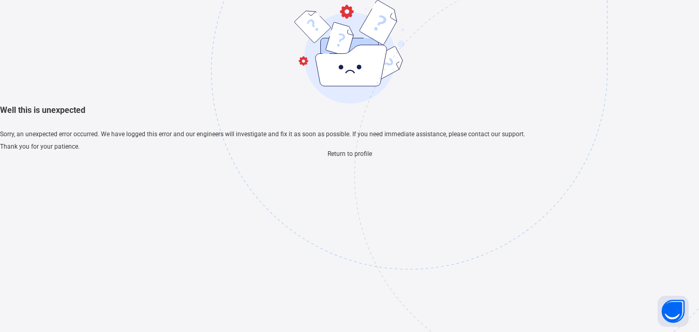
click at [347, 157] on span "Return to profile" at bounding box center [350, 153] width 44 height 7
